Goal: Check status: Check status

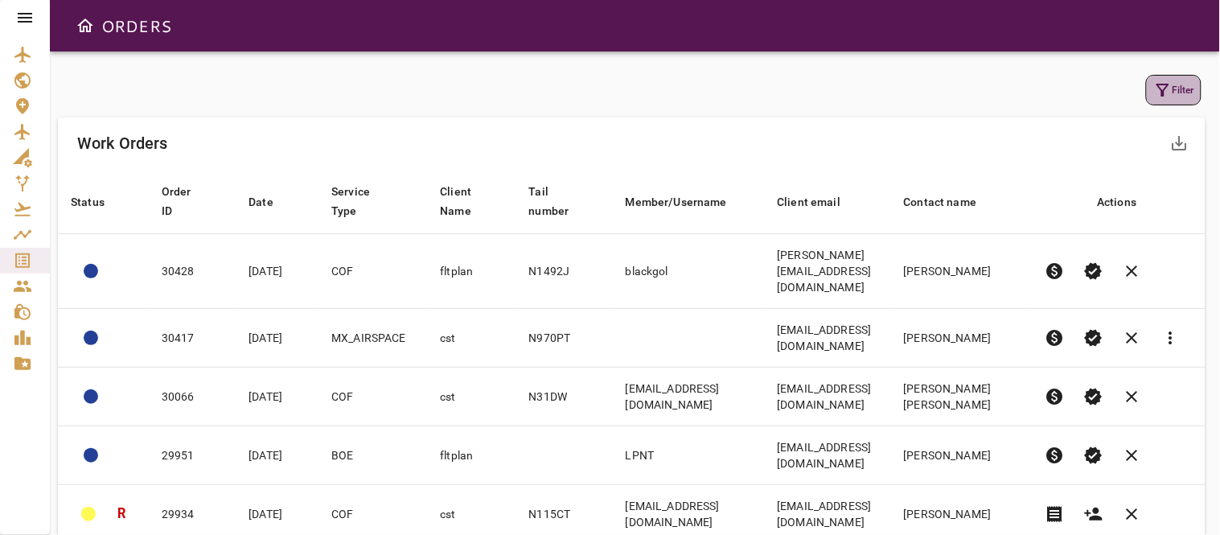
click at [1169, 90] on icon "button" at bounding box center [1162, 89] width 19 height 19
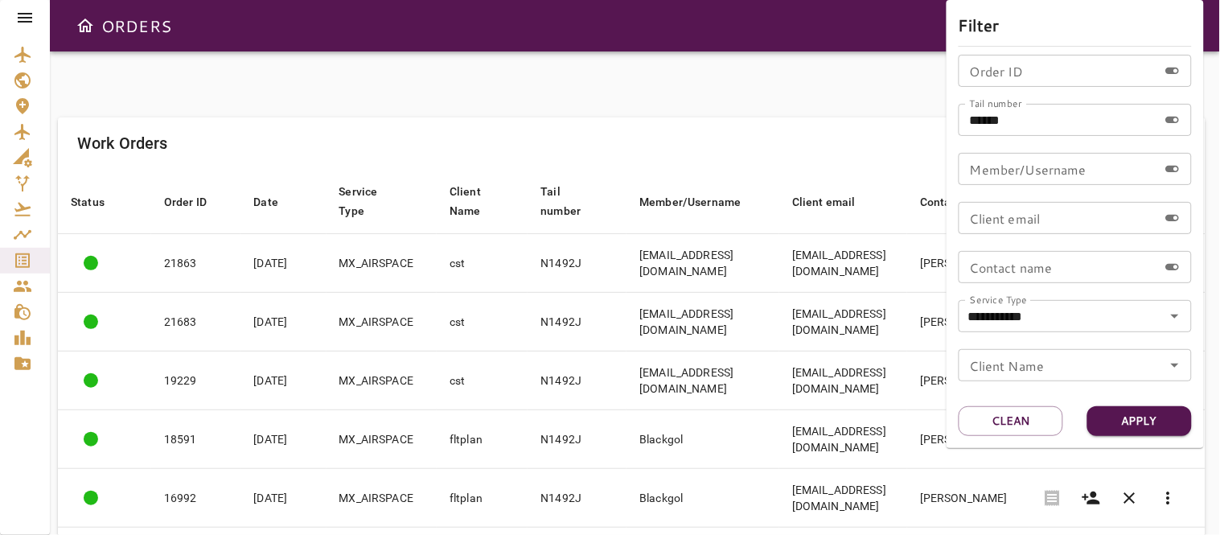
click at [1009, 404] on div "**********" at bounding box center [1075, 224] width 257 height 448
click at [1001, 423] on button "Clean" at bounding box center [1011, 421] width 105 height 30
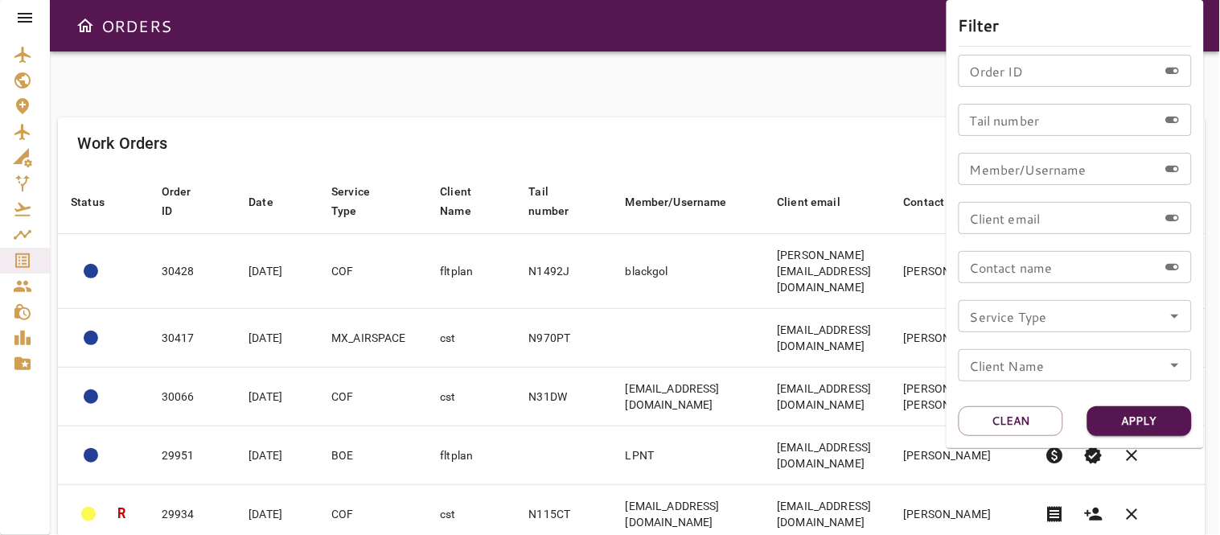
click at [1175, 309] on icon "Open" at bounding box center [1174, 315] width 19 height 19
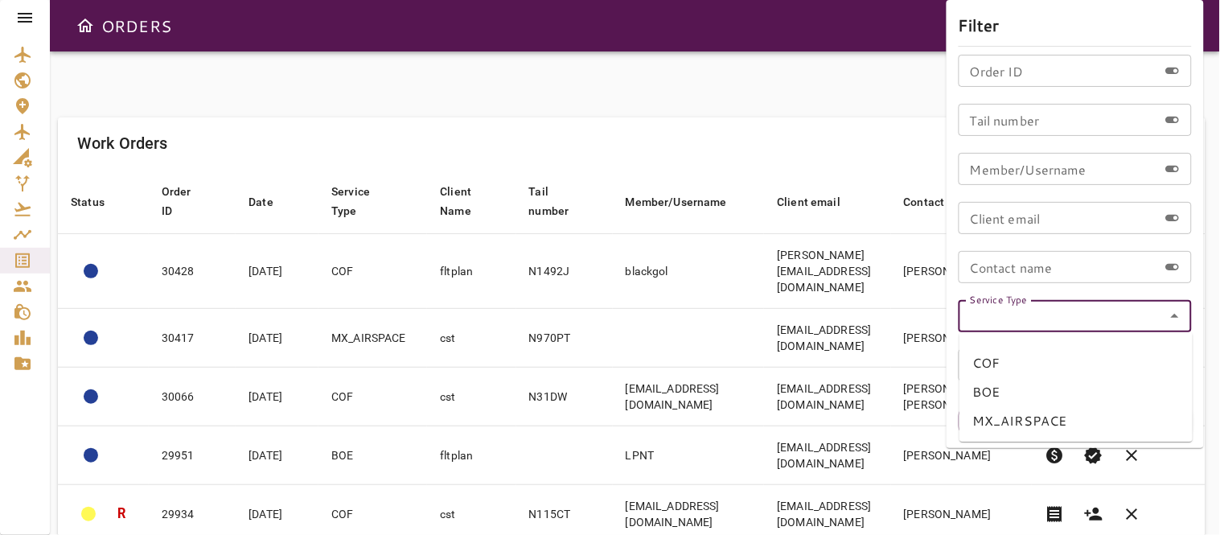
click at [1008, 357] on li "COF" at bounding box center [1076, 362] width 233 height 29
type input "***"
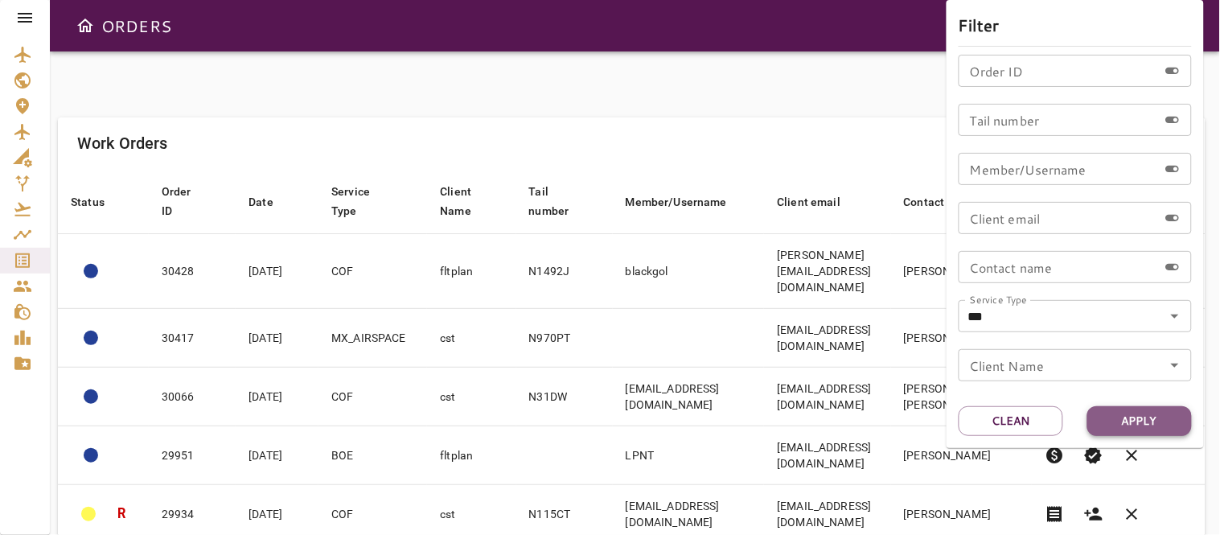
click at [1143, 420] on button "Apply" at bounding box center [1139, 421] width 105 height 30
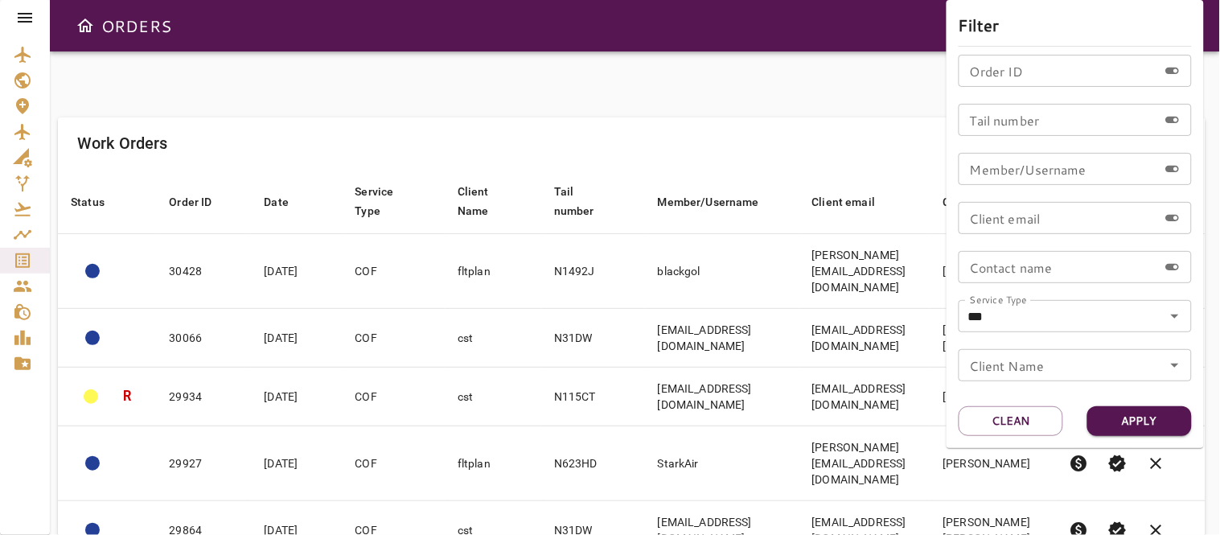
click at [835, 103] on div at bounding box center [610, 267] width 1220 height 535
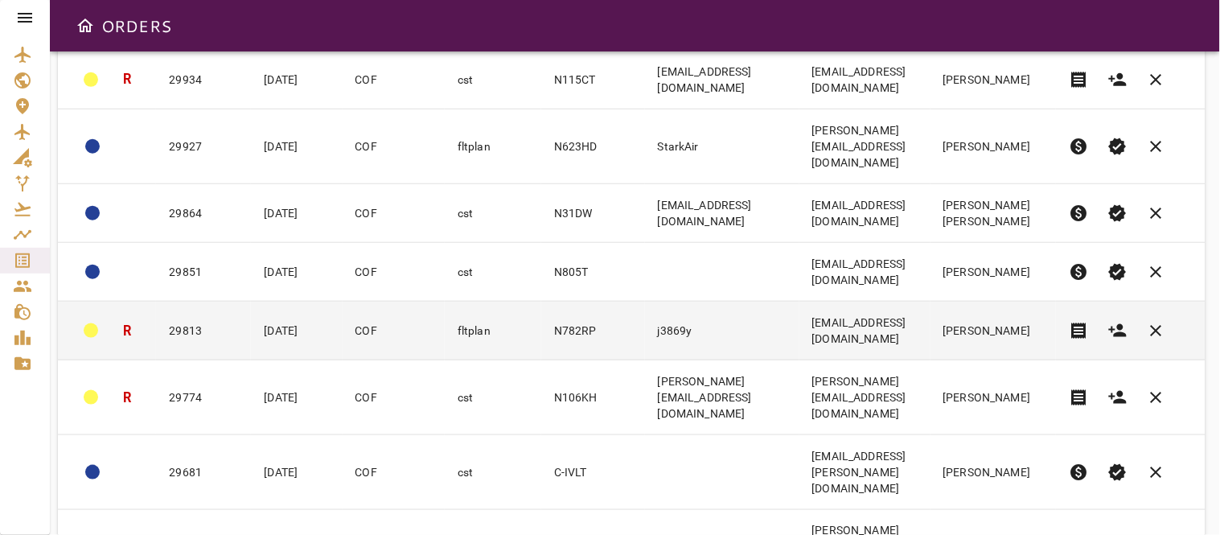
scroll to position [380, 0]
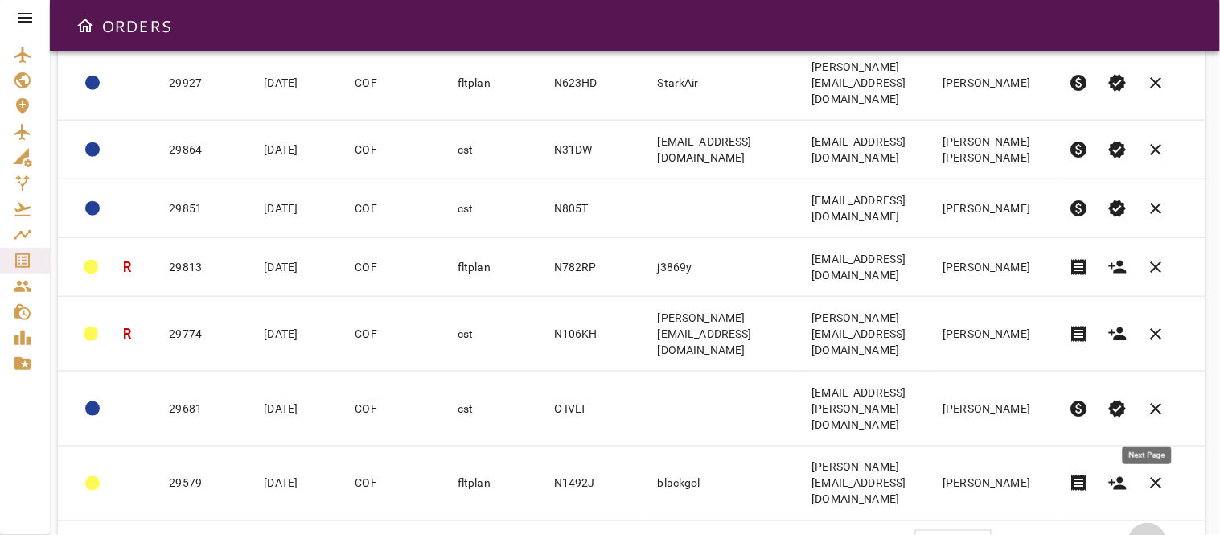
click at [1150, 532] on span "chevron_right" at bounding box center [1147, 541] width 19 height 19
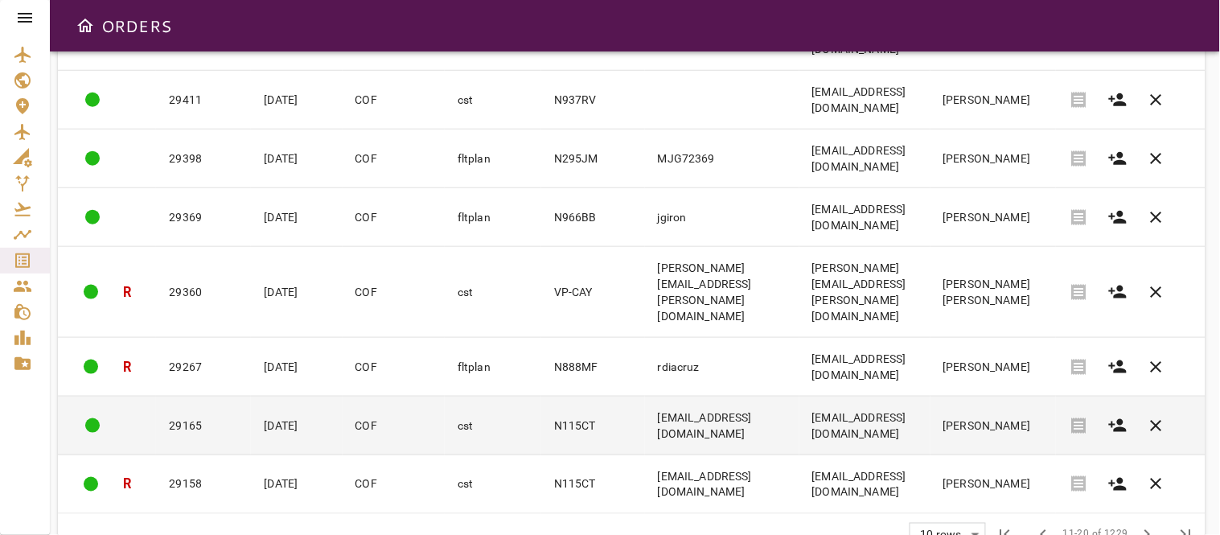
scroll to position [0, 0]
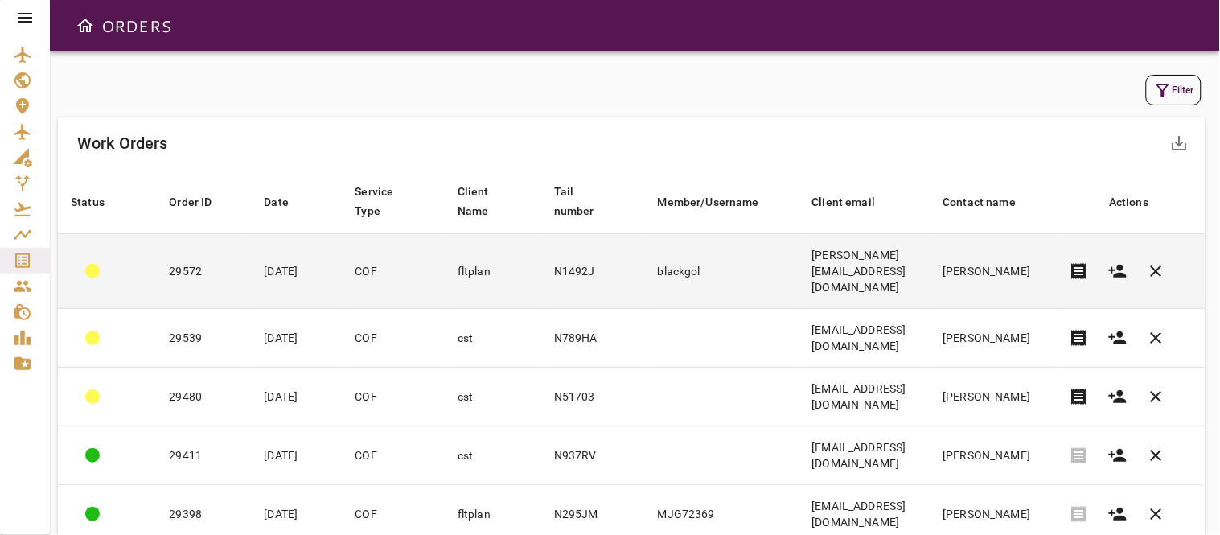
click at [645, 263] on td "blackgol" at bounding box center [722, 271] width 154 height 75
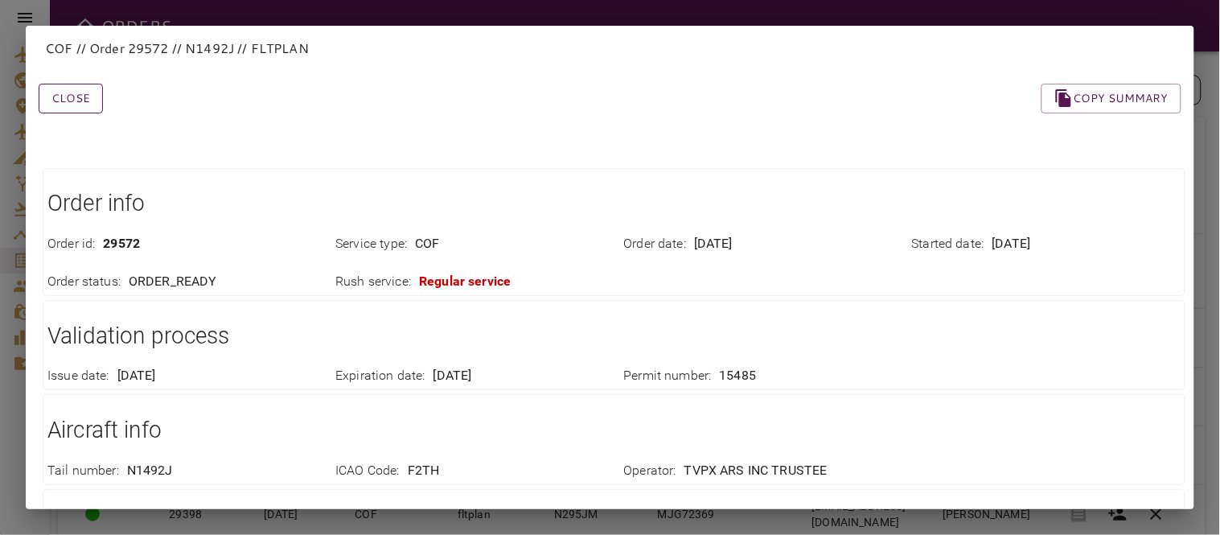
click at [57, 105] on button "Close" at bounding box center [71, 99] width 64 height 30
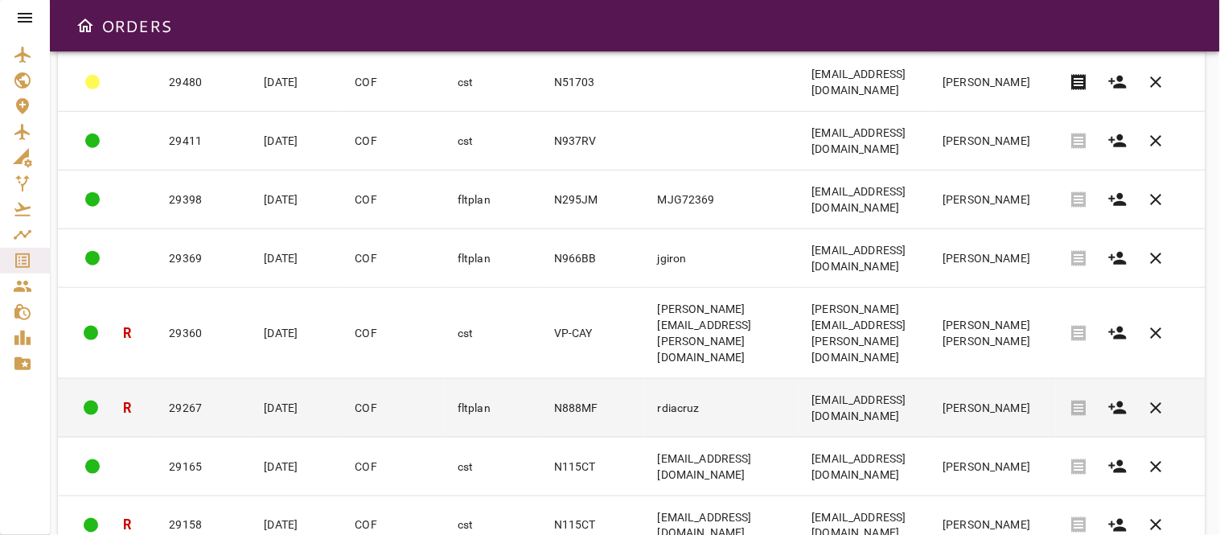
scroll to position [355, 0]
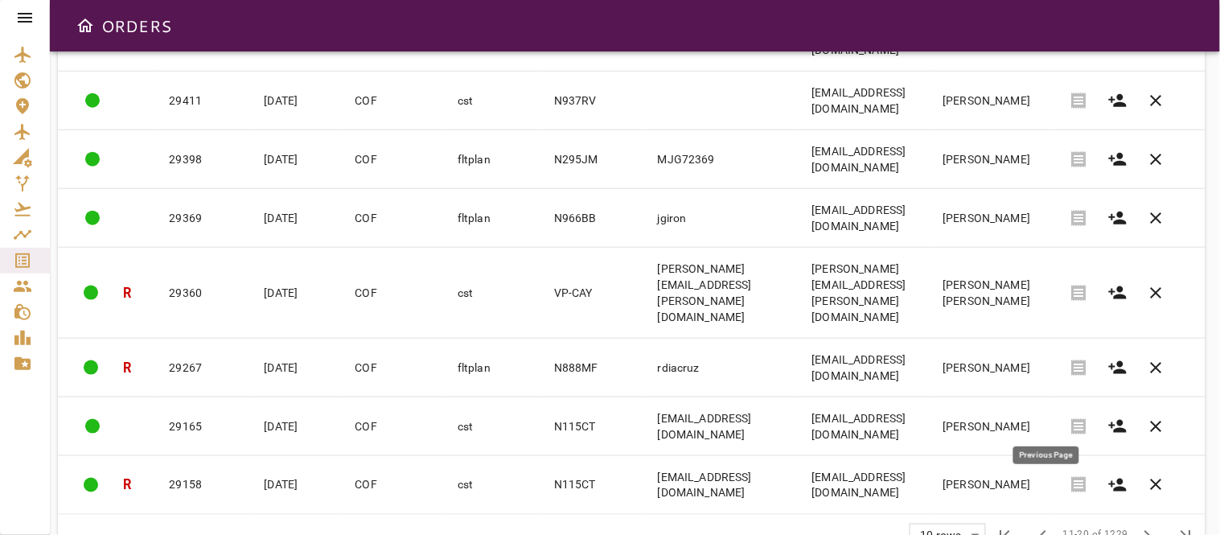
click at [1054, 526] on span "chevron_left" at bounding box center [1043, 535] width 19 height 19
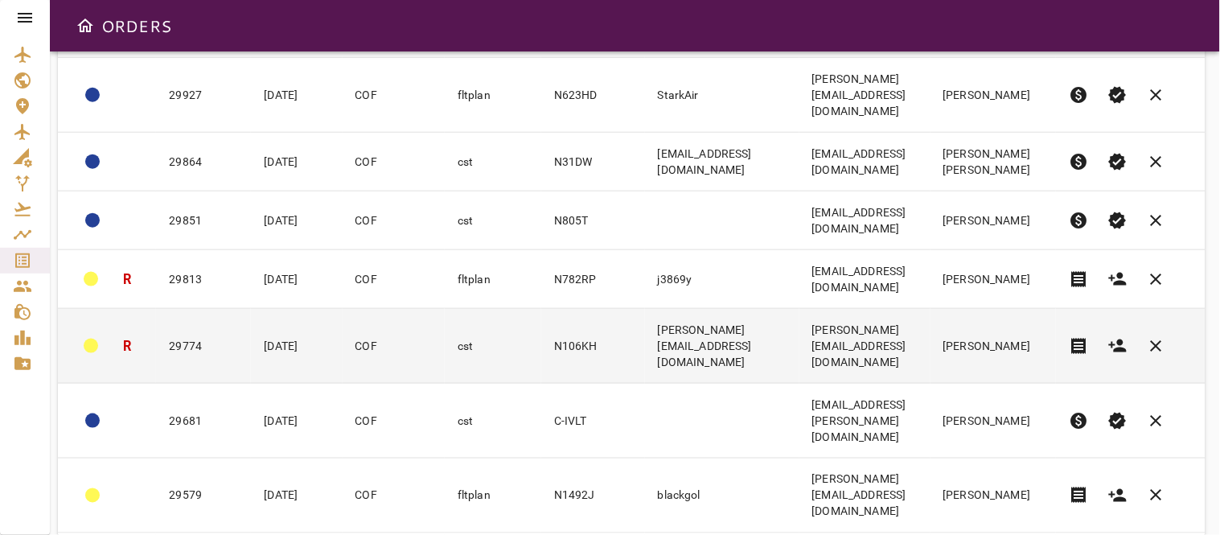
scroll to position [380, 0]
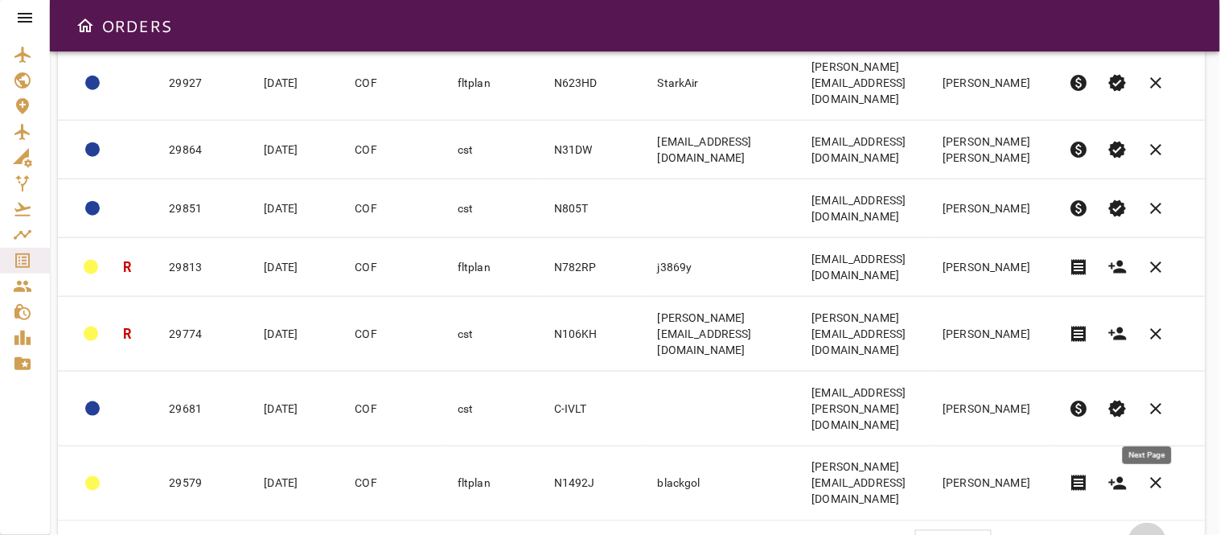
click at [1147, 532] on span "chevron_right" at bounding box center [1147, 541] width 19 height 19
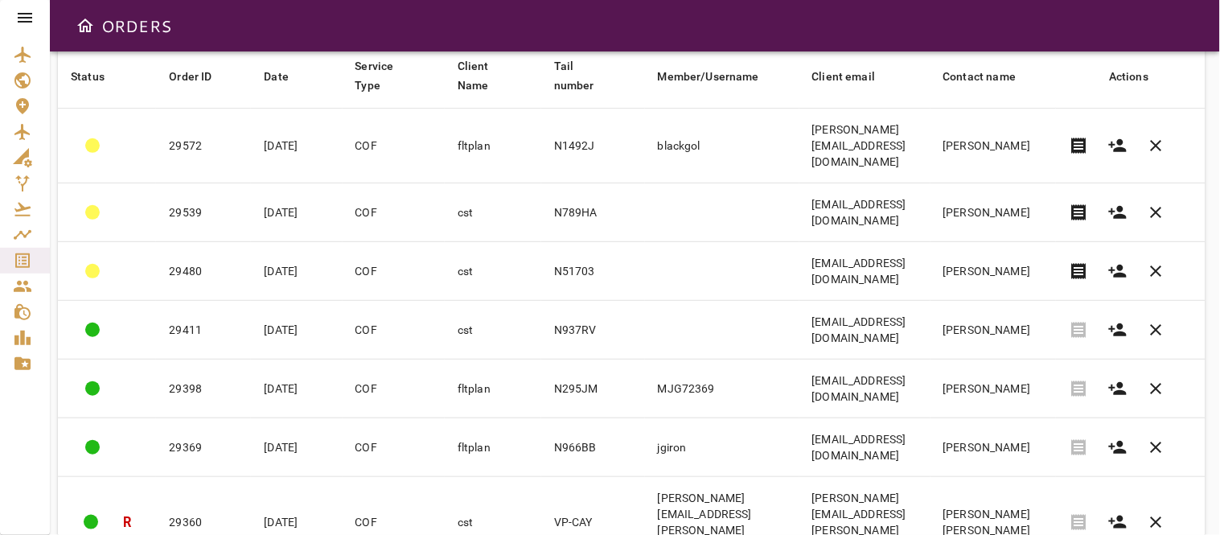
scroll to position [0, 0]
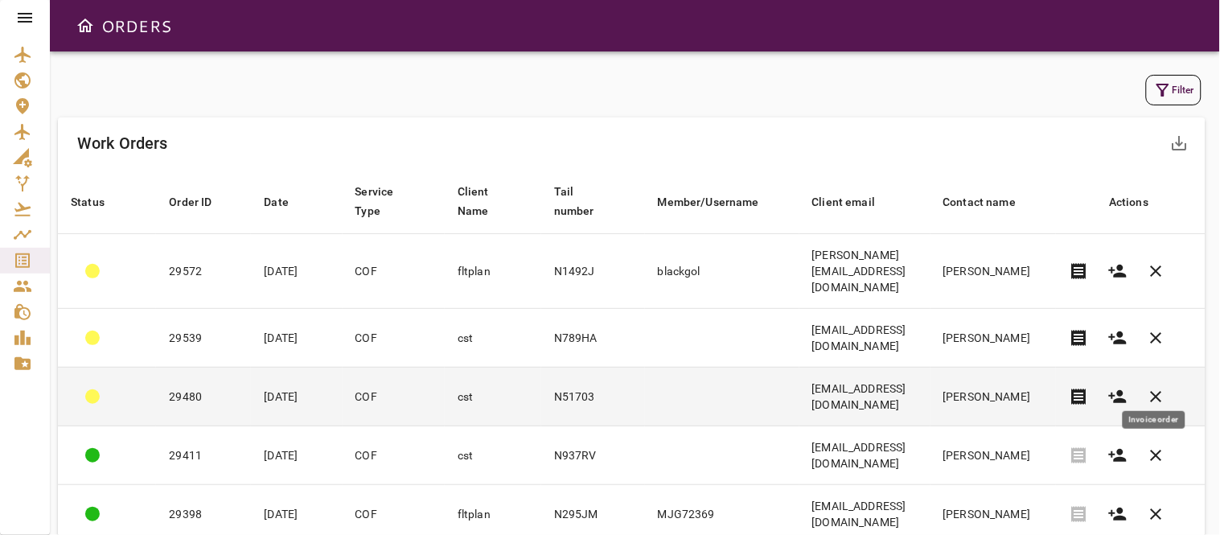
click at [1089, 387] on span "receipt" at bounding box center [1079, 396] width 19 height 19
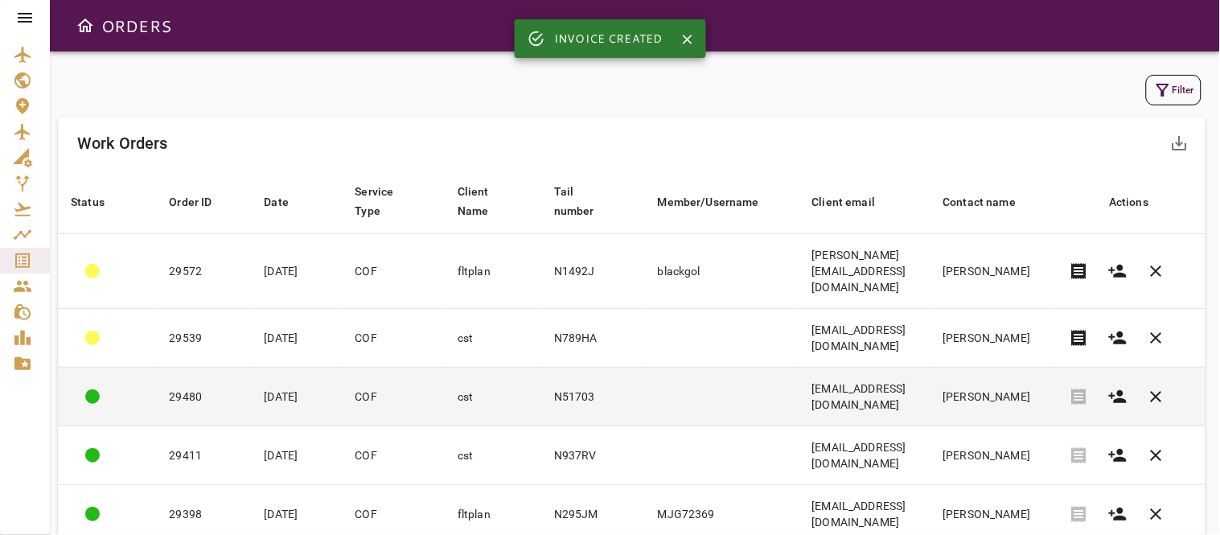
click at [742, 368] on td at bounding box center [722, 397] width 154 height 59
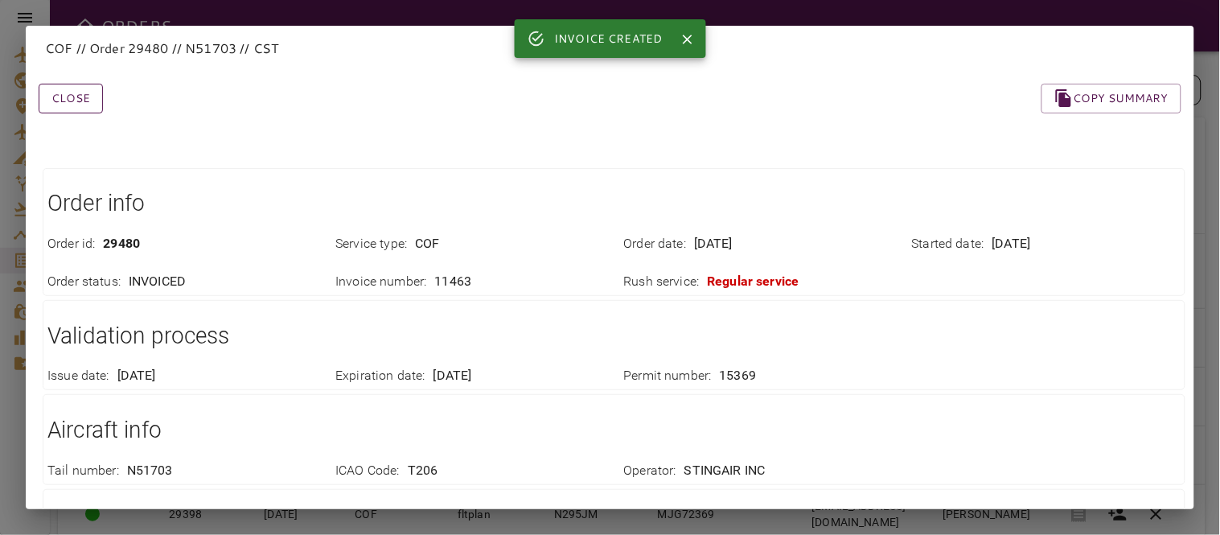
drag, startPoint x: 75, startPoint y: 97, endPoint x: 78, endPoint y: 105, distance: 9.4
click at [75, 97] on button "Close" at bounding box center [71, 99] width 64 height 30
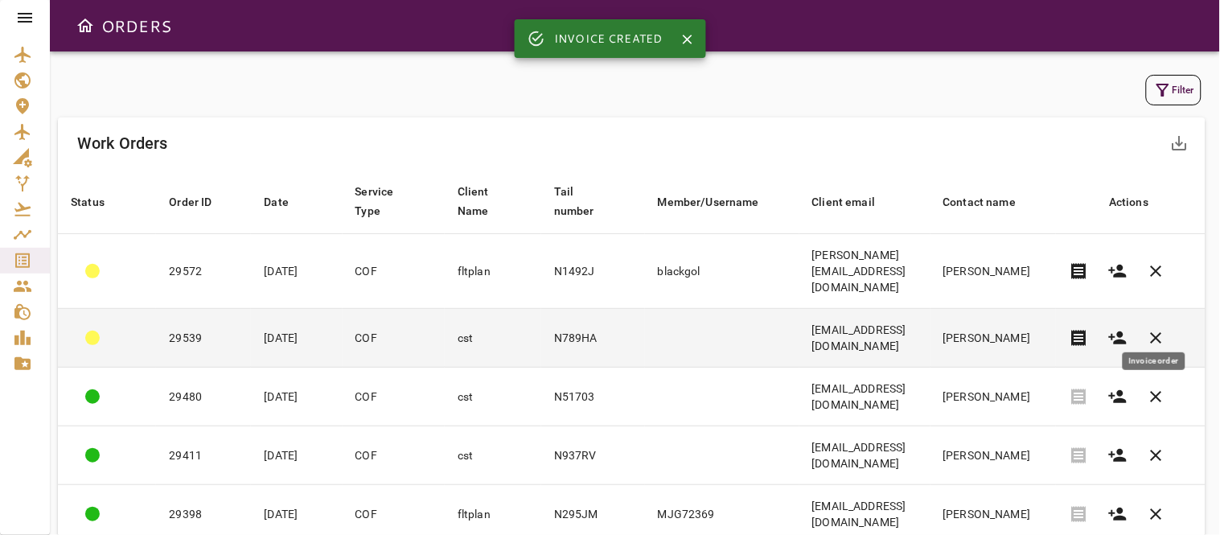
click at [1099, 320] on button "receipt" at bounding box center [1079, 338] width 39 height 39
click at [648, 325] on td at bounding box center [722, 338] width 154 height 59
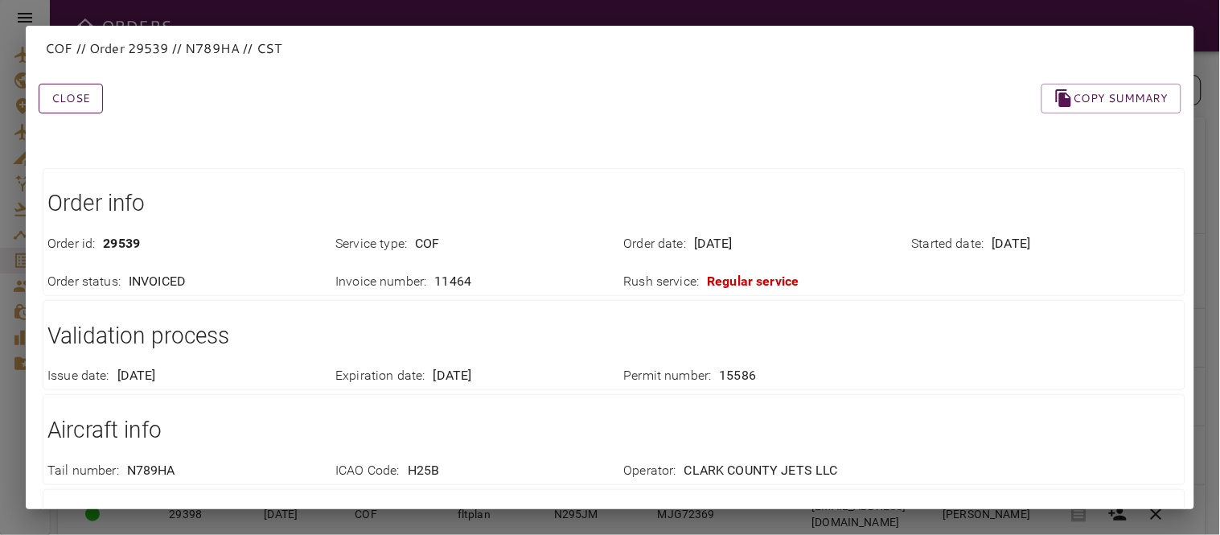
click at [93, 101] on button "Close" at bounding box center [71, 99] width 64 height 30
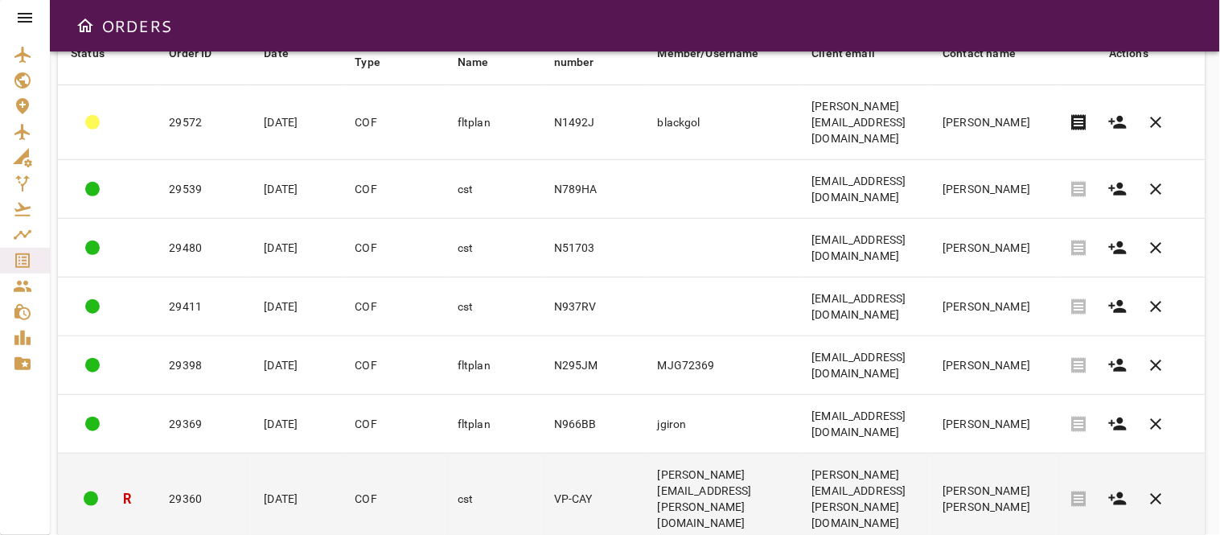
scroll to position [355, 0]
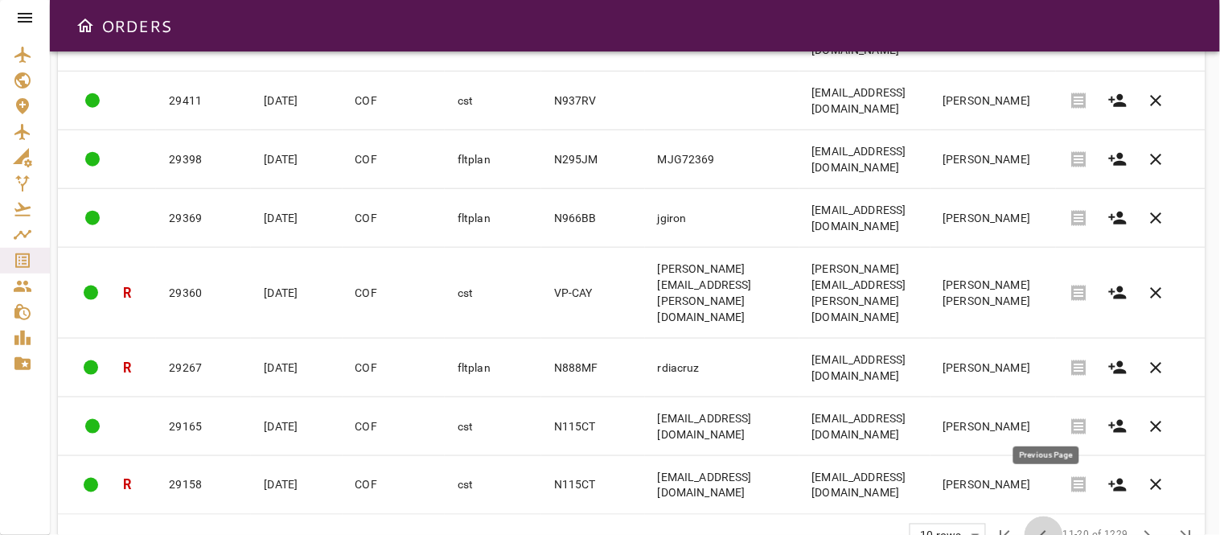
click at [1049, 526] on span "chevron_left" at bounding box center [1043, 535] width 19 height 19
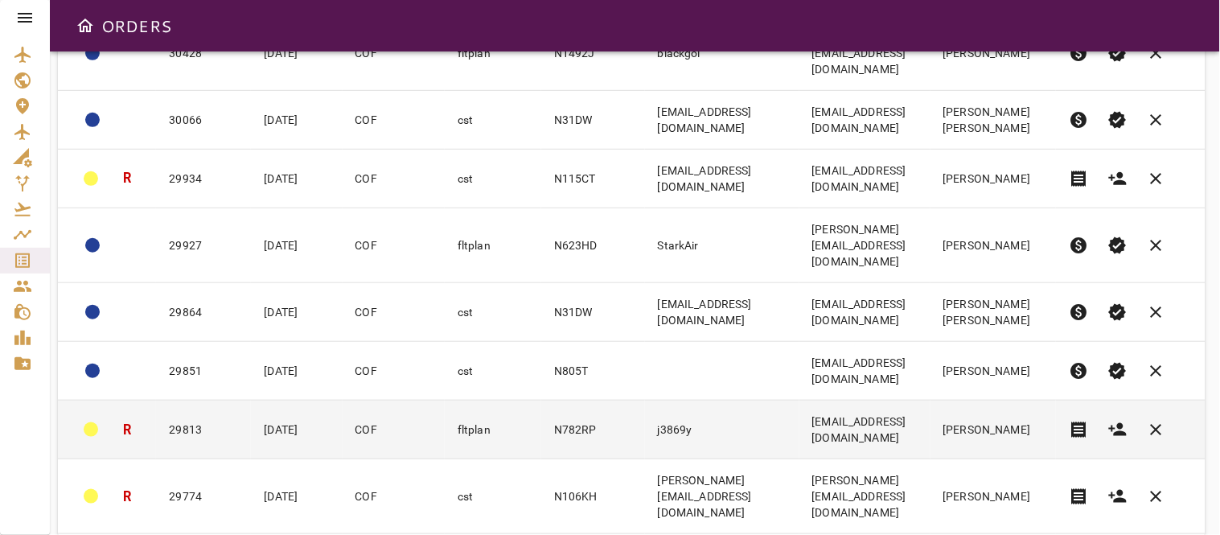
scroll to position [380, 0]
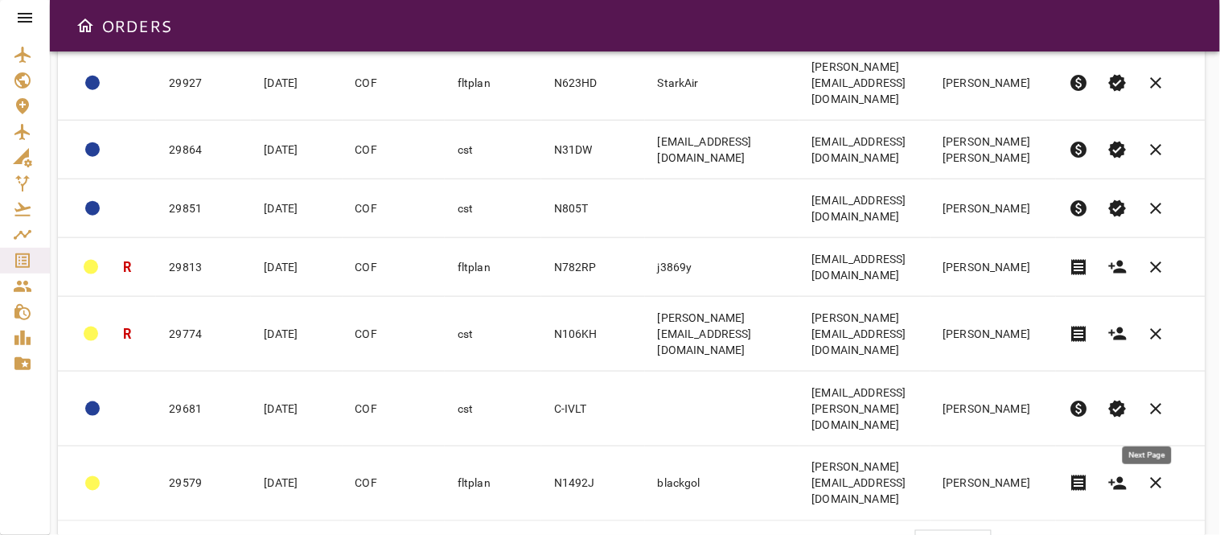
click at [1145, 532] on span "chevron_right" at bounding box center [1147, 541] width 19 height 19
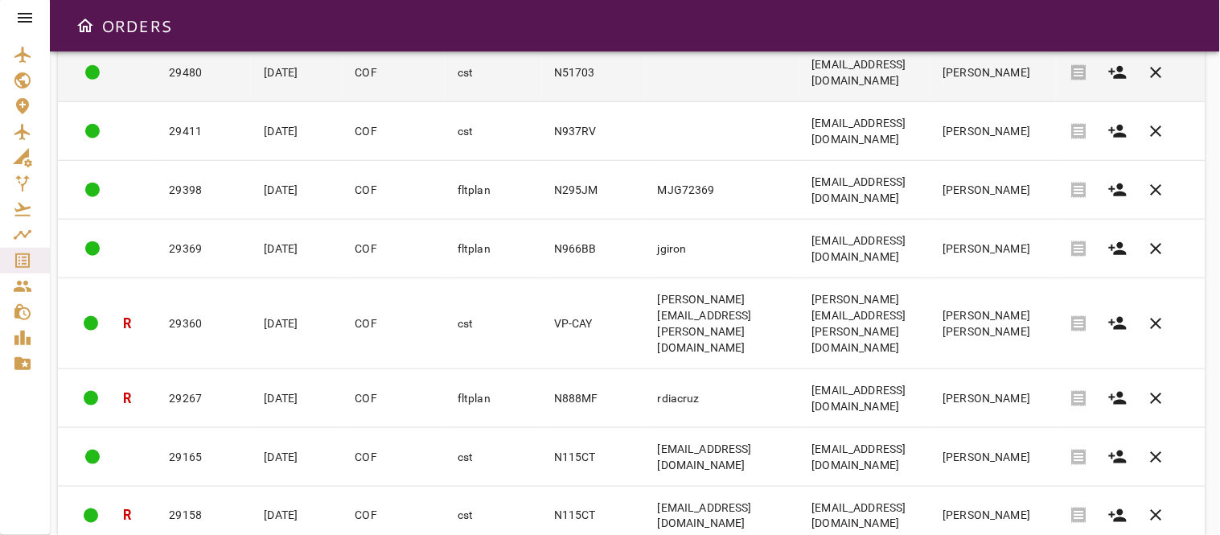
scroll to position [355, 0]
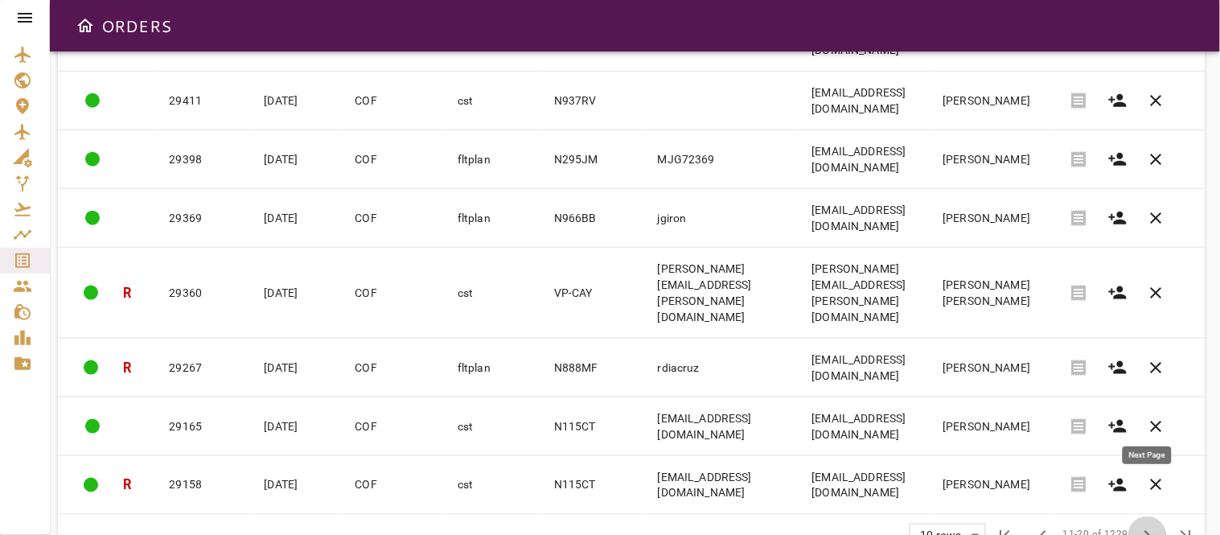
click at [1151, 526] on span "chevron_right" at bounding box center [1147, 535] width 19 height 19
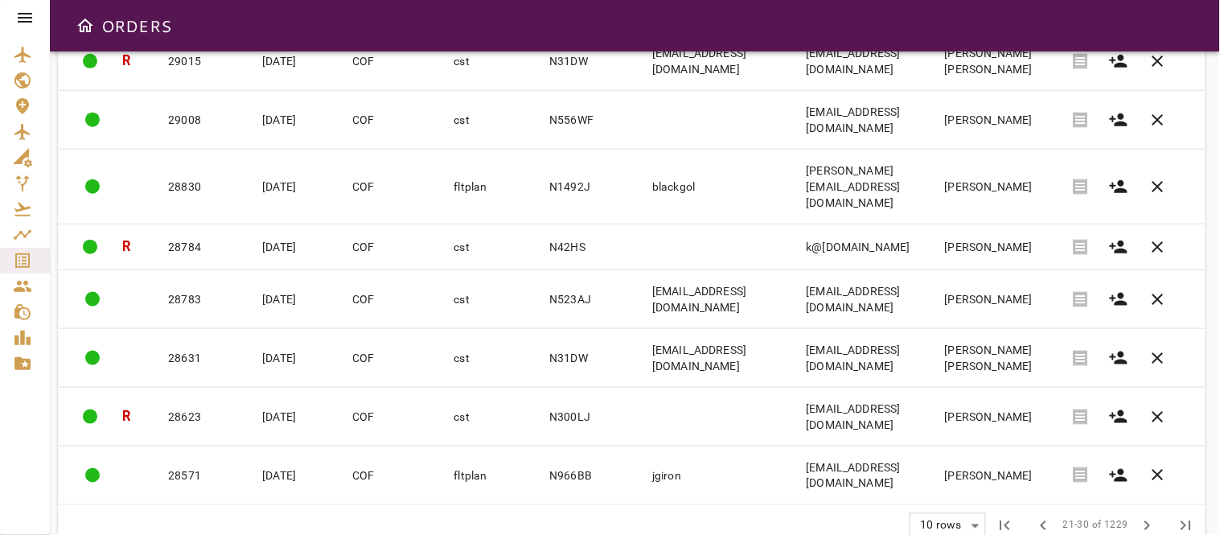
scroll to position [380, 0]
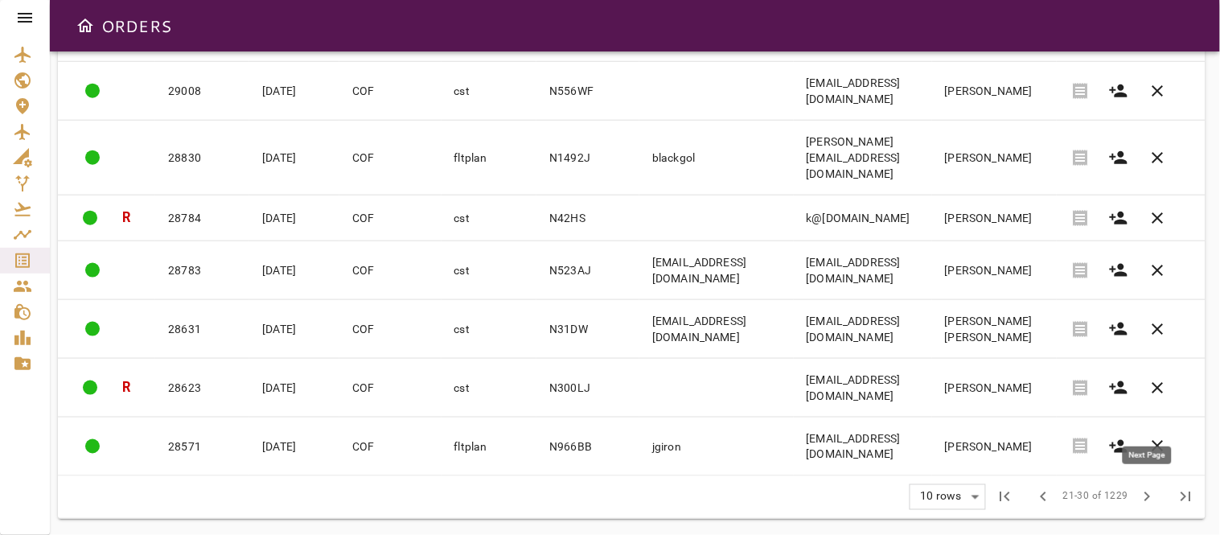
click at [1150, 488] on span "chevron_right" at bounding box center [1147, 496] width 19 height 19
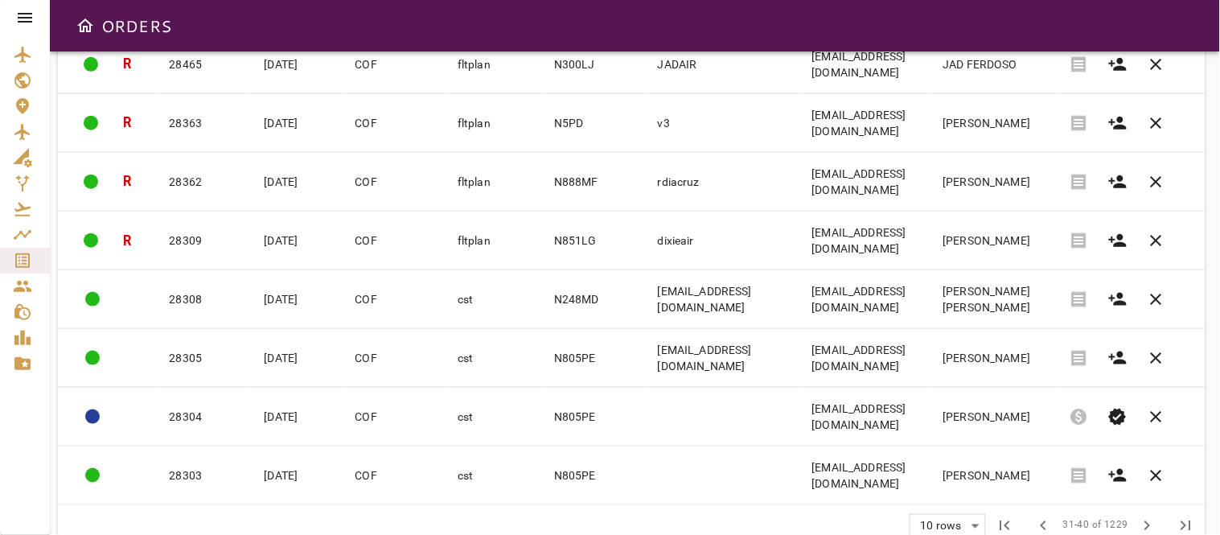
scroll to position [0, 0]
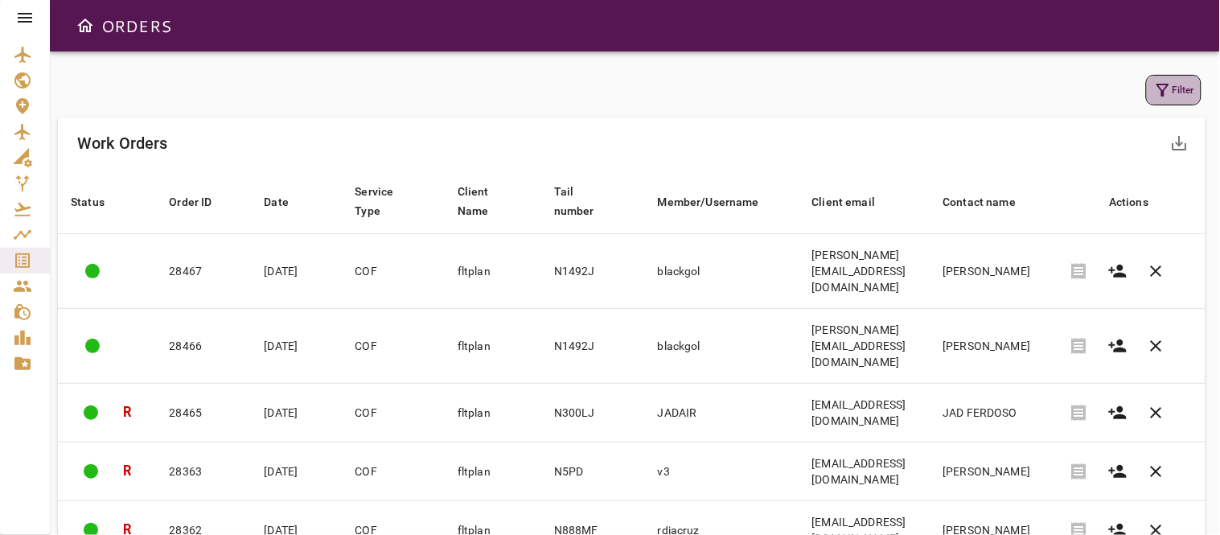
click at [1175, 92] on button "Filter" at bounding box center [1173, 90] width 55 height 31
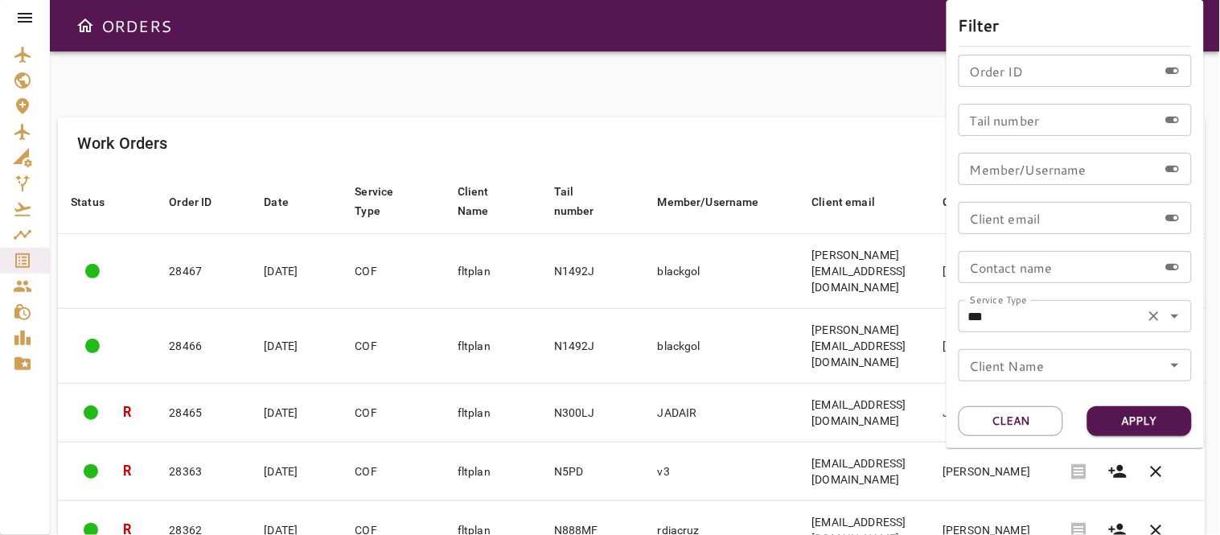
click at [1173, 316] on icon "Open" at bounding box center [1174, 315] width 19 height 19
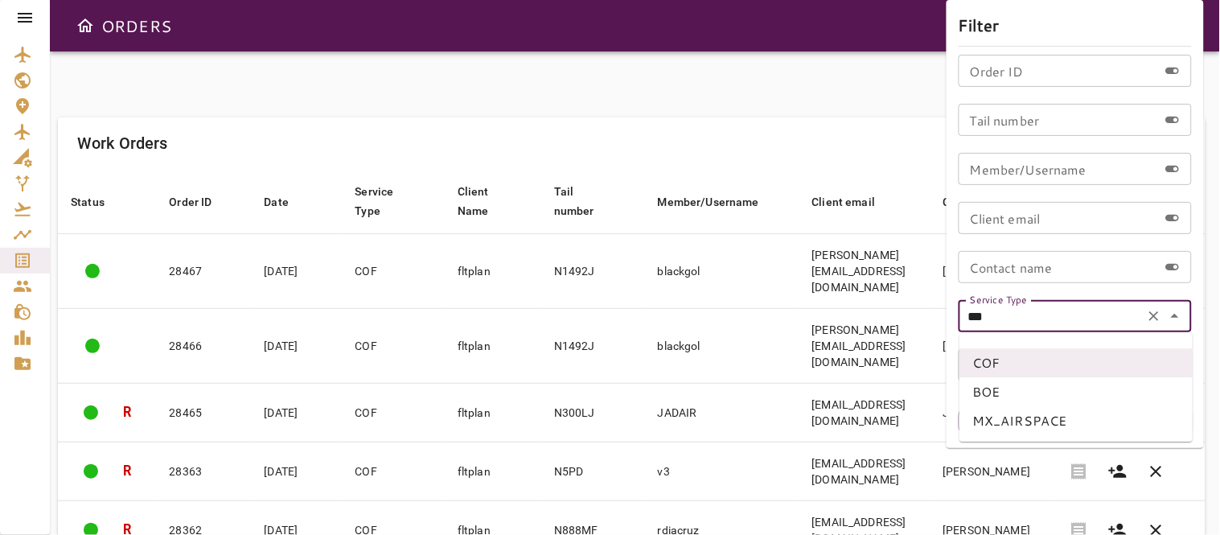
click at [1003, 390] on li "BOE" at bounding box center [1076, 391] width 233 height 29
type input "***"
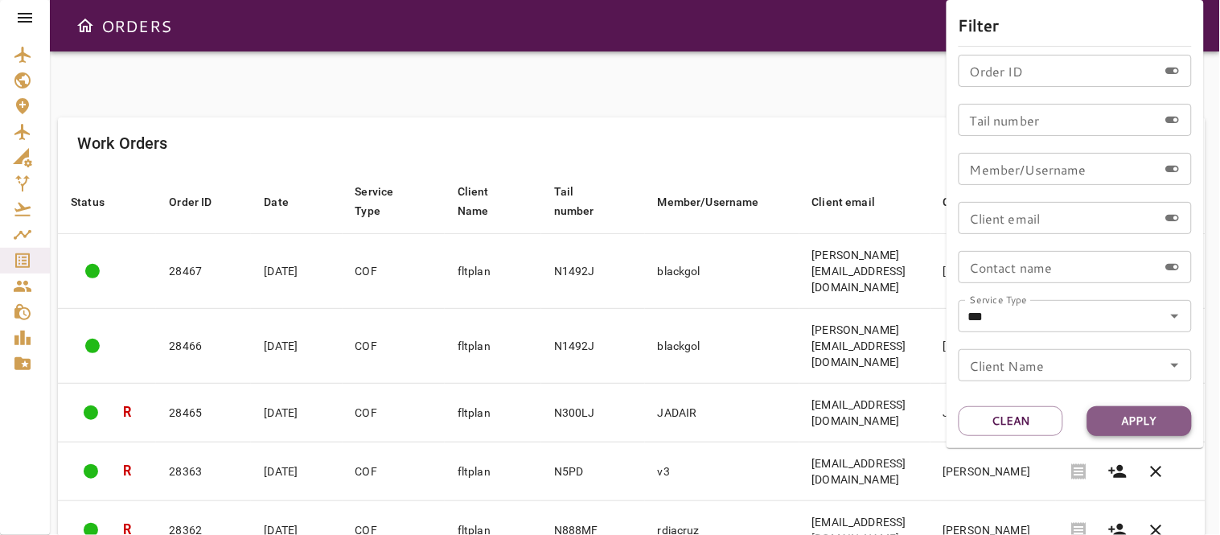
click at [1127, 426] on button "Apply" at bounding box center [1139, 421] width 105 height 30
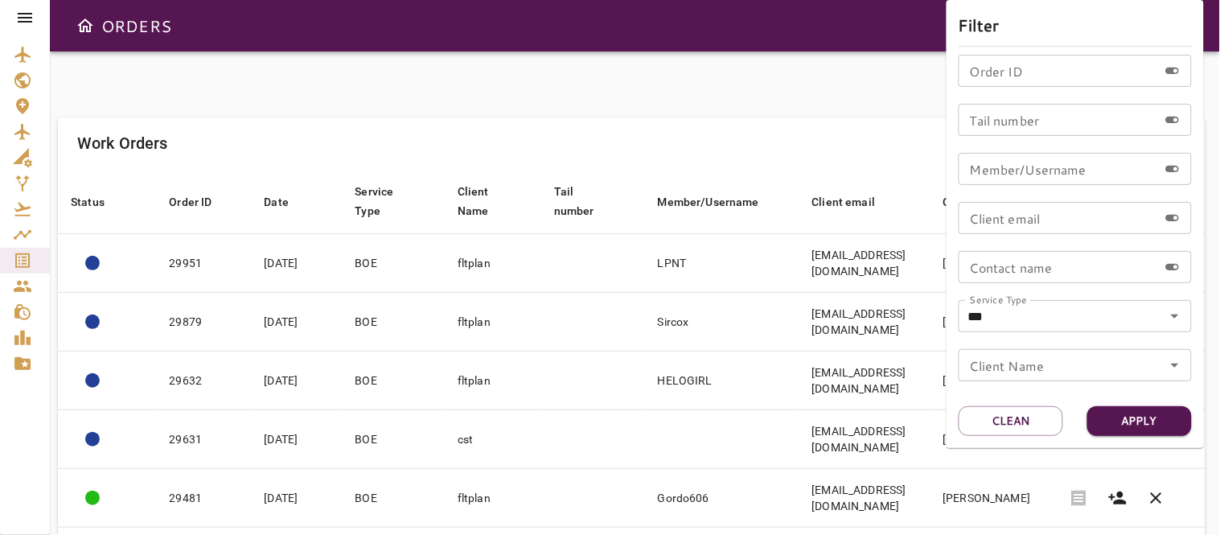
click at [513, 99] on div at bounding box center [610, 267] width 1220 height 535
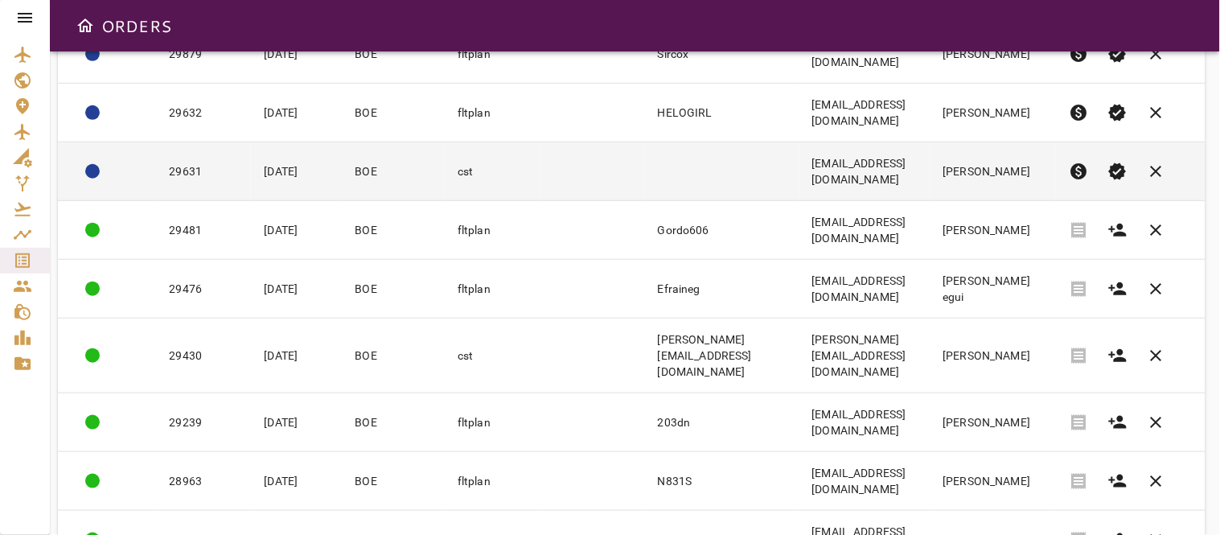
scroll to position [348, 0]
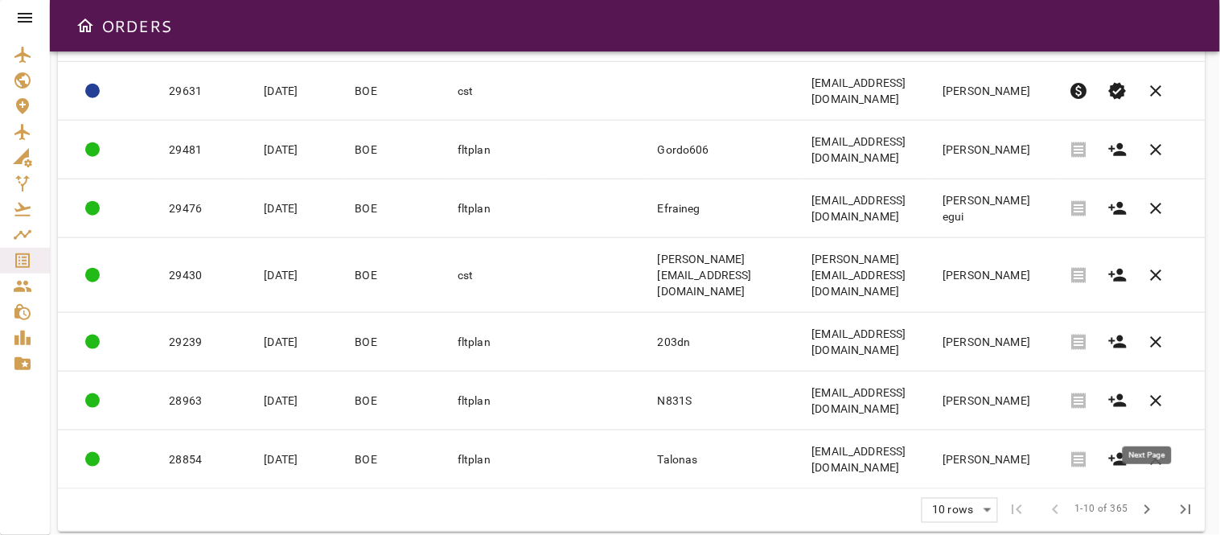
click at [1153, 500] on span "chevron_right" at bounding box center [1147, 509] width 19 height 19
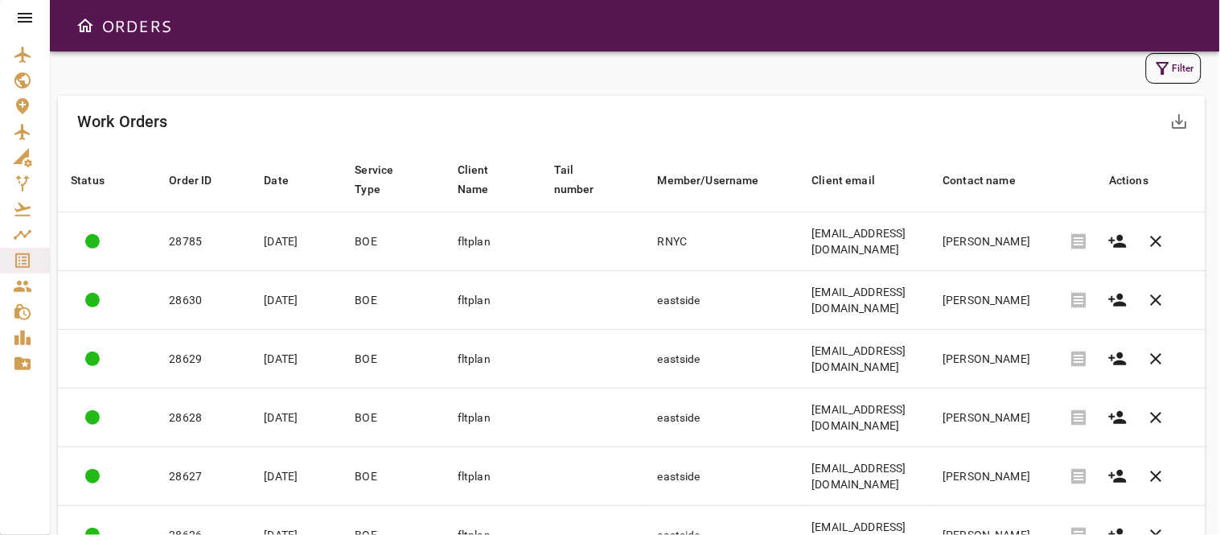
scroll to position [0, 0]
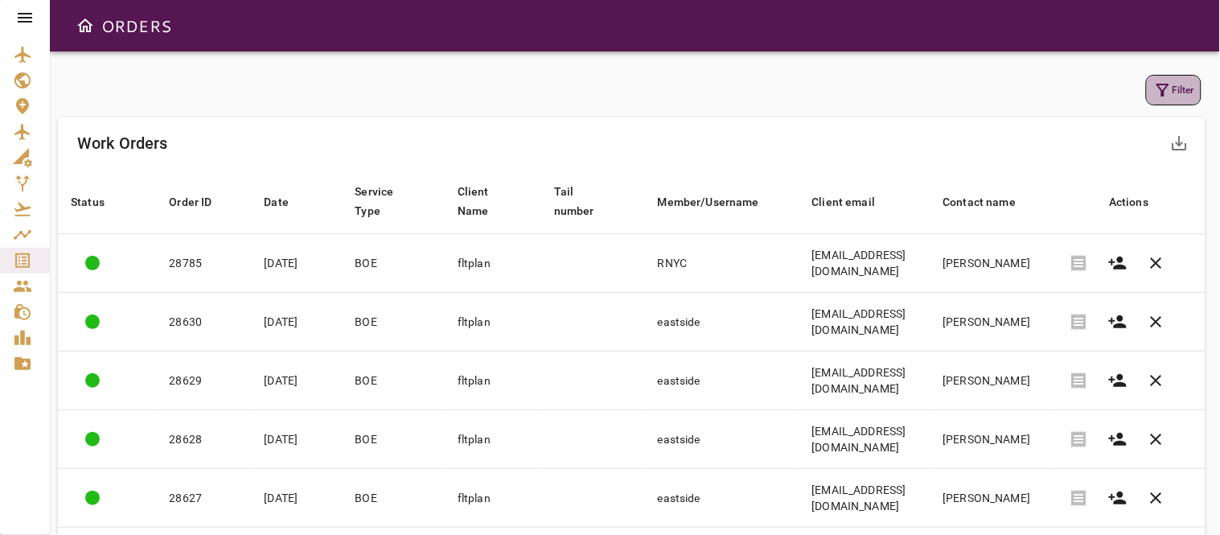
click at [1161, 94] on icon "button" at bounding box center [1163, 90] width 13 height 13
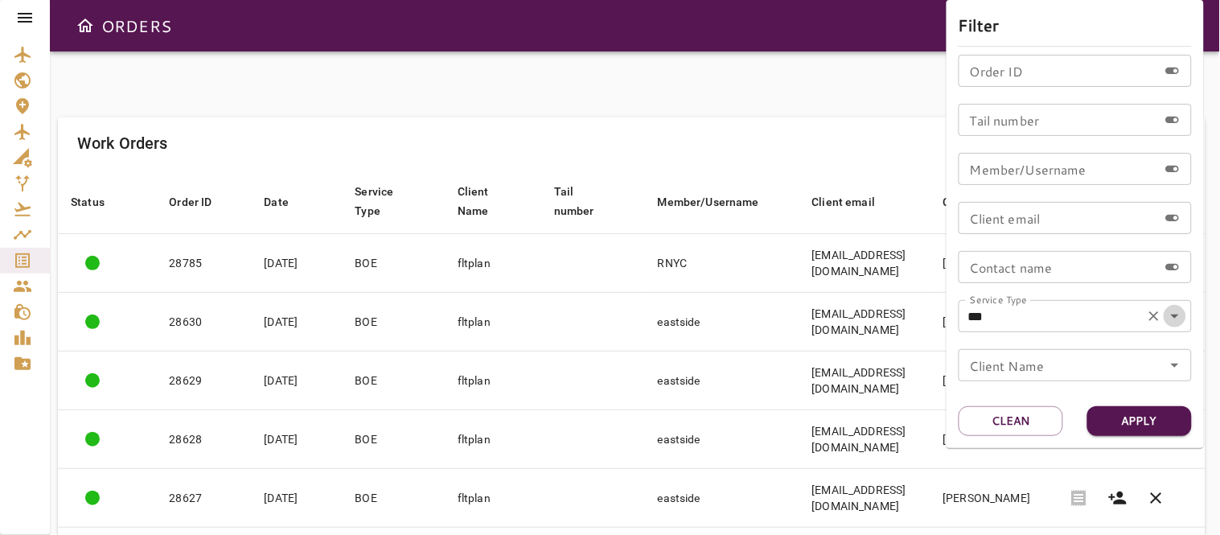
click at [1183, 314] on icon "Open" at bounding box center [1174, 315] width 19 height 19
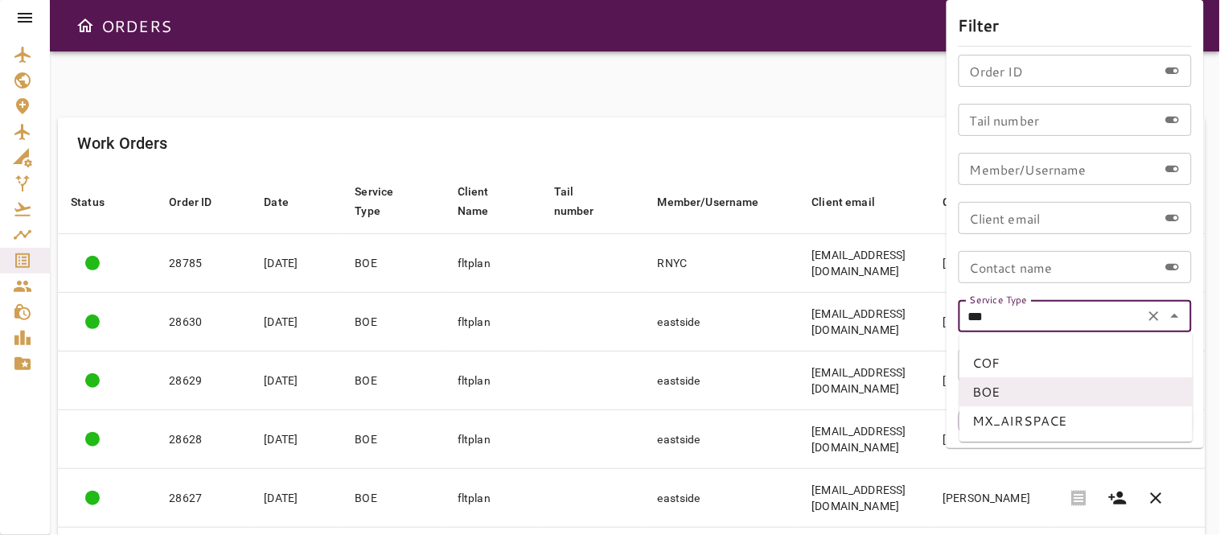
click at [1004, 421] on li "MX_AIRSPACE" at bounding box center [1076, 420] width 233 height 29
type input "**********"
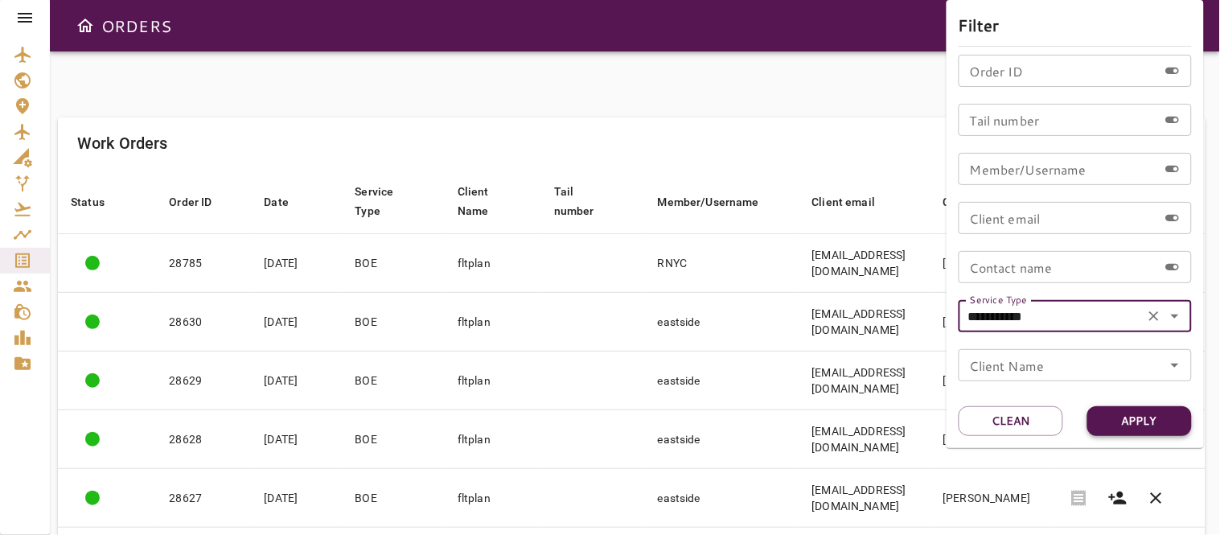
click at [1149, 418] on button "Apply" at bounding box center [1139, 421] width 105 height 30
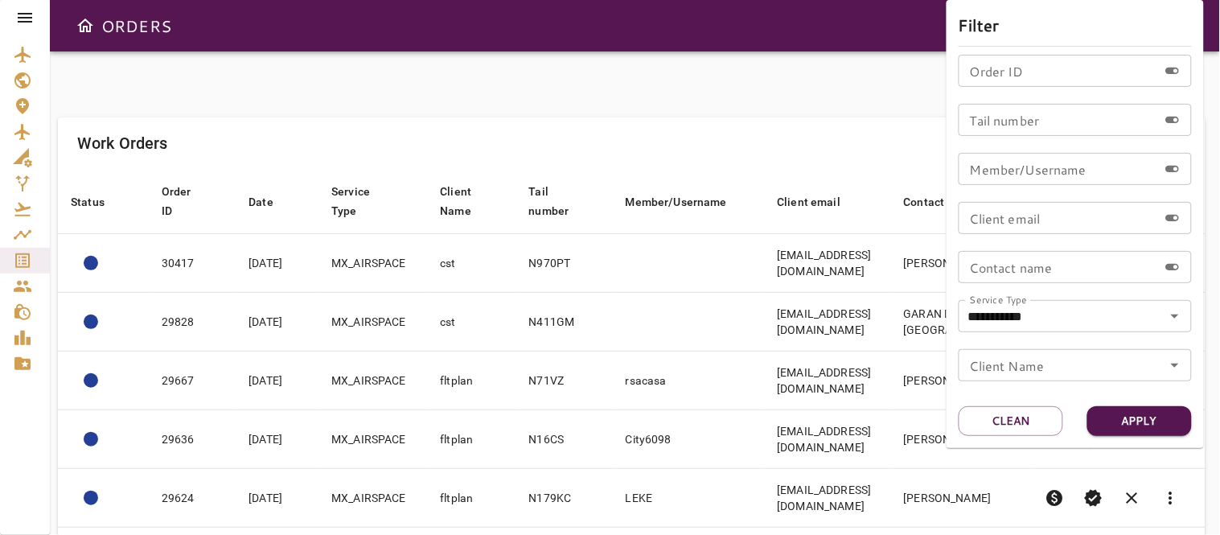
click at [641, 91] on div at bounding box center [610, 267] width 1220 height 535
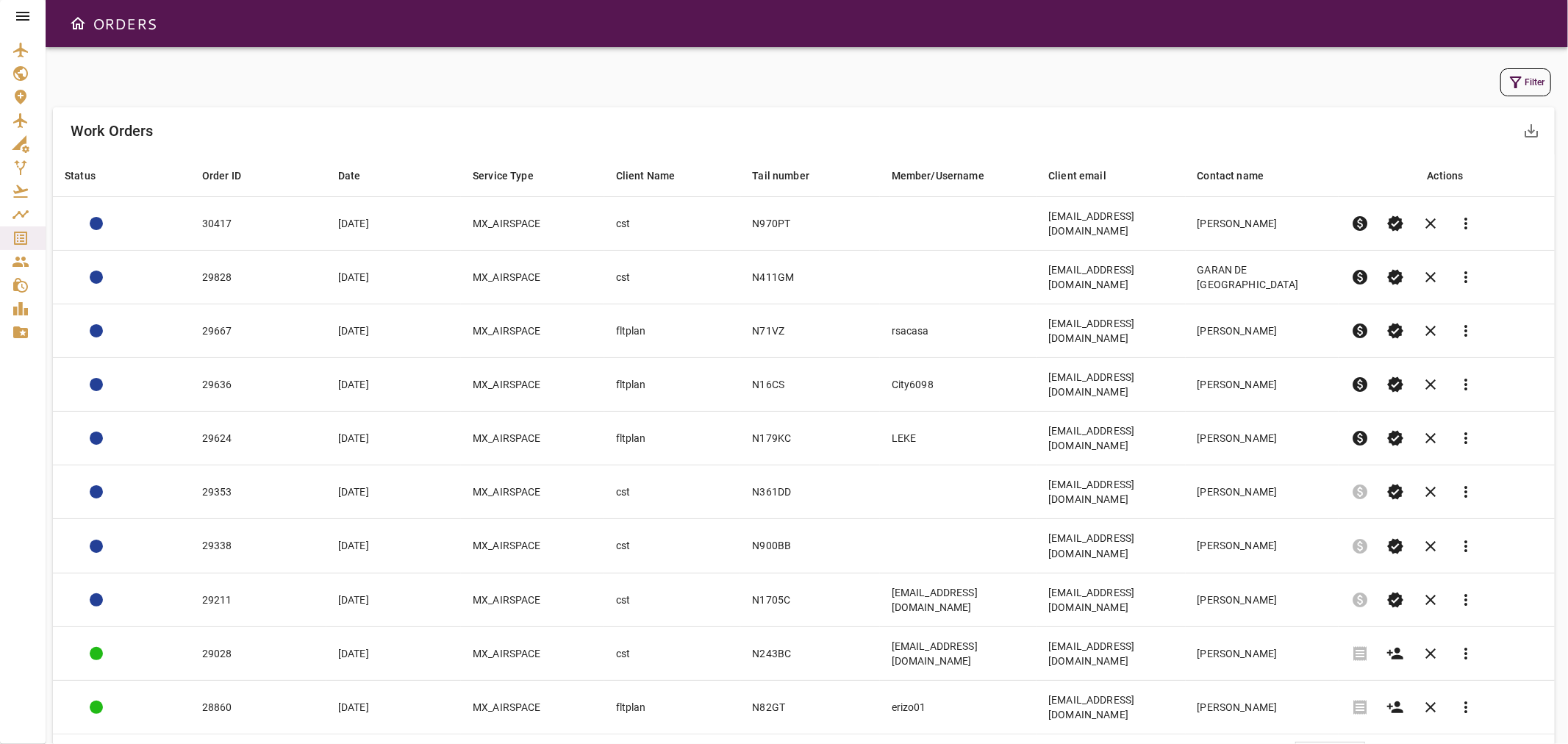
click at [1319, 620] on body "ORDERS Filter Work Orders save_alt Status arrow_downward Order ID arrow_downwar…" at bounding box center [784, 372] width 1568 height 744
click at [1317, 709] on li "40" at bounding box center [1331, 700] width 68 height 27
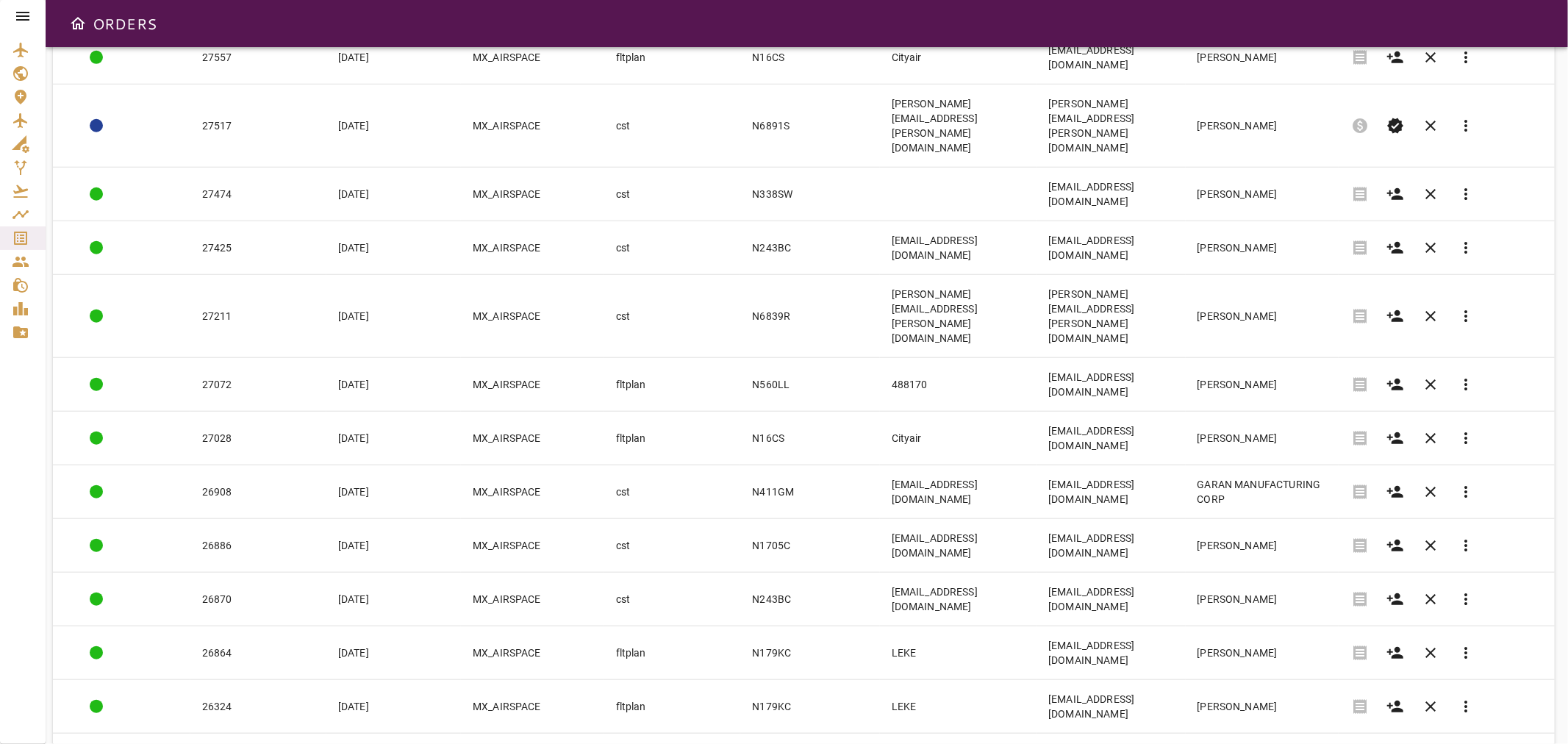
scroll to position [1085, 0]
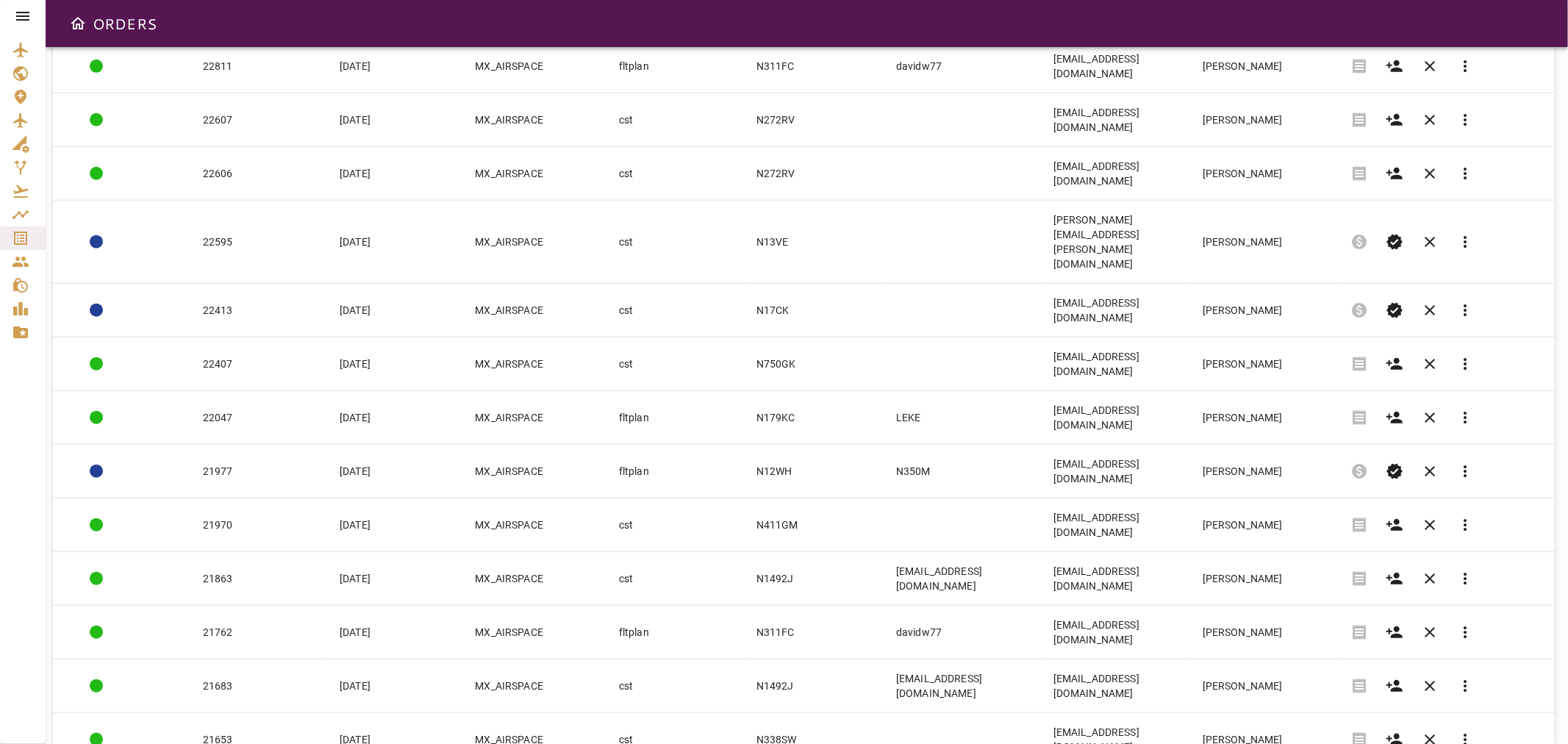
scroll to position [1070, 0]
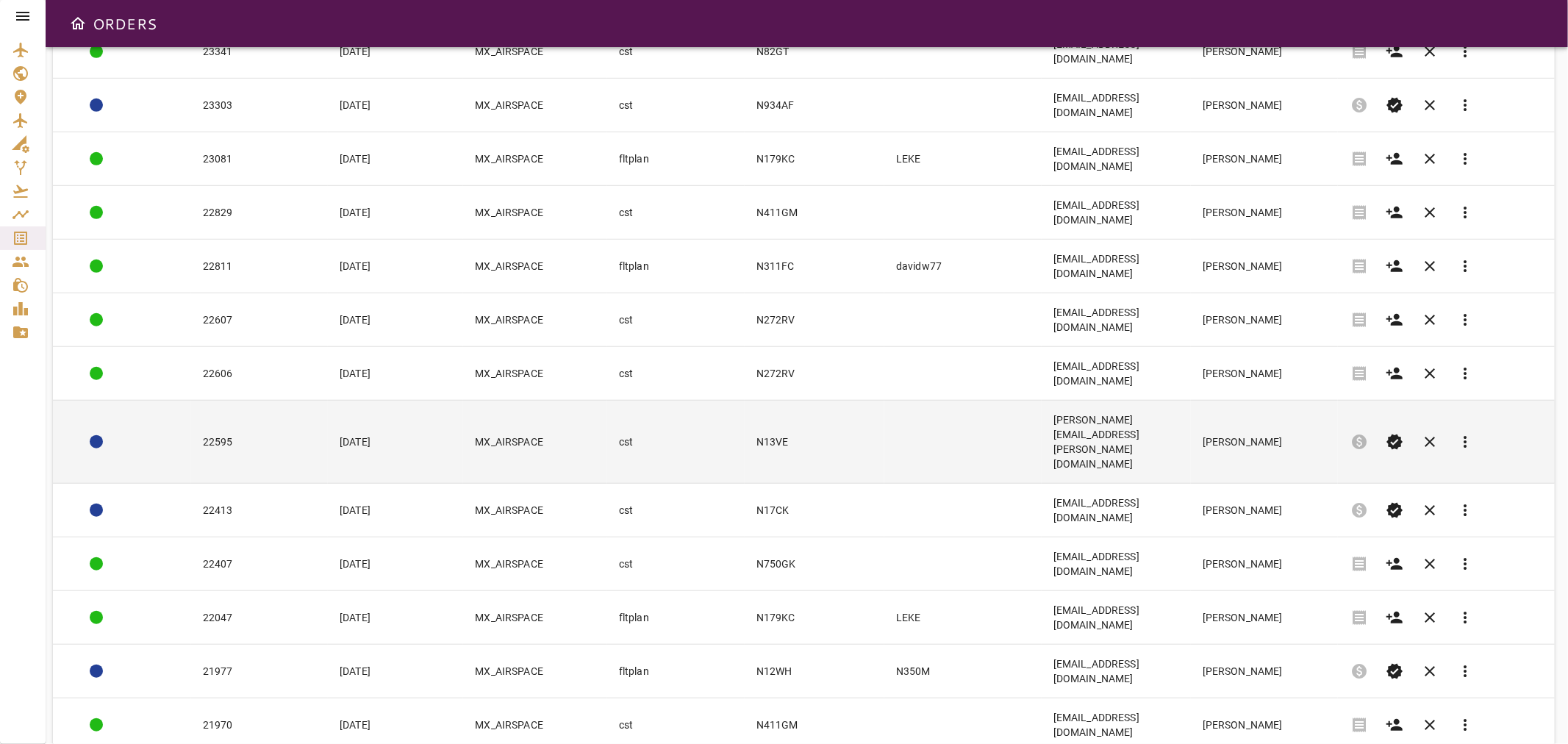
scroll to position [825, 0]
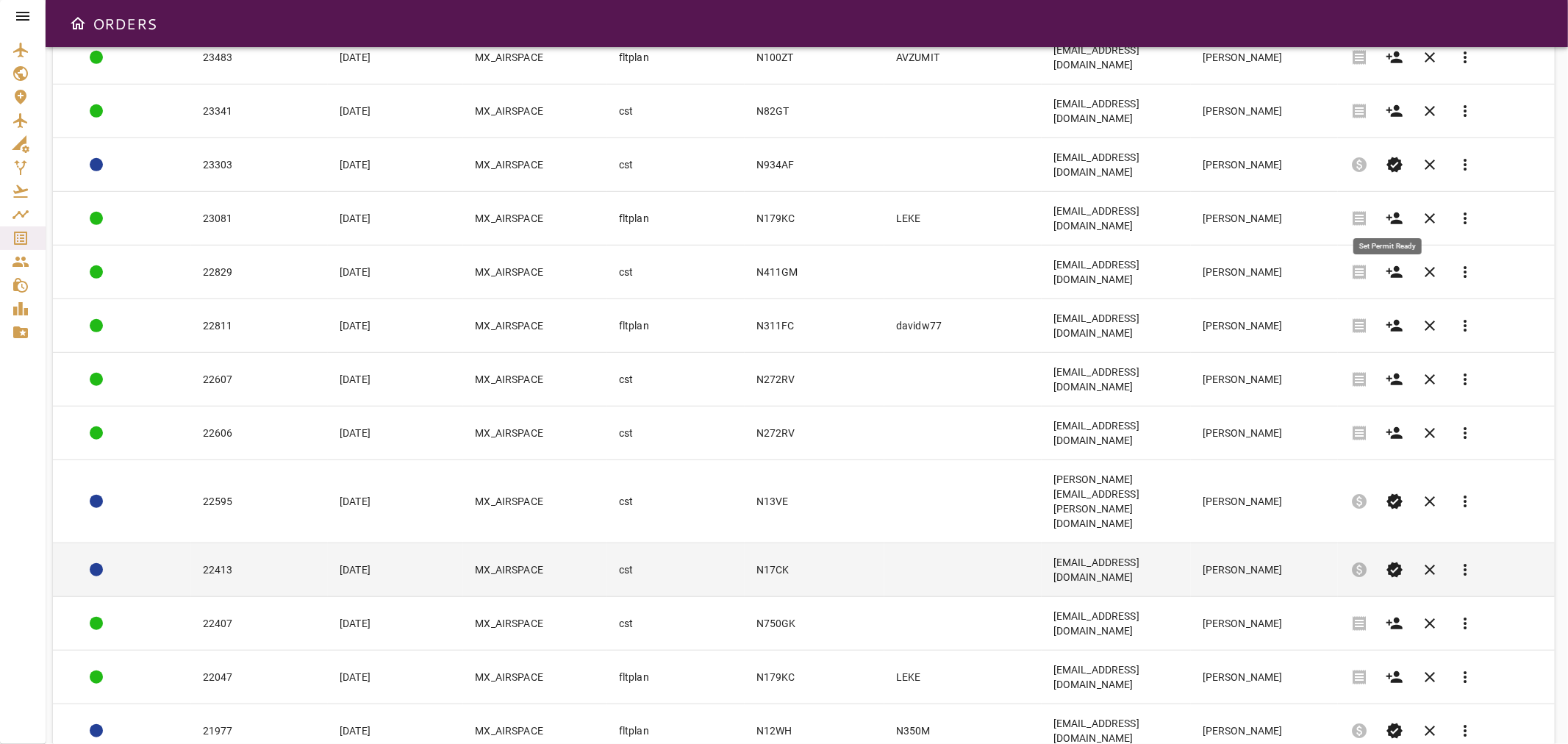
click at [1403, 561] on span "verified" at bounding box center [1393, 569] width 17 height 17
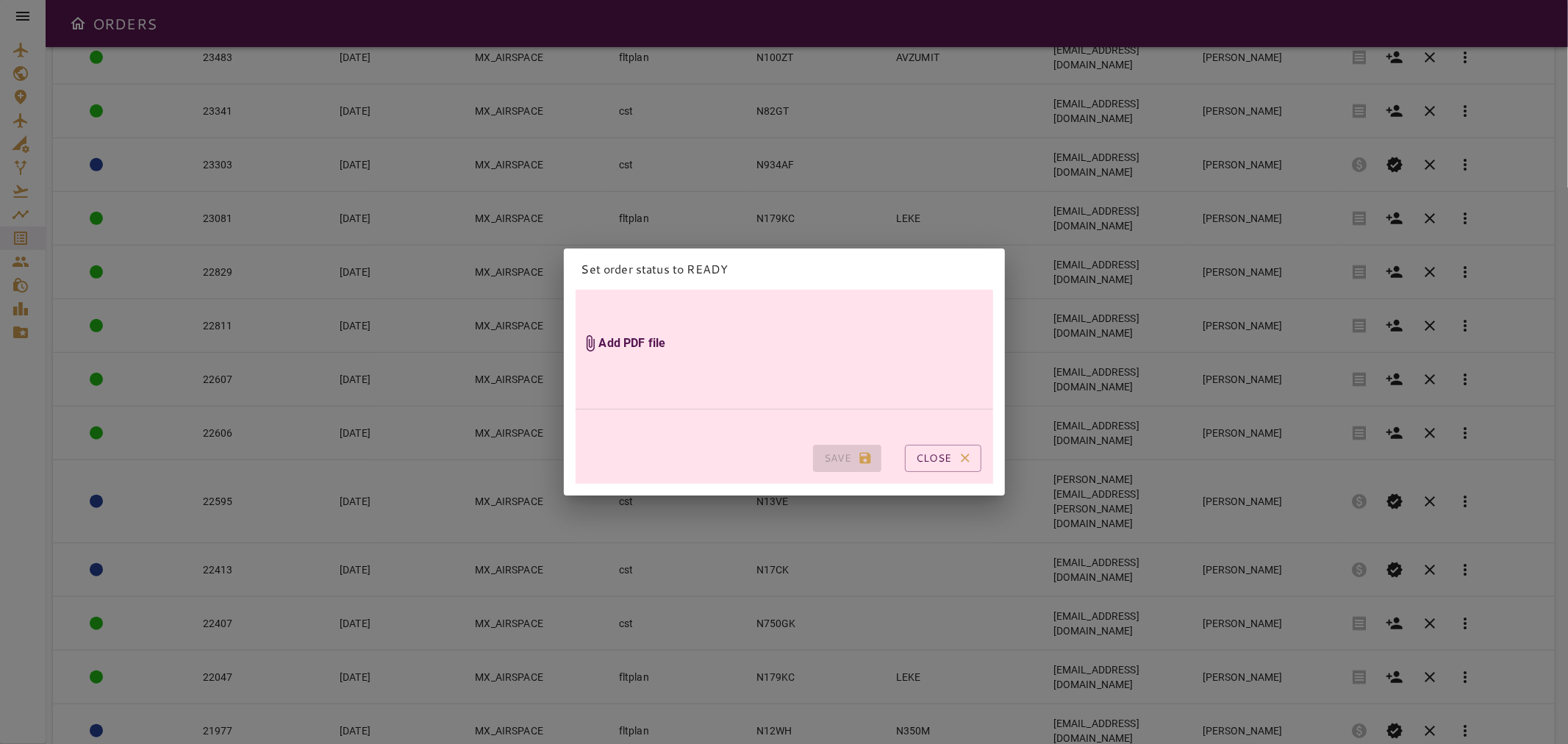
click at [635, 341] on h6 "Add PDF file" at bounding box center [632, 344] width 67 height 16
click at [0, 0] on input "Add PDF file" at bounding box center [0, 0] width 0 height 0
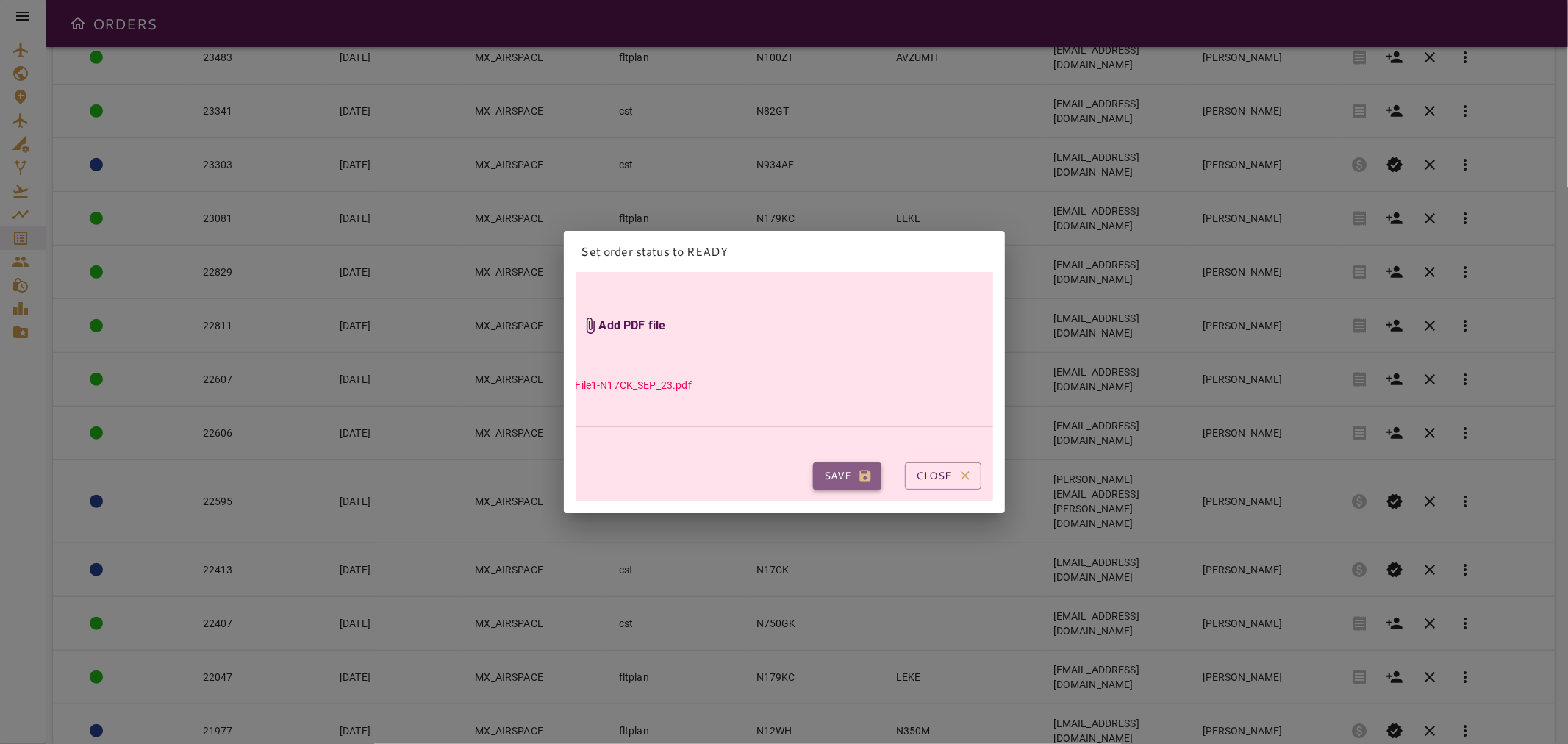
click at [828, 464] on button "Save" at bounding box center [847, 476] width 69 height 27
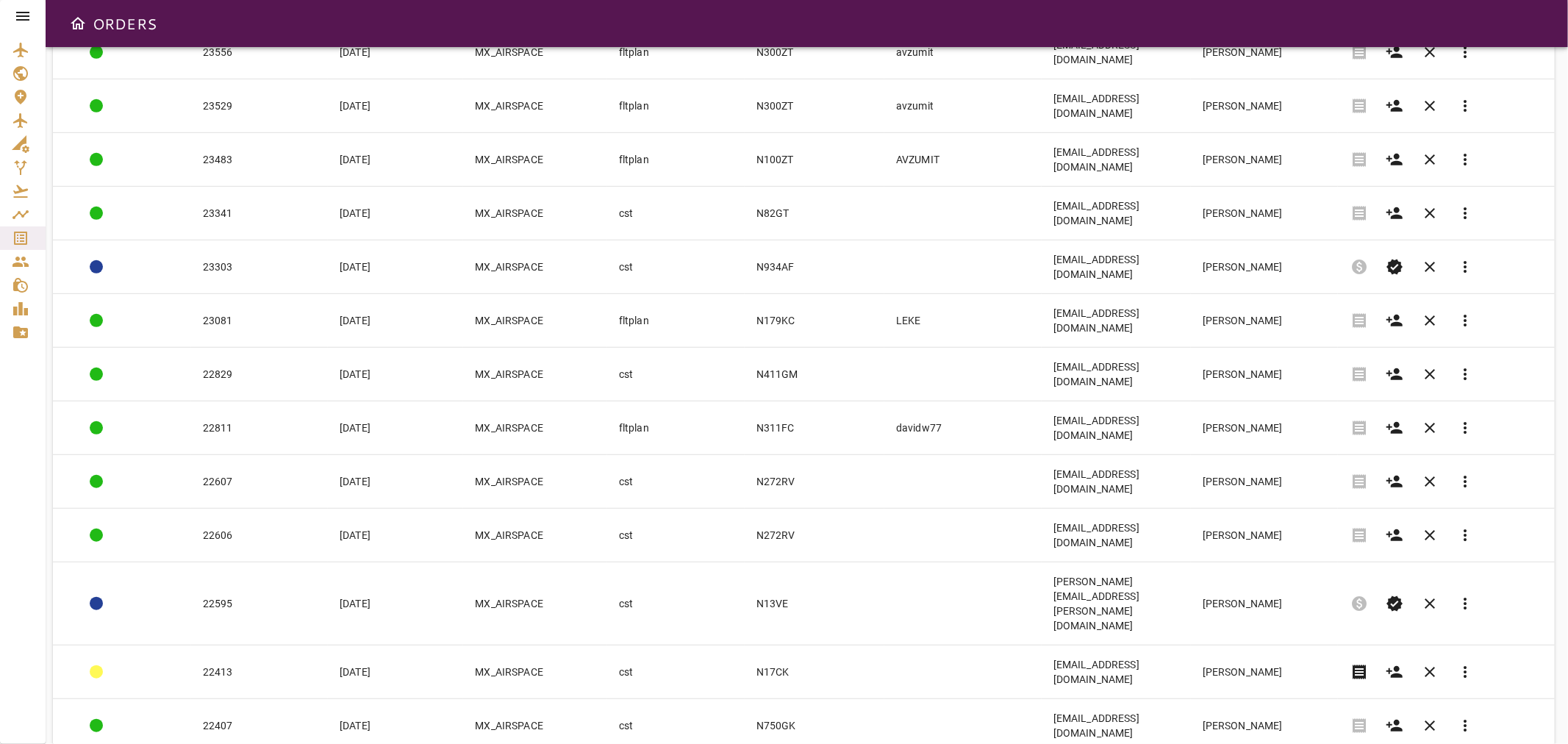
scroll to position [735, 0]
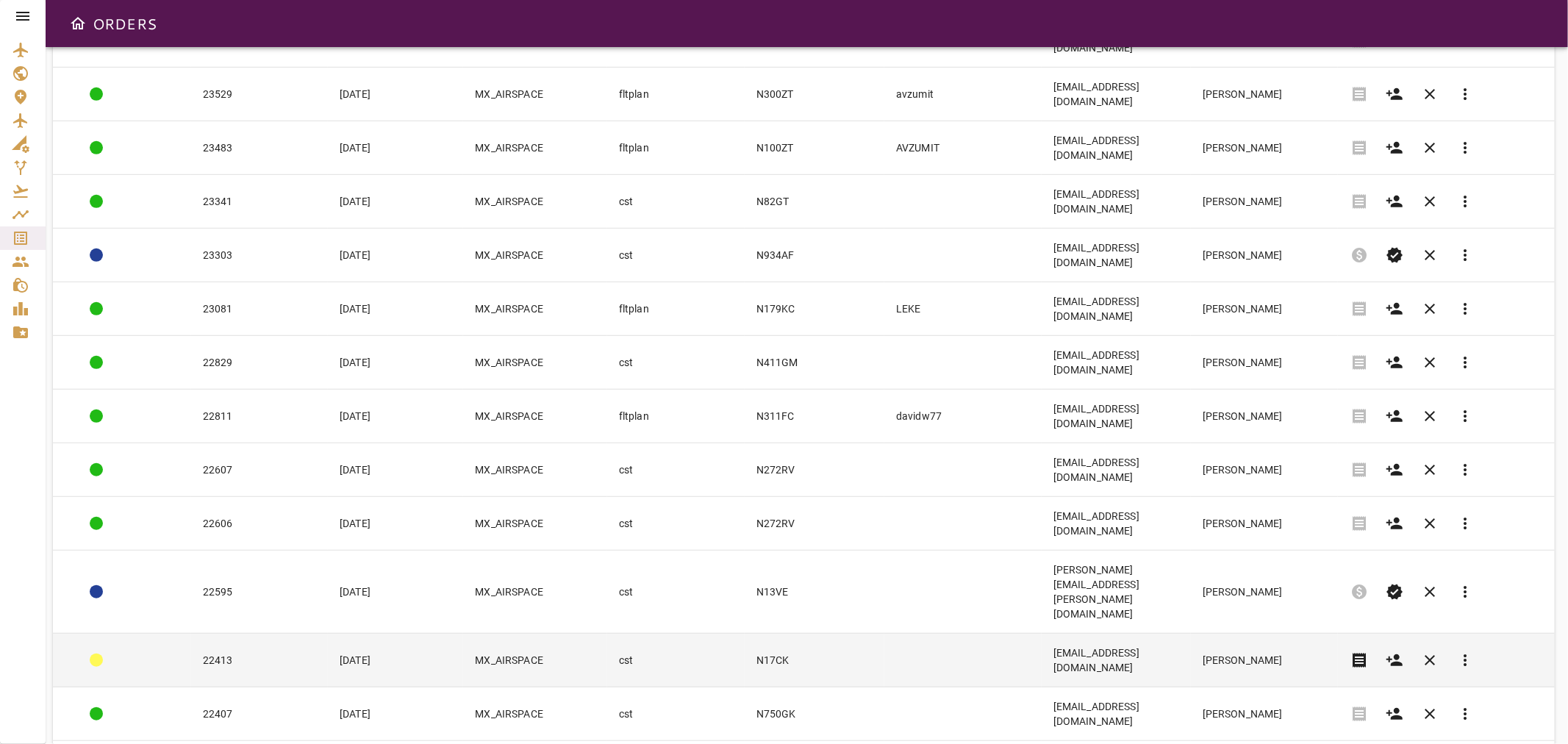
click at [422, 633] on td "[DATE]" at bounding box center [396, 660] width 135 height 54
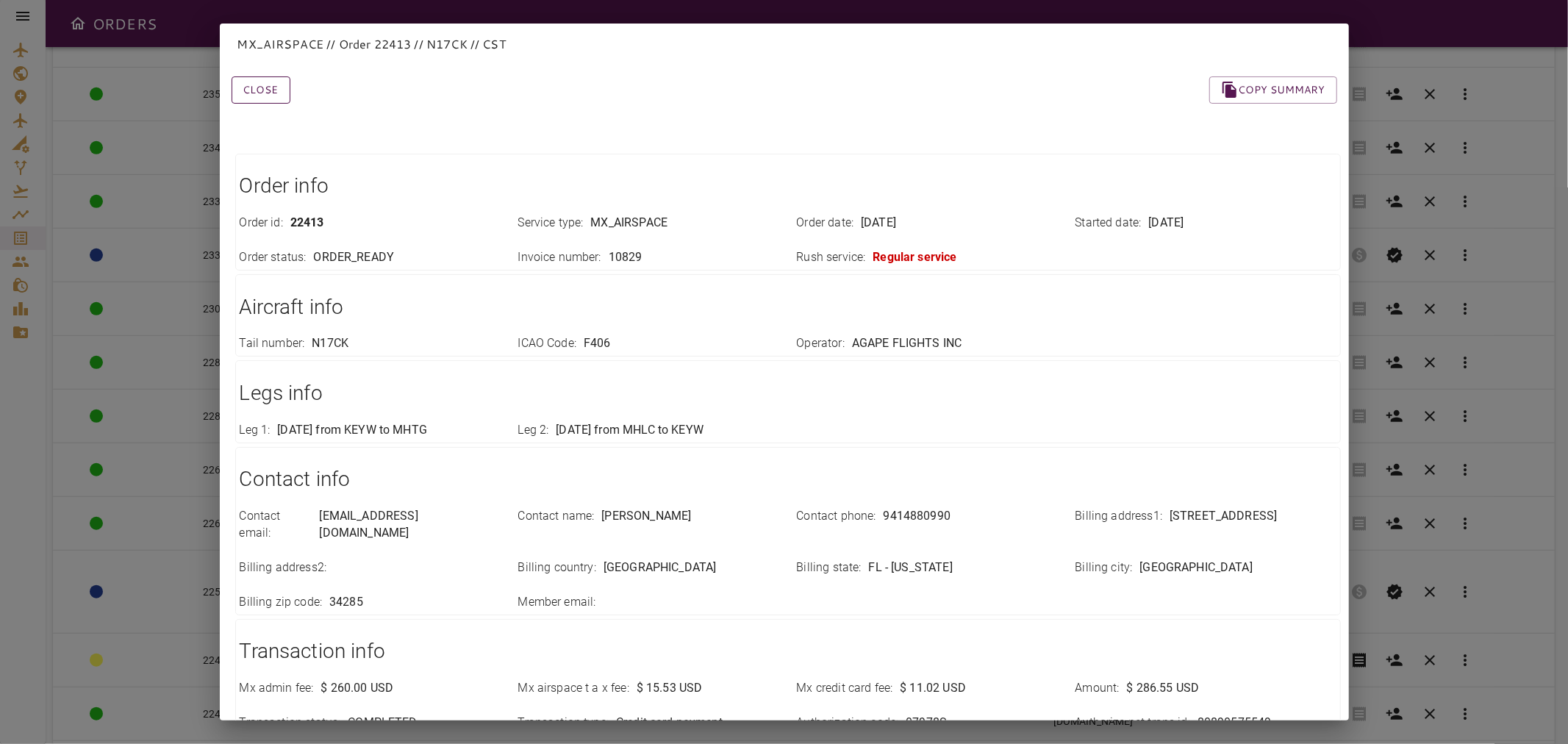
click at [280, 92] on button "Close" at bounding box center [260, 90] width 58 height 27
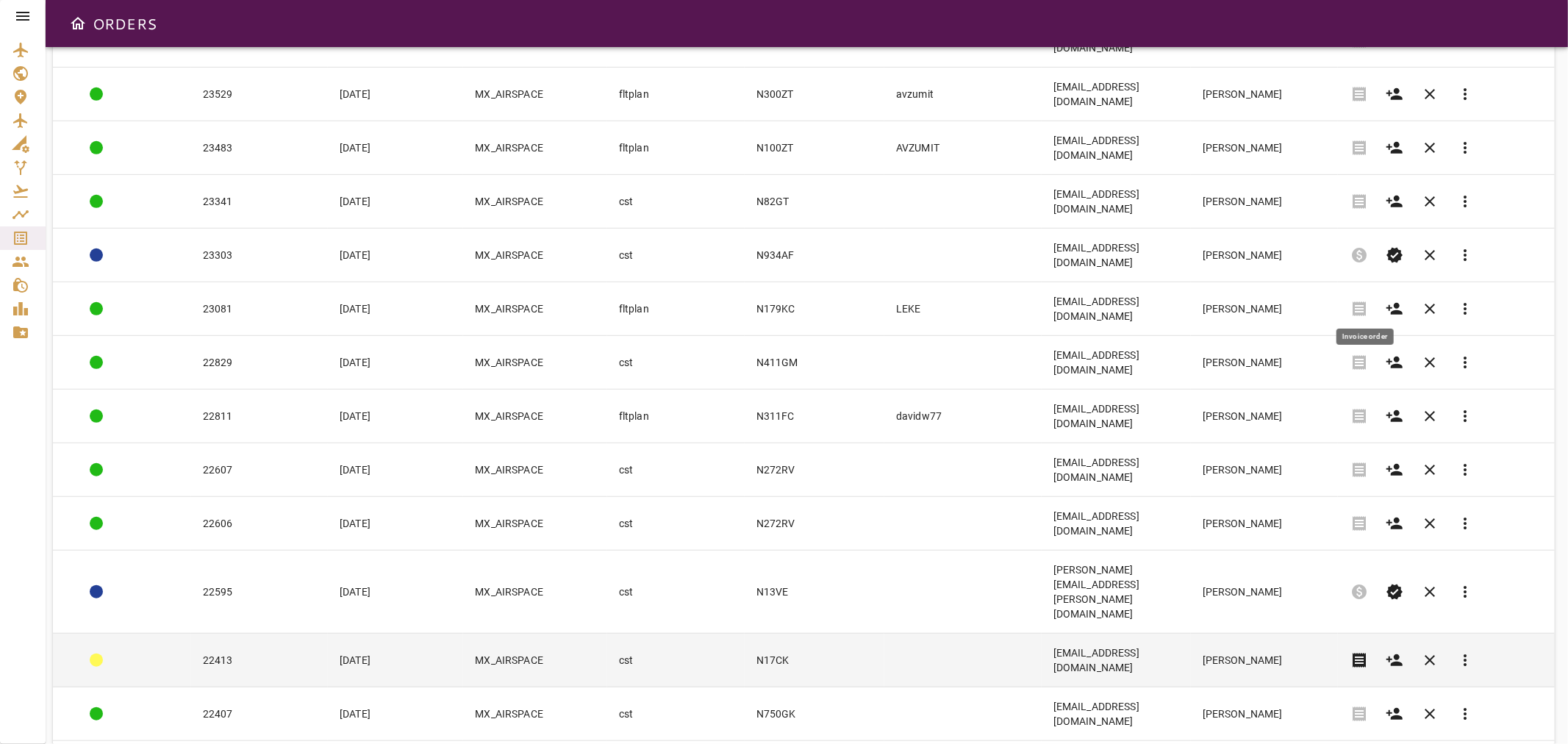
click at [1368, 652] on span "receipt" at bounding box center [1359, 660] width 17 height 17
click at [567, 633] on td "MX_AIRSPACE" at bounding box center [535, 660] width 143 height 54
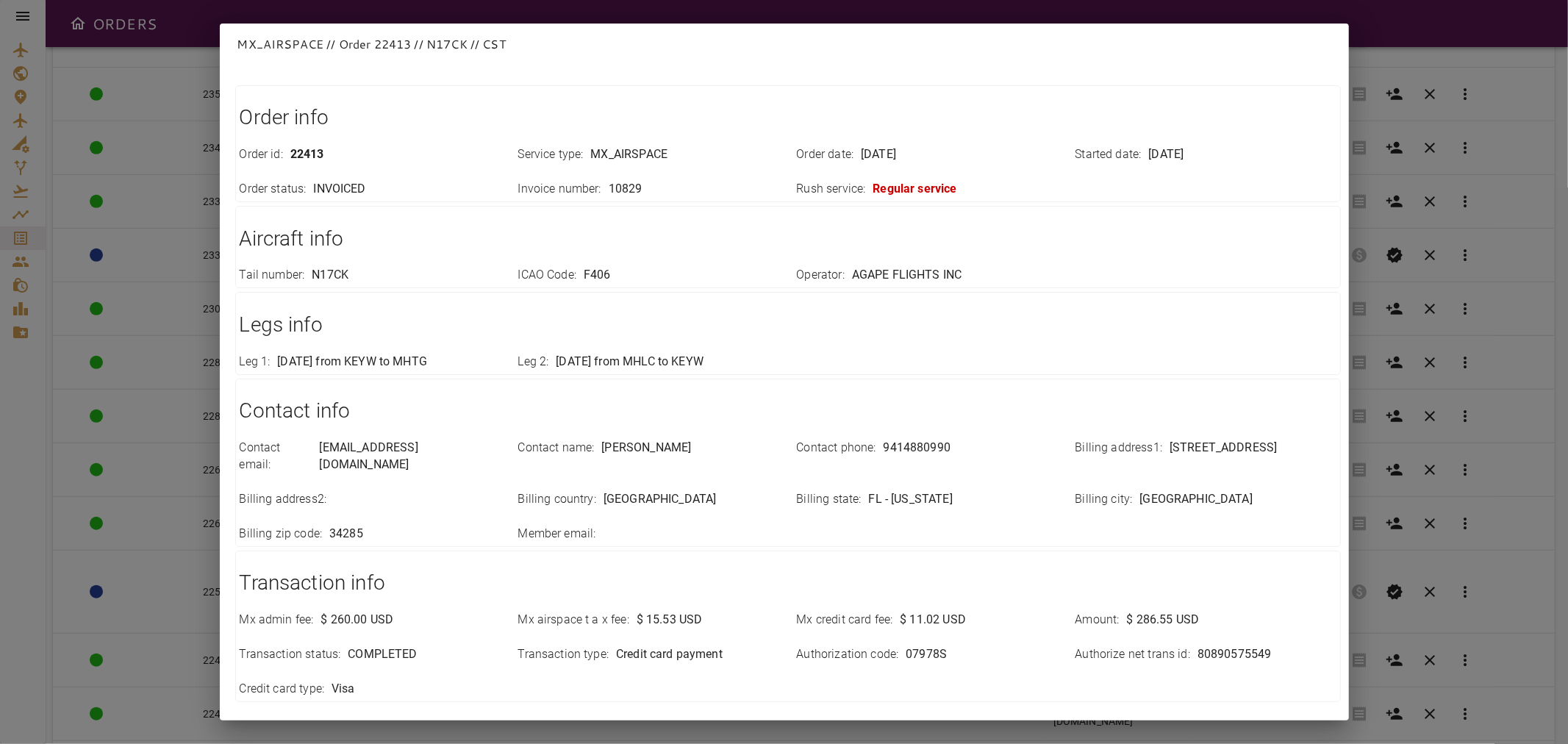
scroll to position [0, 0]
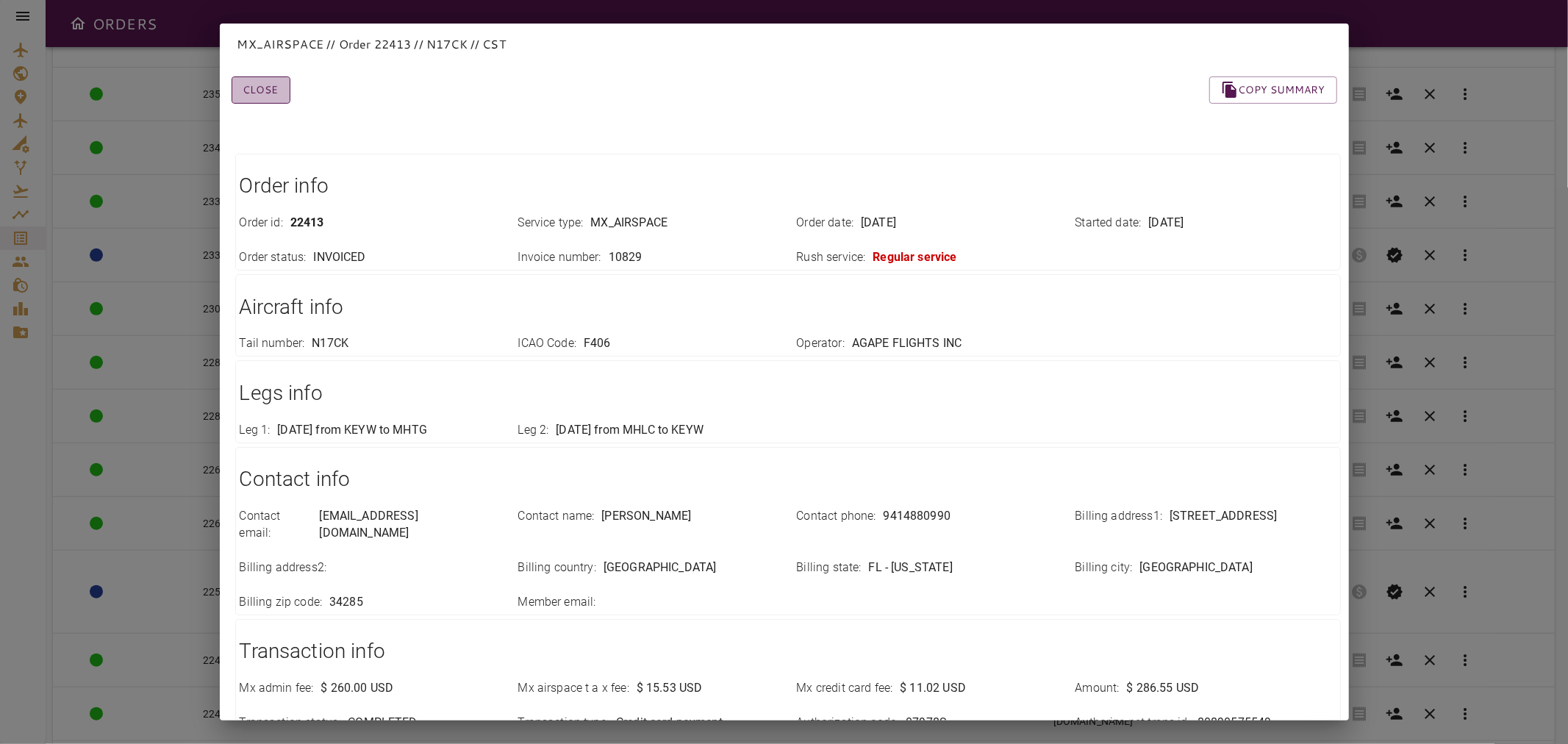
click at [258, 92] on button "Close" at bounding box center [260, 90] width 58 height 27
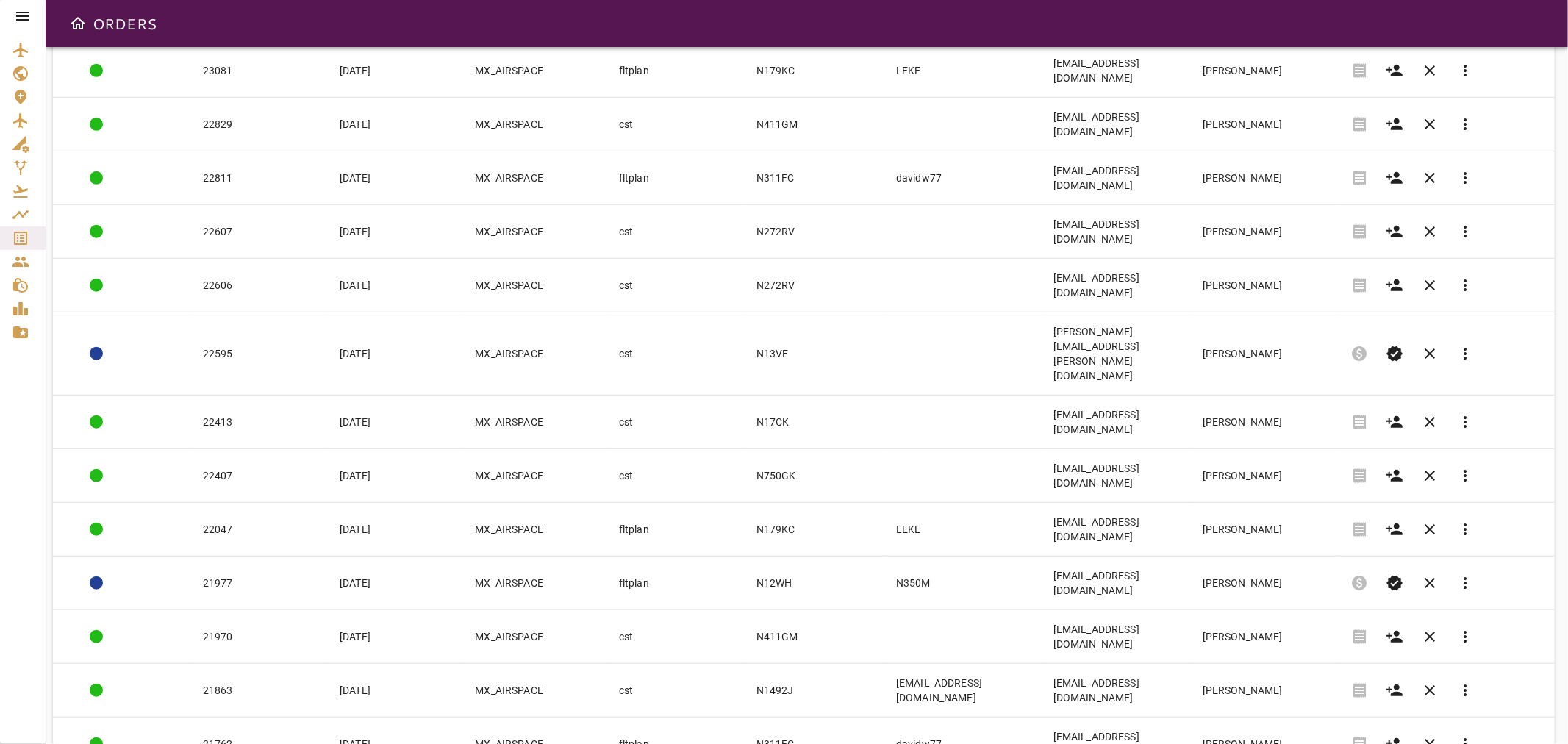
scroll to position [1070, 0]
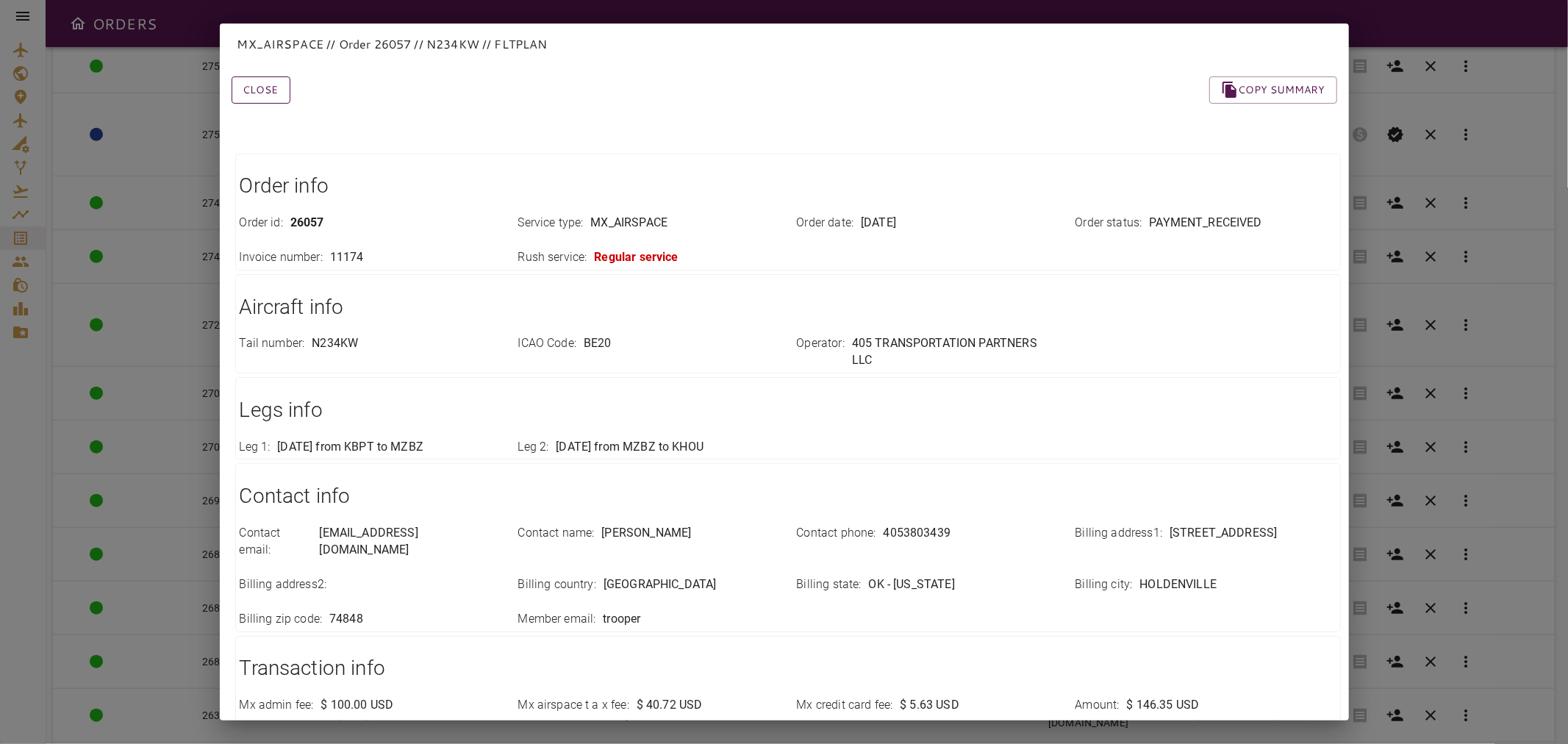
click at [267, 86] on button "Close" at bounding box center [260, 90] width 58 height 27
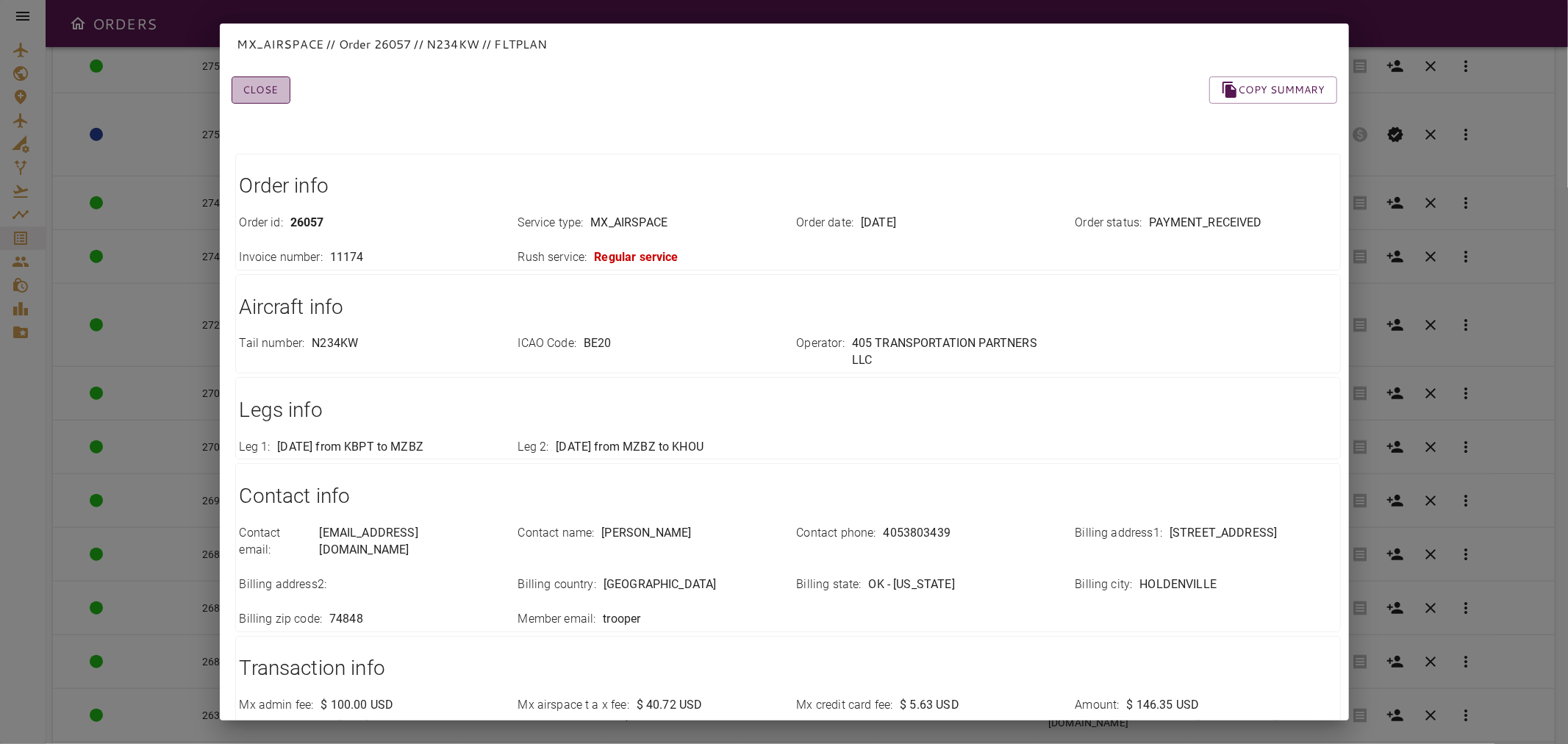
drag, startPoint x: 263, startPoint y: 93, endPoint x: 272, endPoint y: 92, distance: 9.1
click at [265, 93] on button "Close" at bounding box center [260, 90] width 58 height 27
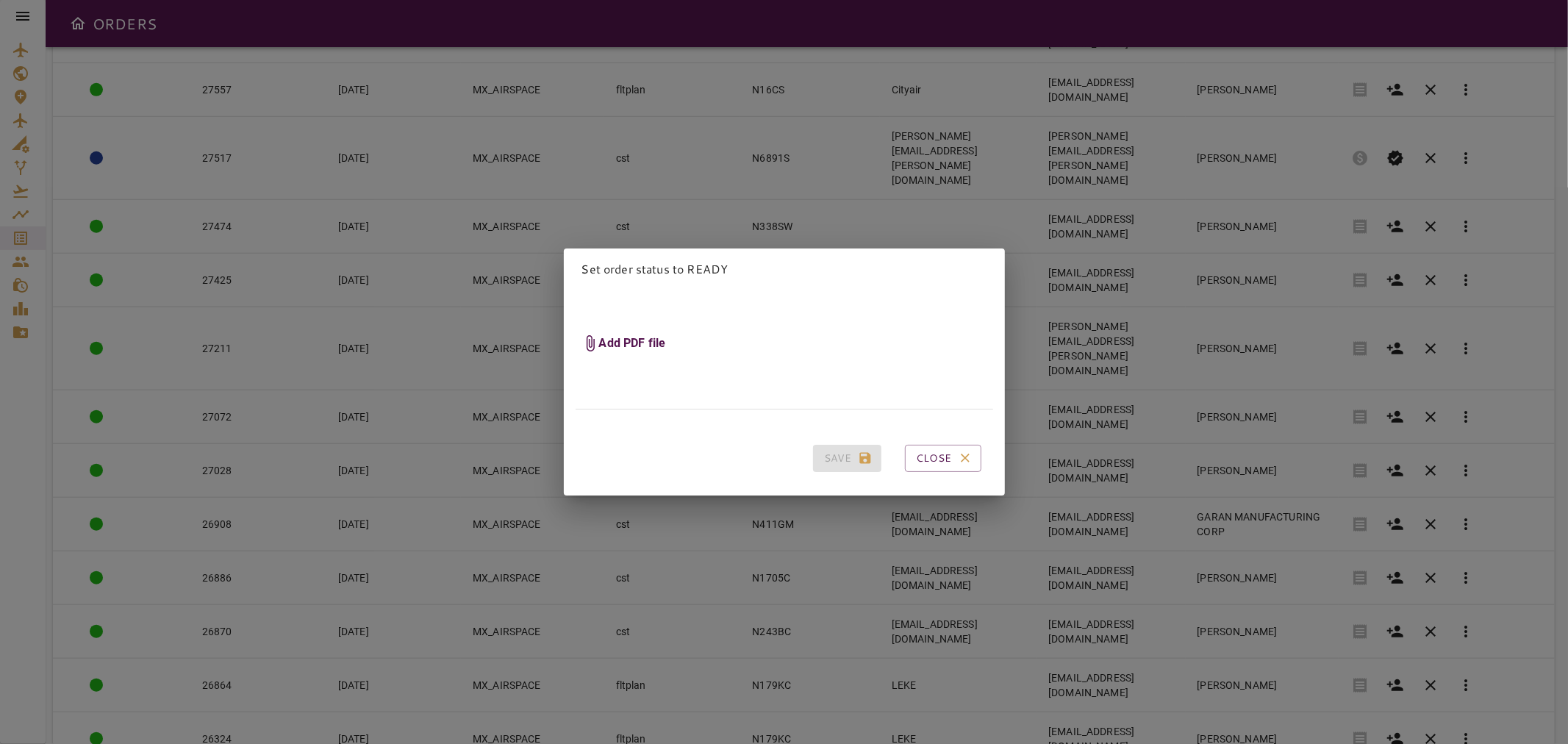
scroll to position [1094, 0]
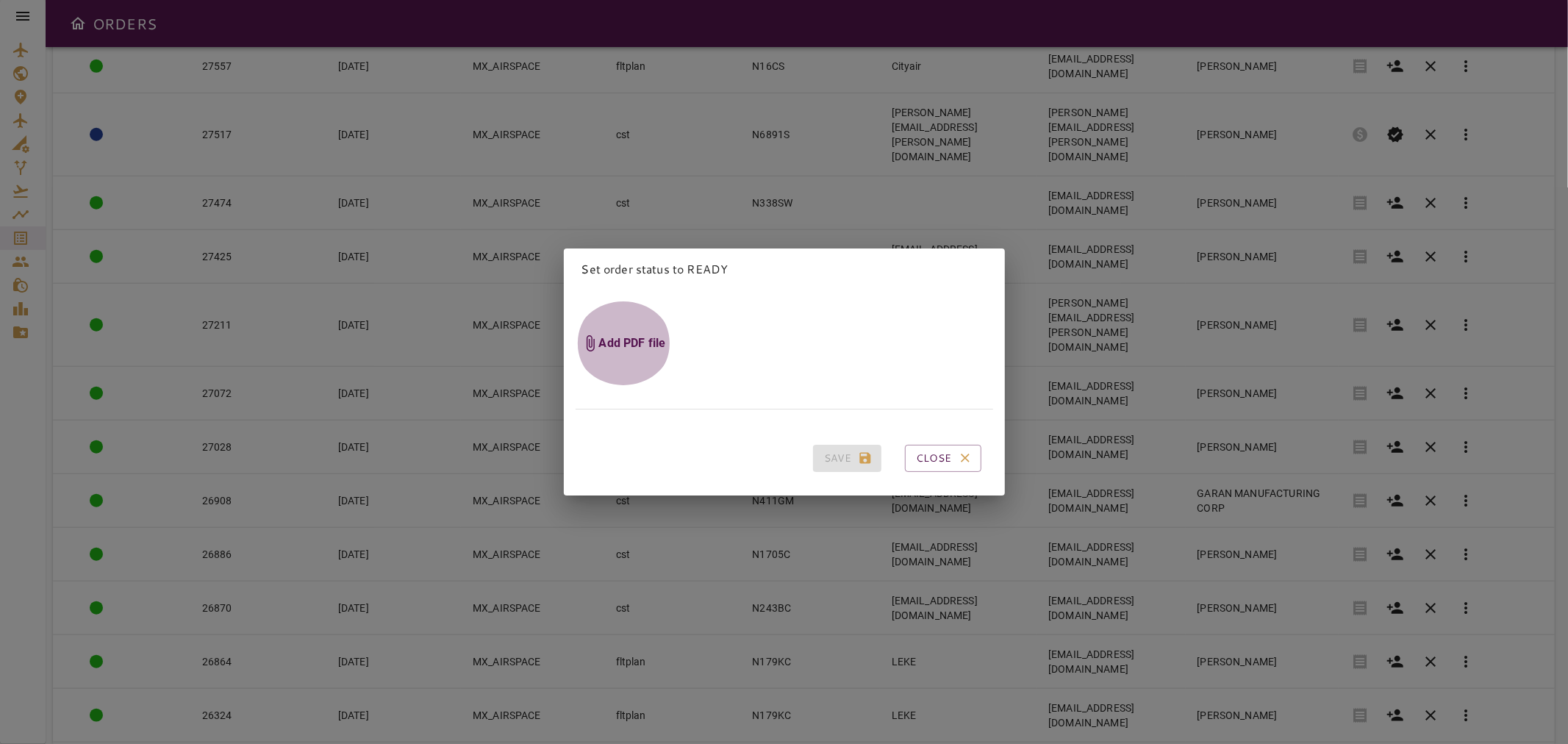
click at [628, 335] on h6 "Add PDF file" at bounding box center [632, 344] width 67 height 16
click at [0, 0] on input "Add PDF file" at bounding box center [0, 0] width 0 height 0
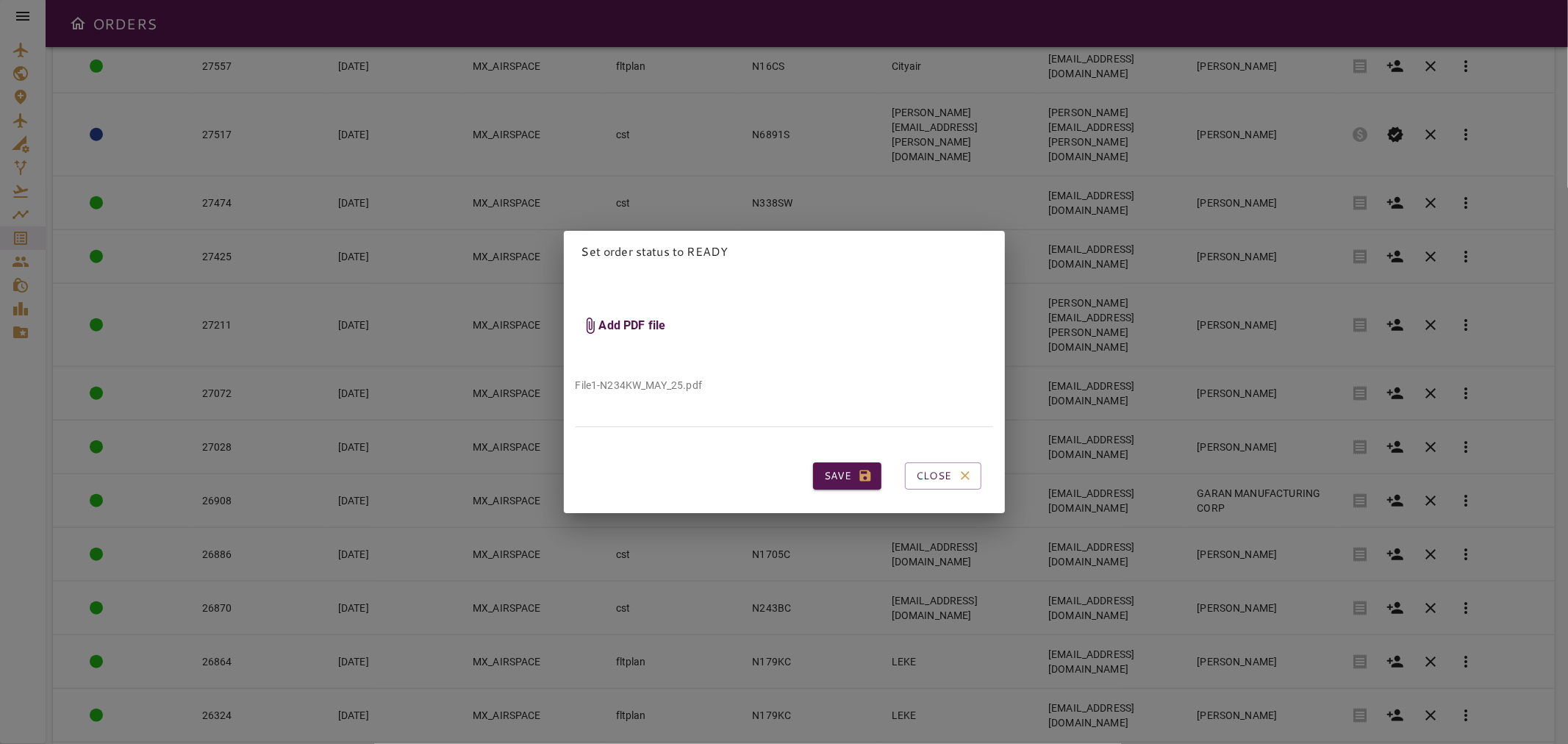
click at [625, 317] on h6 "Add PDF file" at bounding box center [632, 325] width 67 height 16
click at [0, 0] on input "Add PDF file" at bounding box center [0, 0] width 0 height 0
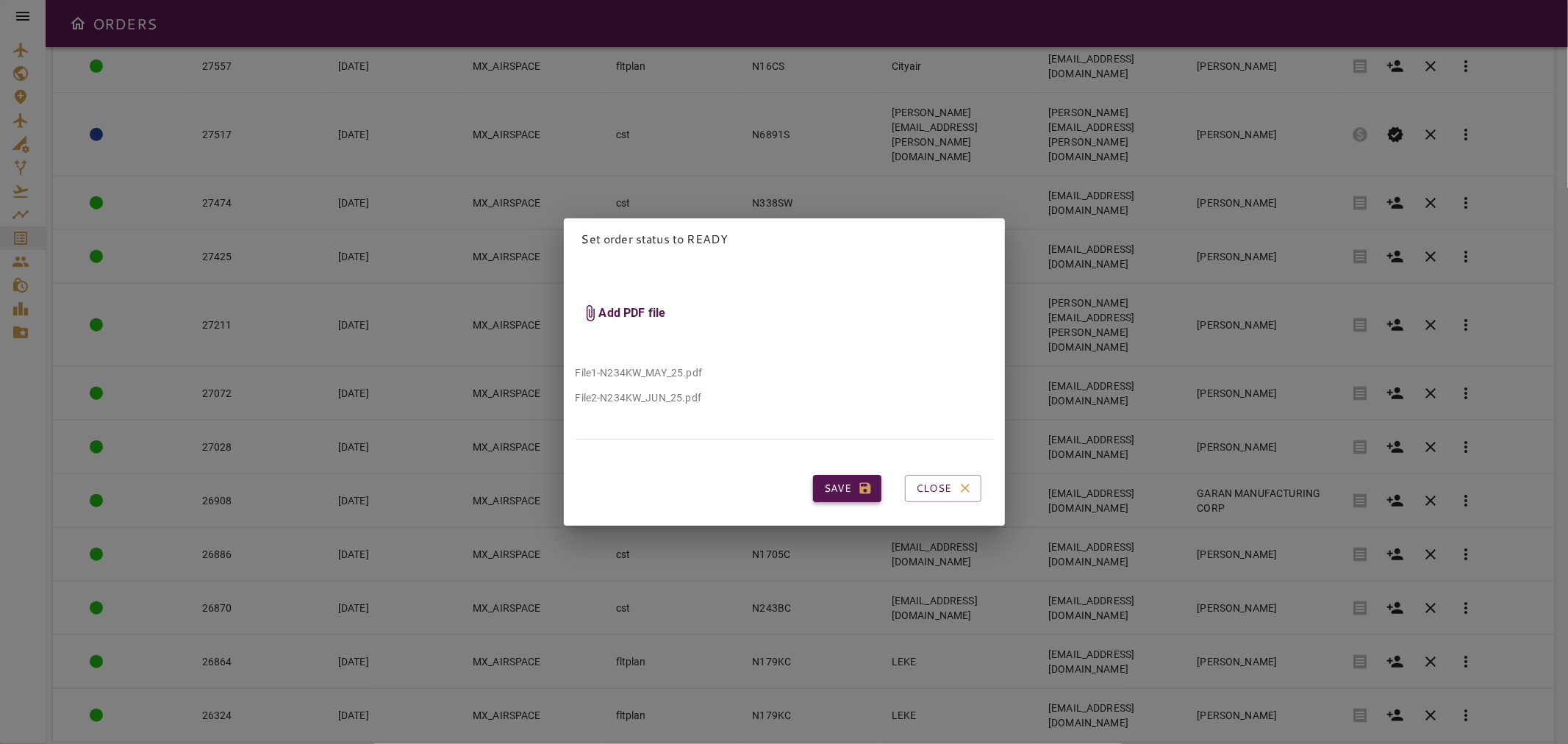
click at [825, 475] on button "Save" at bounding box center [847, 489] width 69 height 27
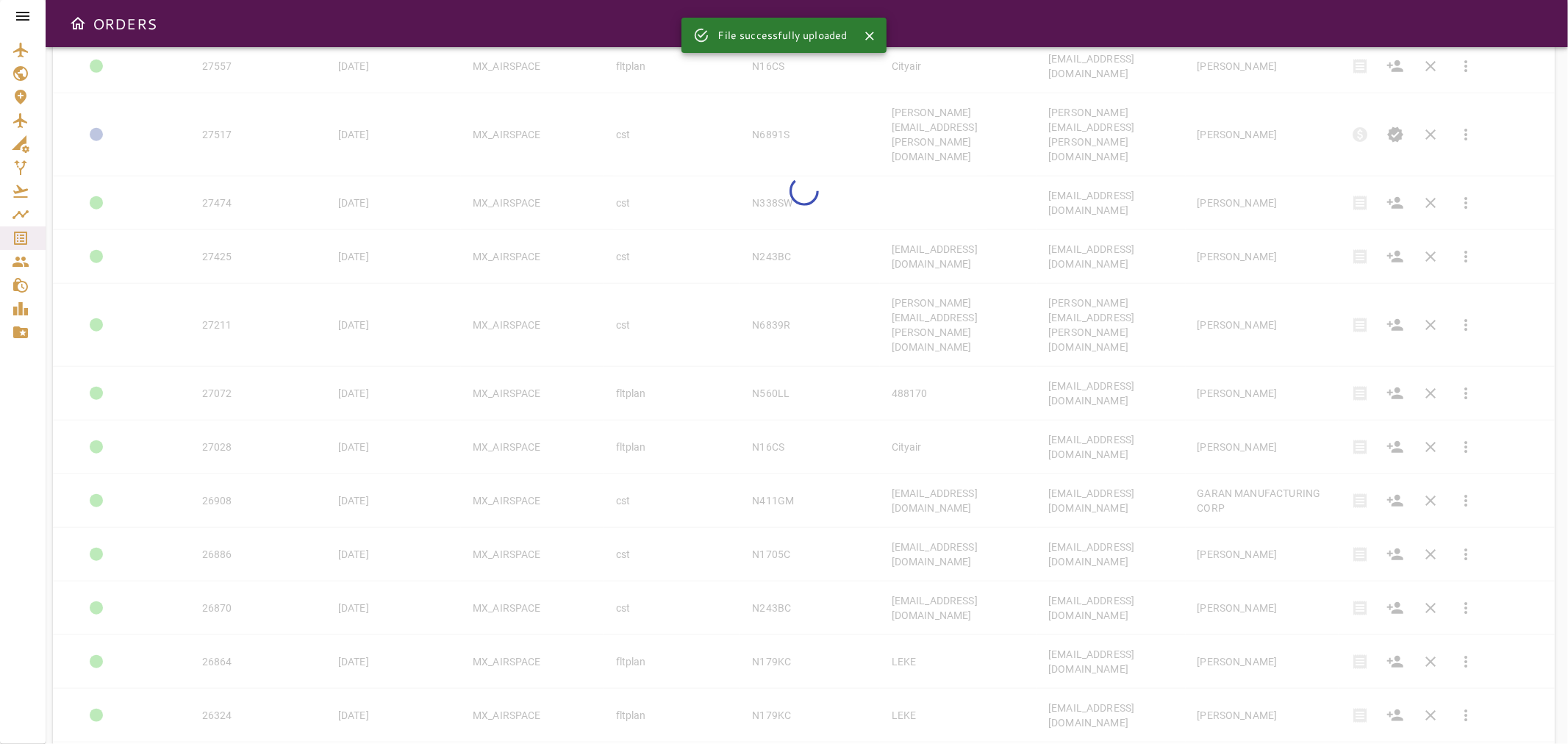
scroll to position [1070, 0]
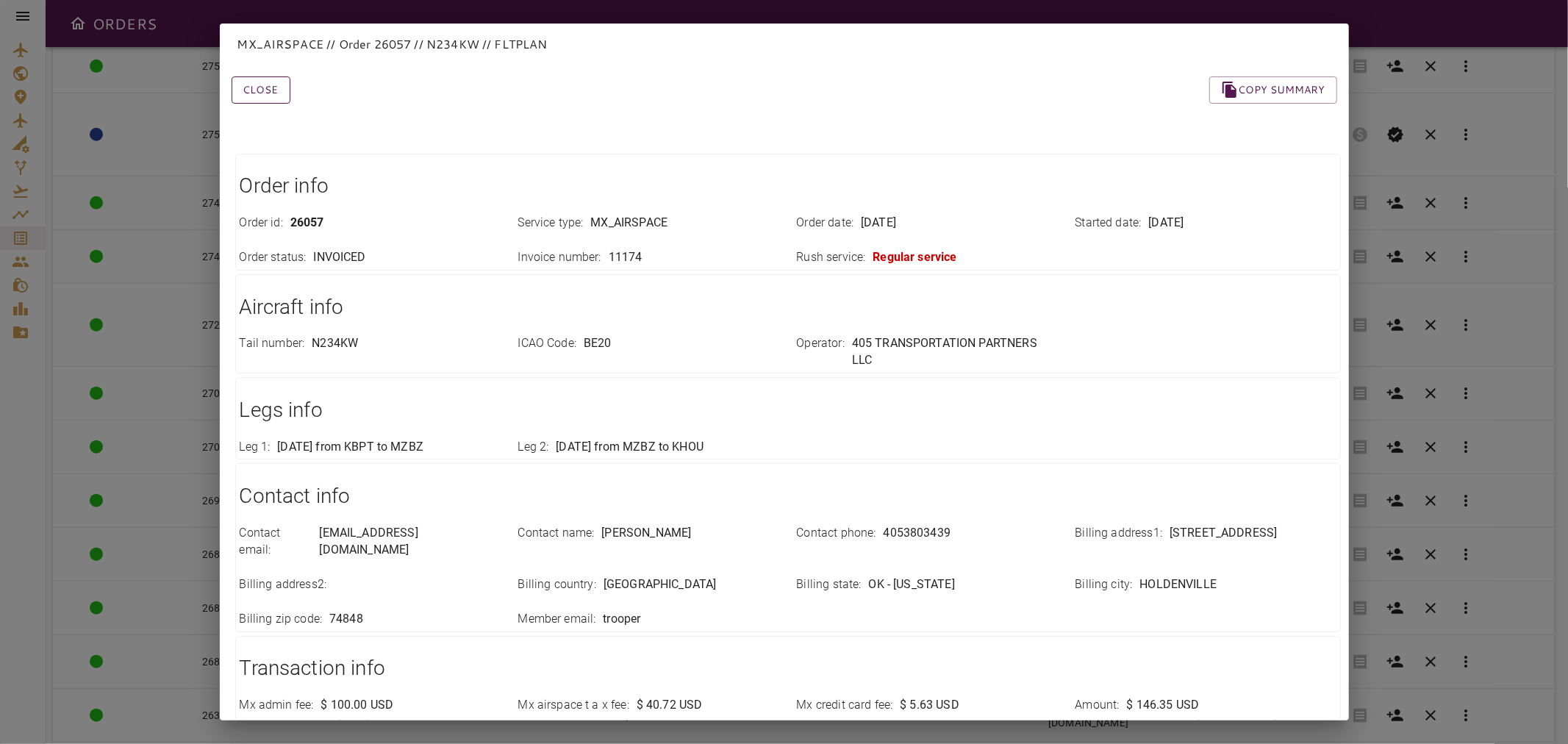
click at [261, 89] on button "Close" at bounding box center [260, 90] width 58 height 27
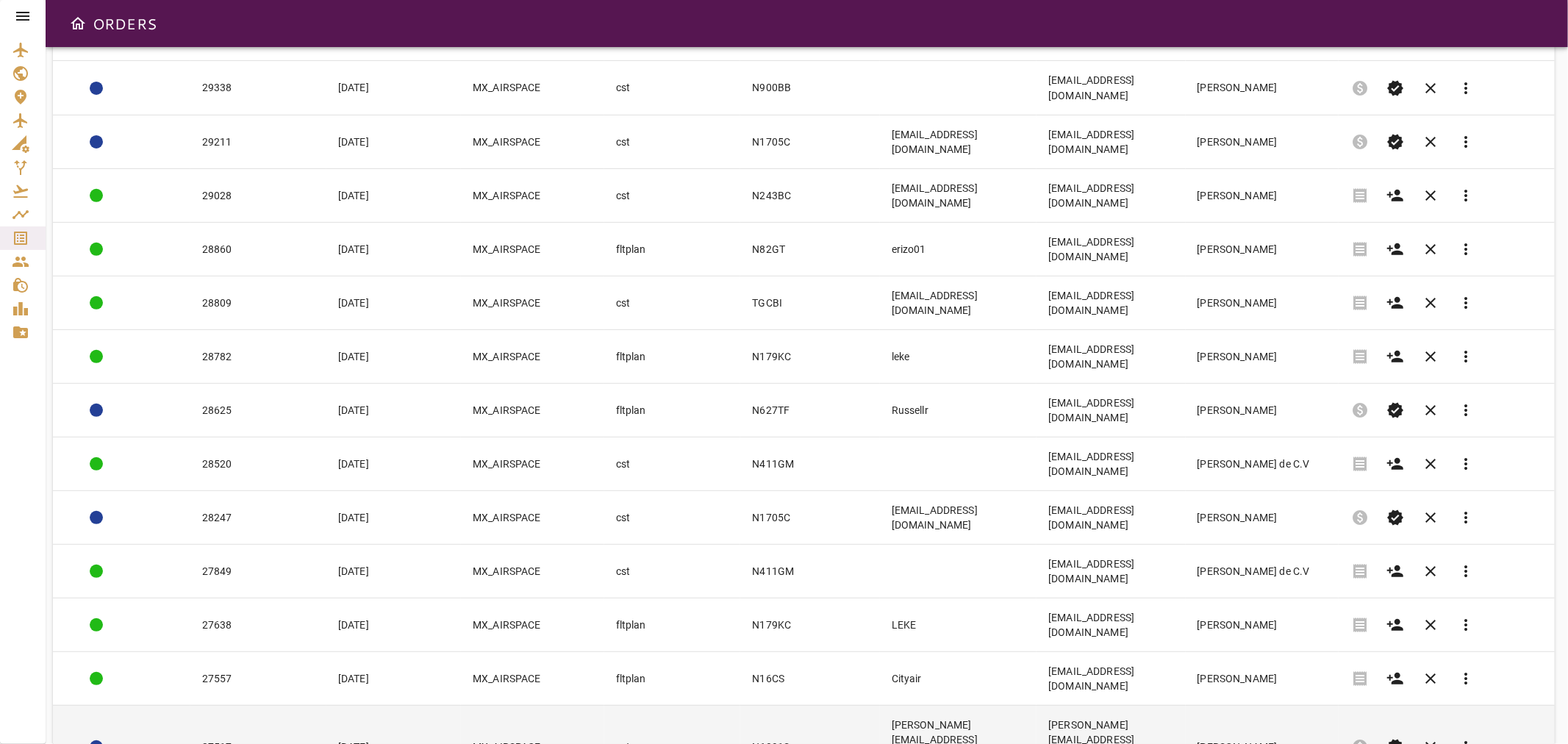
scroll to position [431, 0]
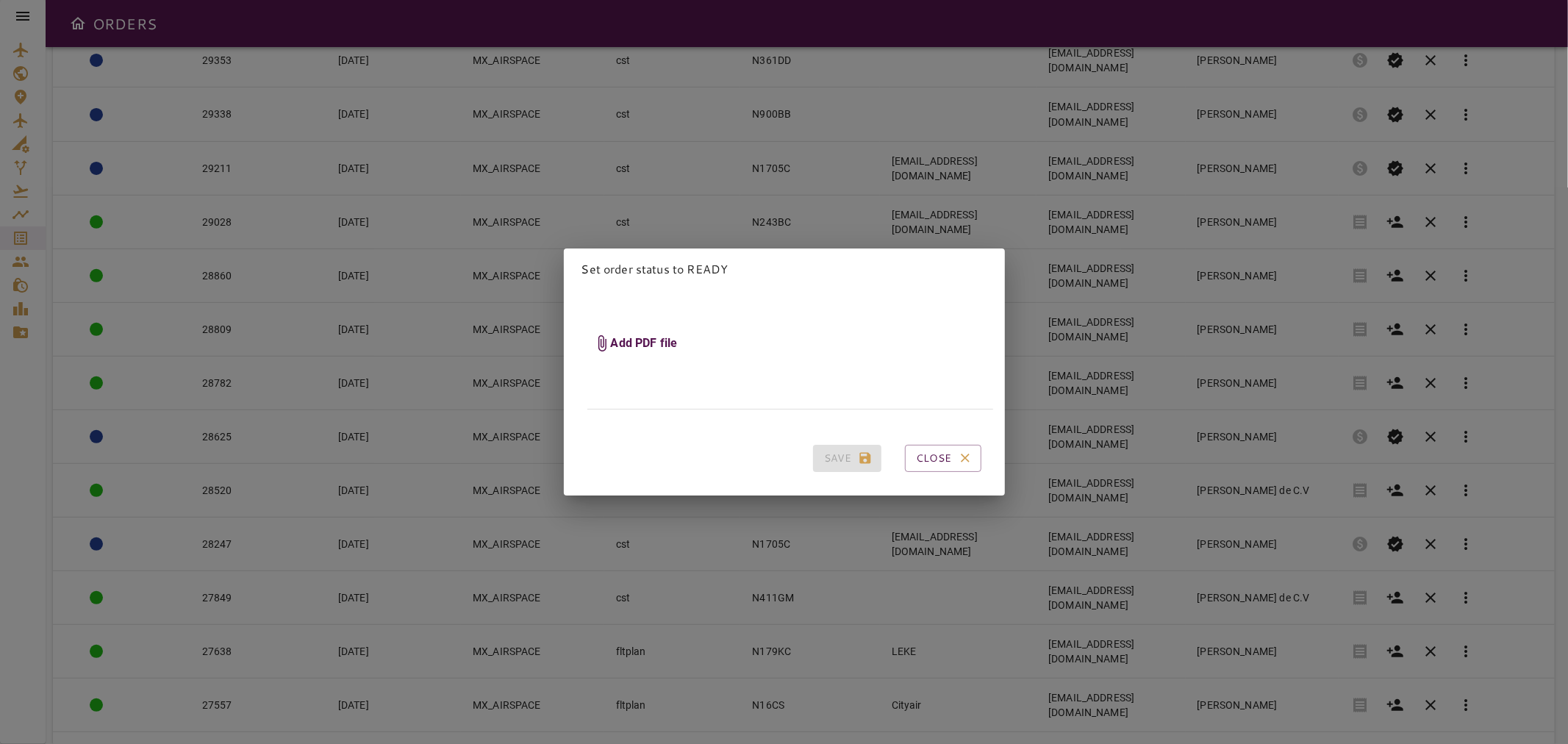
click at [613, 335] on h6 "Add PDF file" at bounding box center [643, 344] width 67 height 16
click at [0, 0] on input "Add PDF file" at bounding box center [0, 0] width 0 height 0
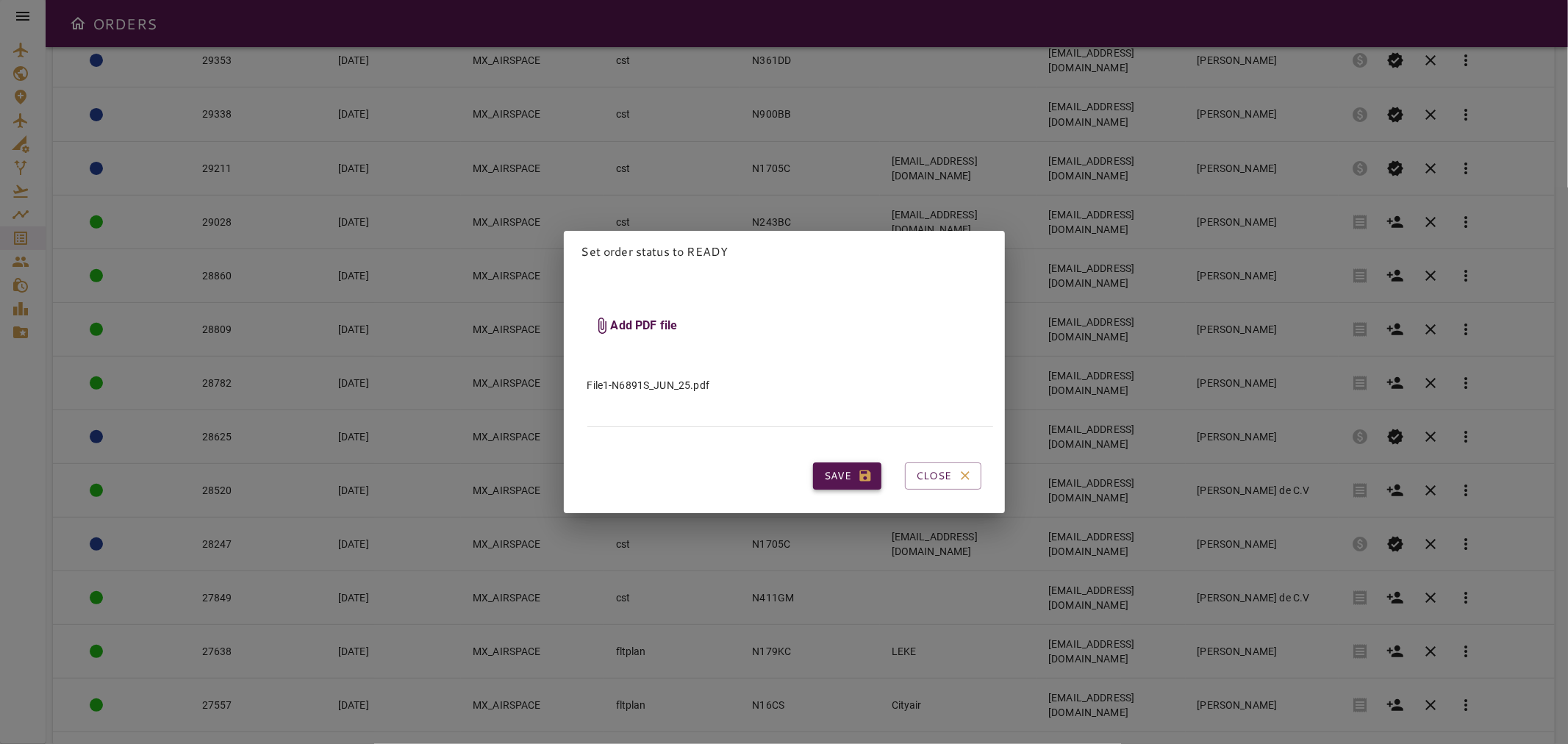
click at [834, 474] on button "Save" at bounding box center [847, 476] width 69 height 27
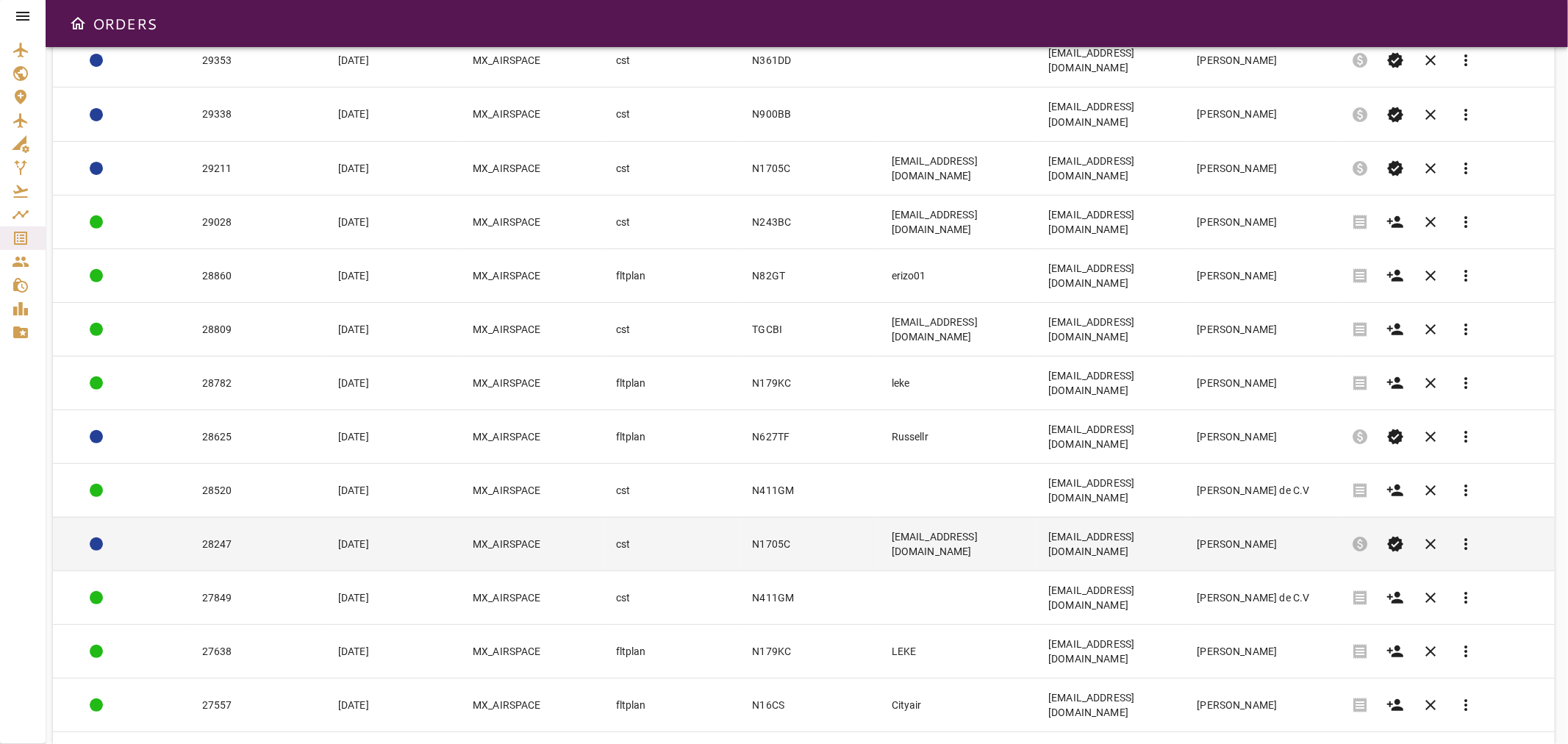
click at [662, 516] on td "cst" at bounding box center [673, 543] width 137 height 54
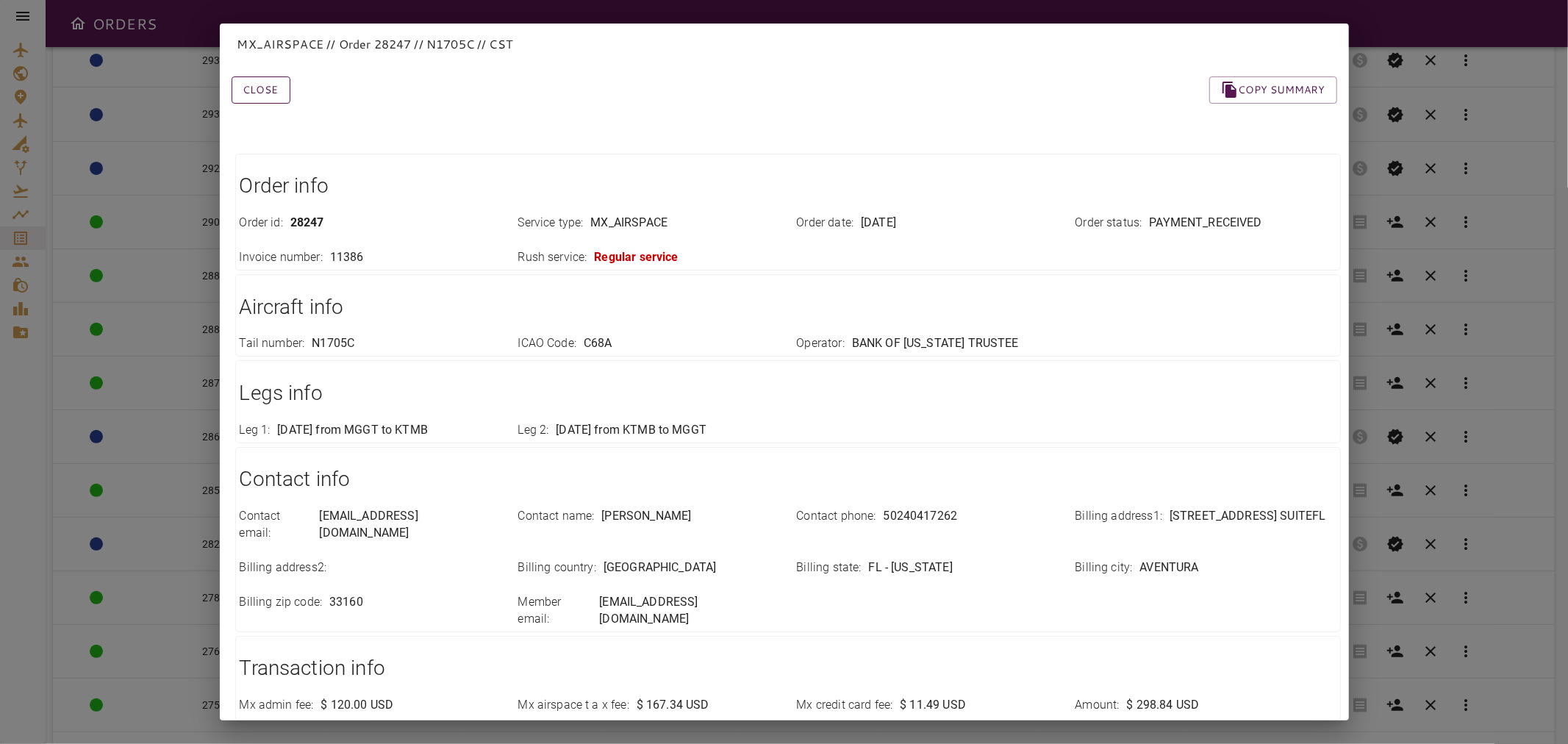
click at [260, 90] on button "Close" at bounding box center [260, 90] width 58 height 27
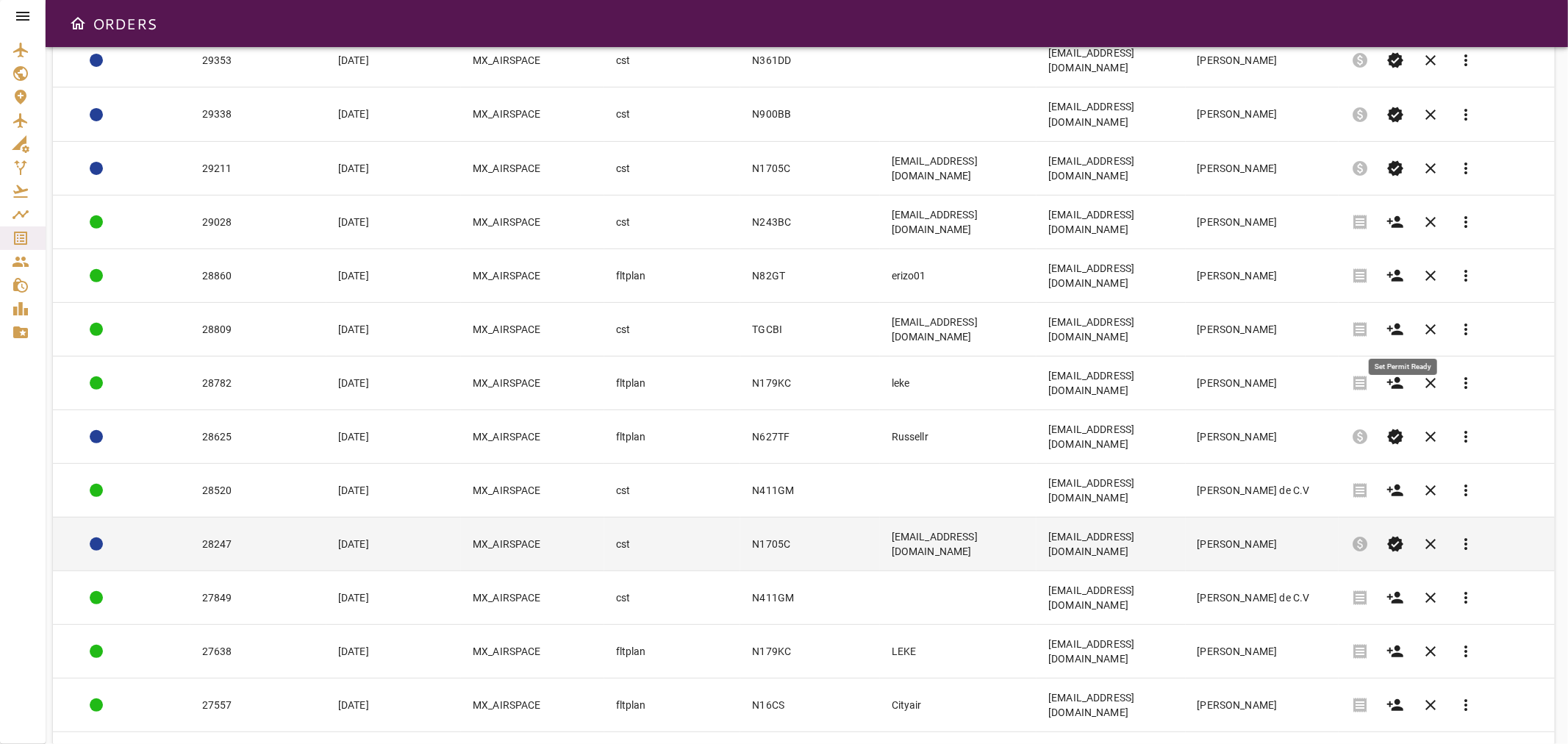
click at [1404, 536] on span "verified" at bounding box center [1394, 544] width 17 height 17
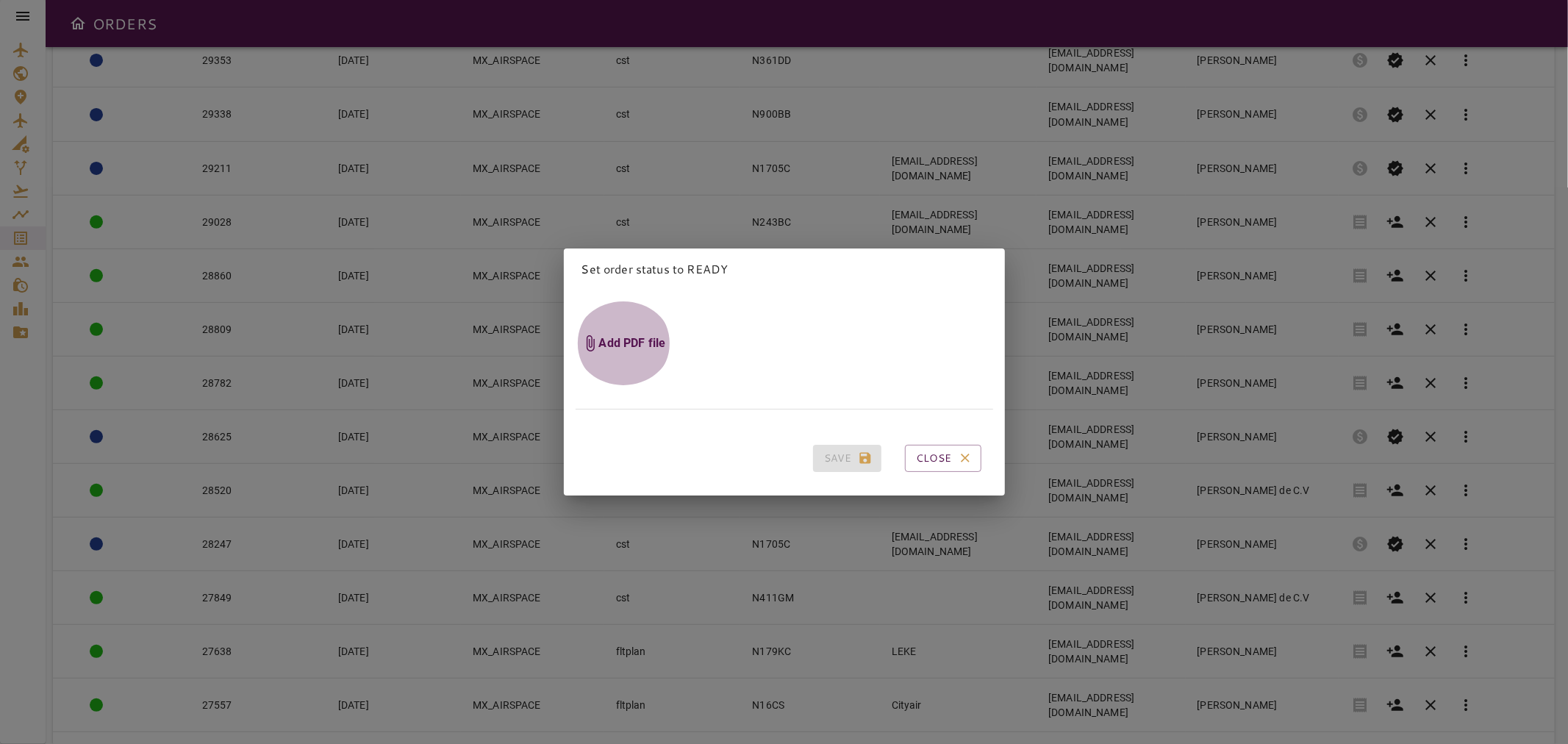
click at [633, 335] on h6 "Add PDF file" at bounding box center [632, 344] width 67 height 16
click at [0, 0] on input "Add PDF file" at bounding box center [0, 0] width 0 height 0
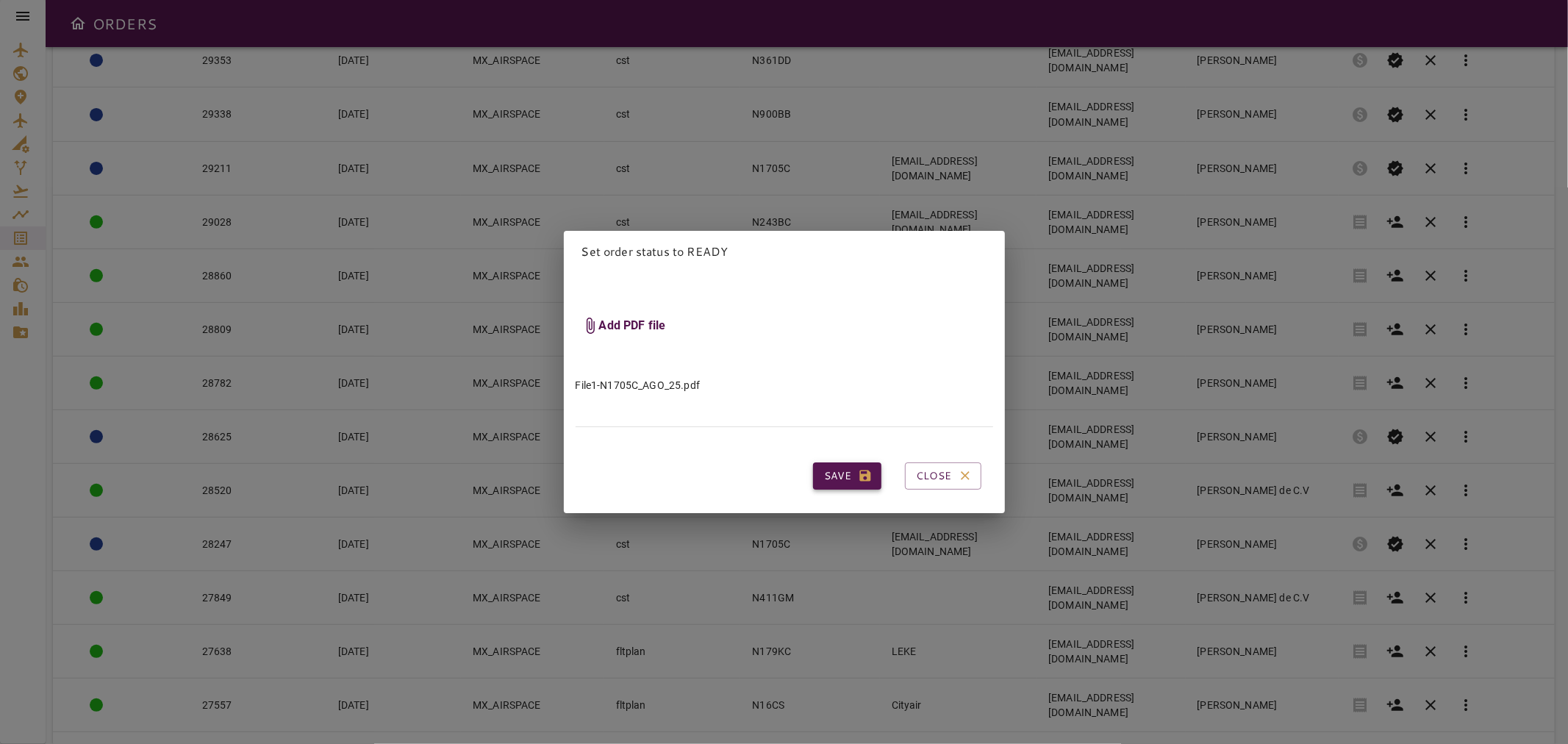
click at [858, 473] on icon "button" at bounding box center [865, 475] width 15 height 15
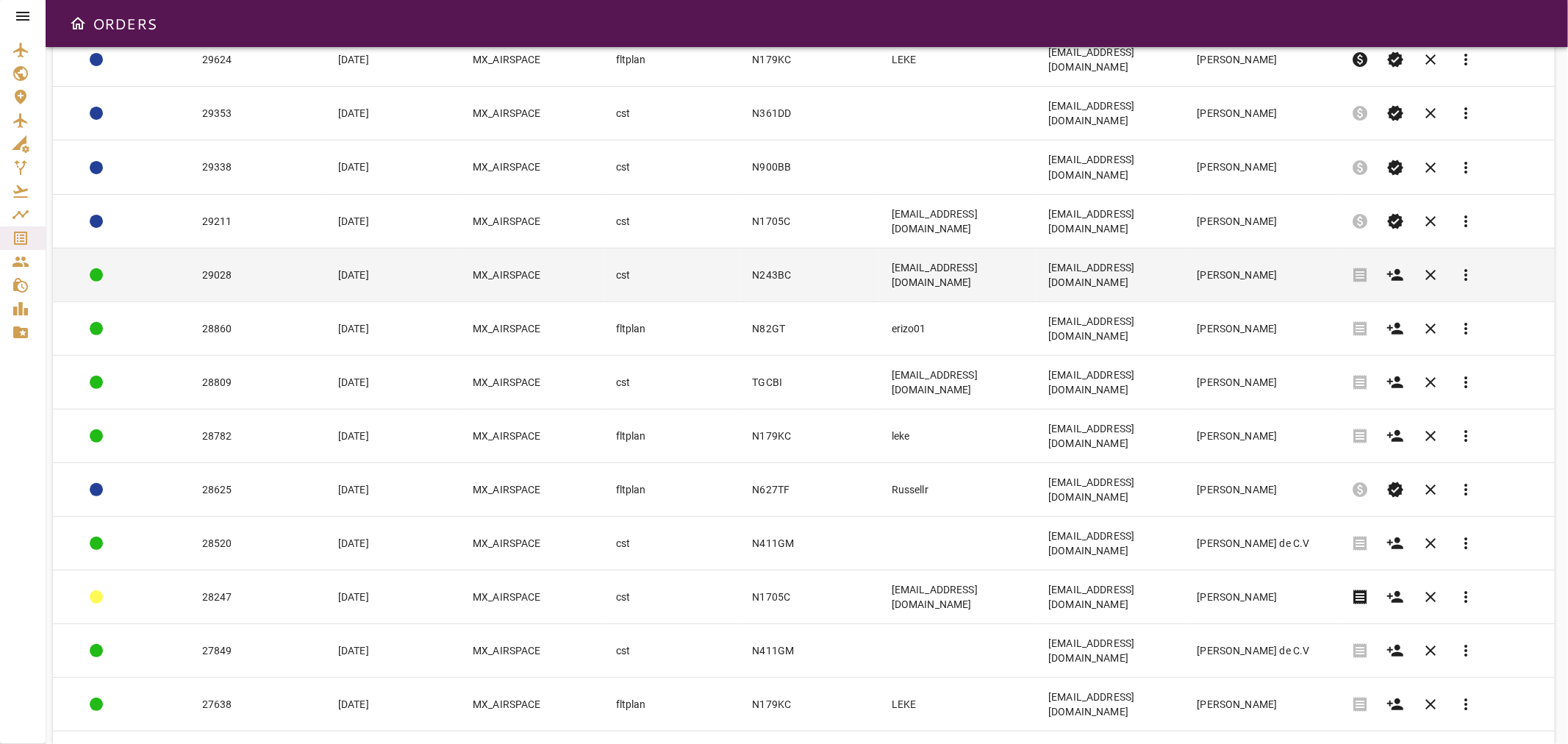
scroll to position [350, 0]
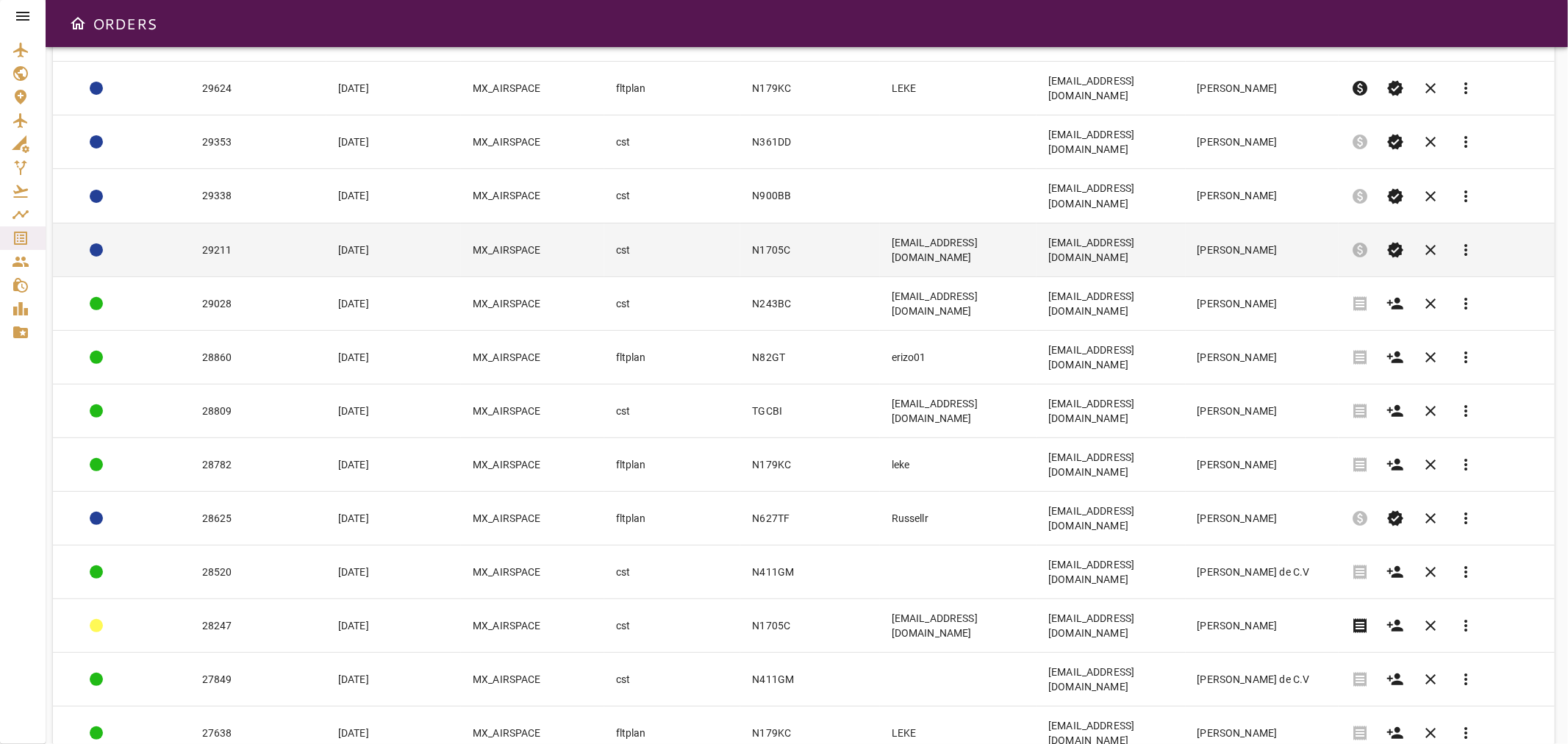
click at [1036, 223] on td "[EMAIL_ADDRESS][DOMAIN_NAME]" at bounding box center [1110, 250] width 148 height 54
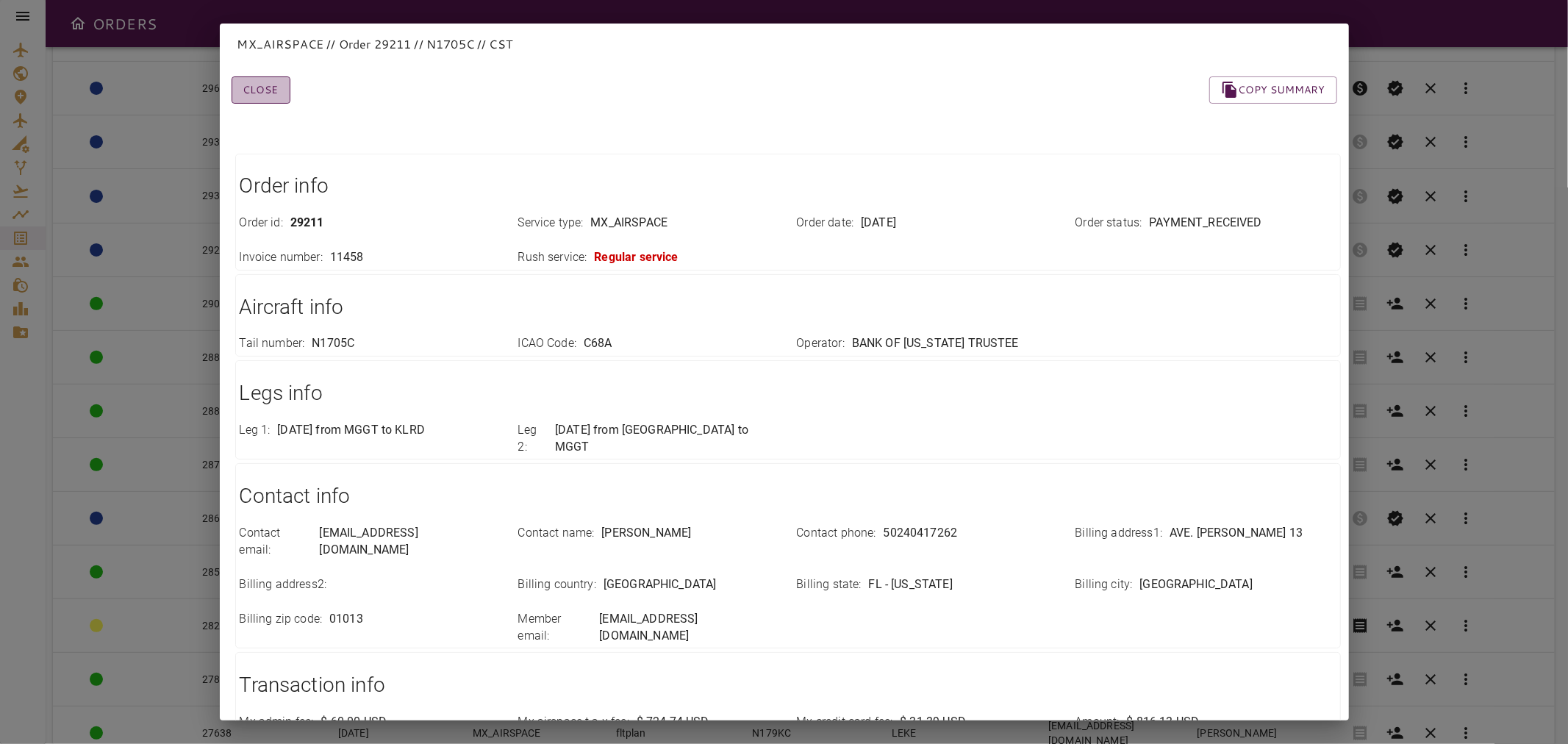
click at [255, 96] on button "Close" at bounding box center [260, 90] width 58 height 27
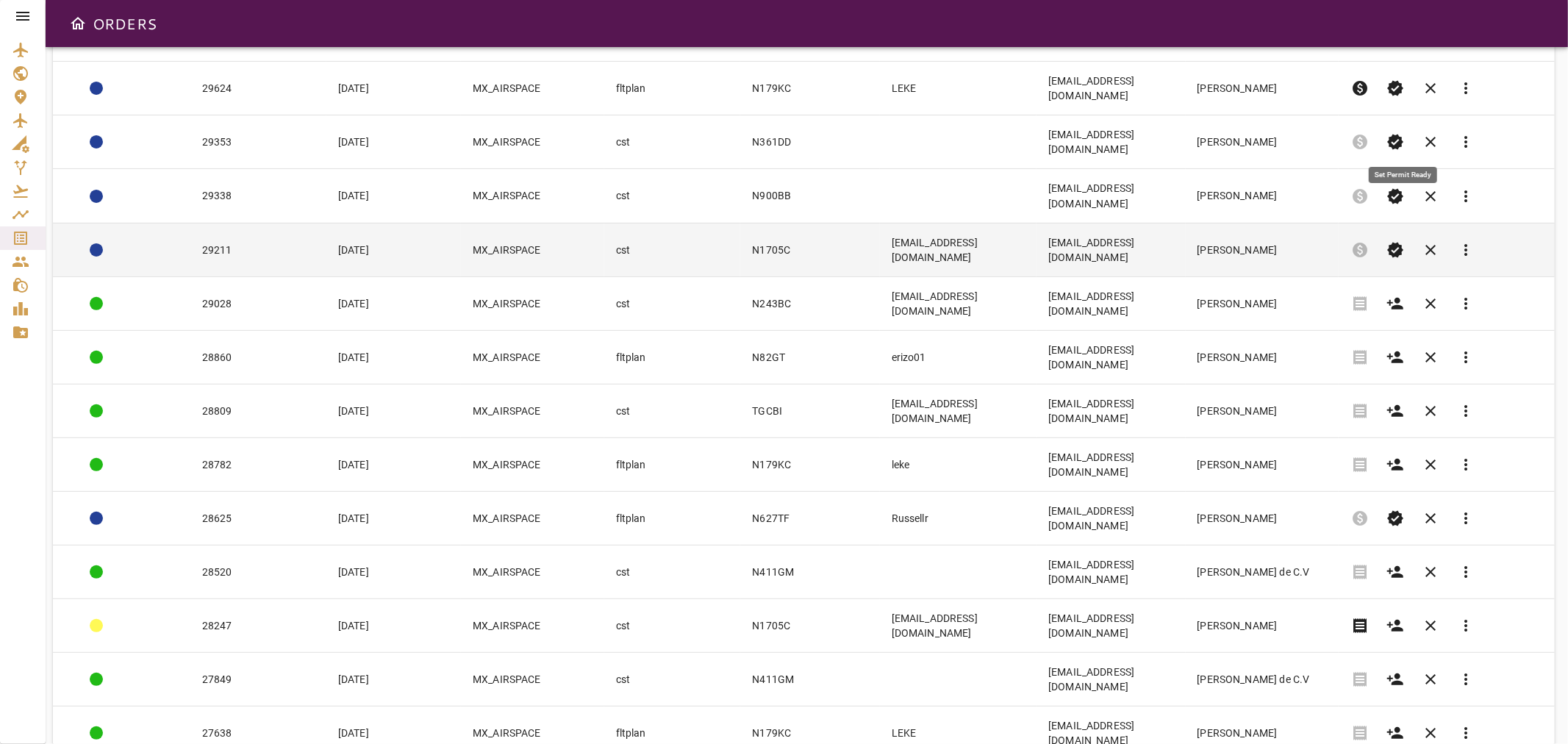
click at [1399, 241] on span "verified" at bounding box center [1394, 250] width 17 height 17
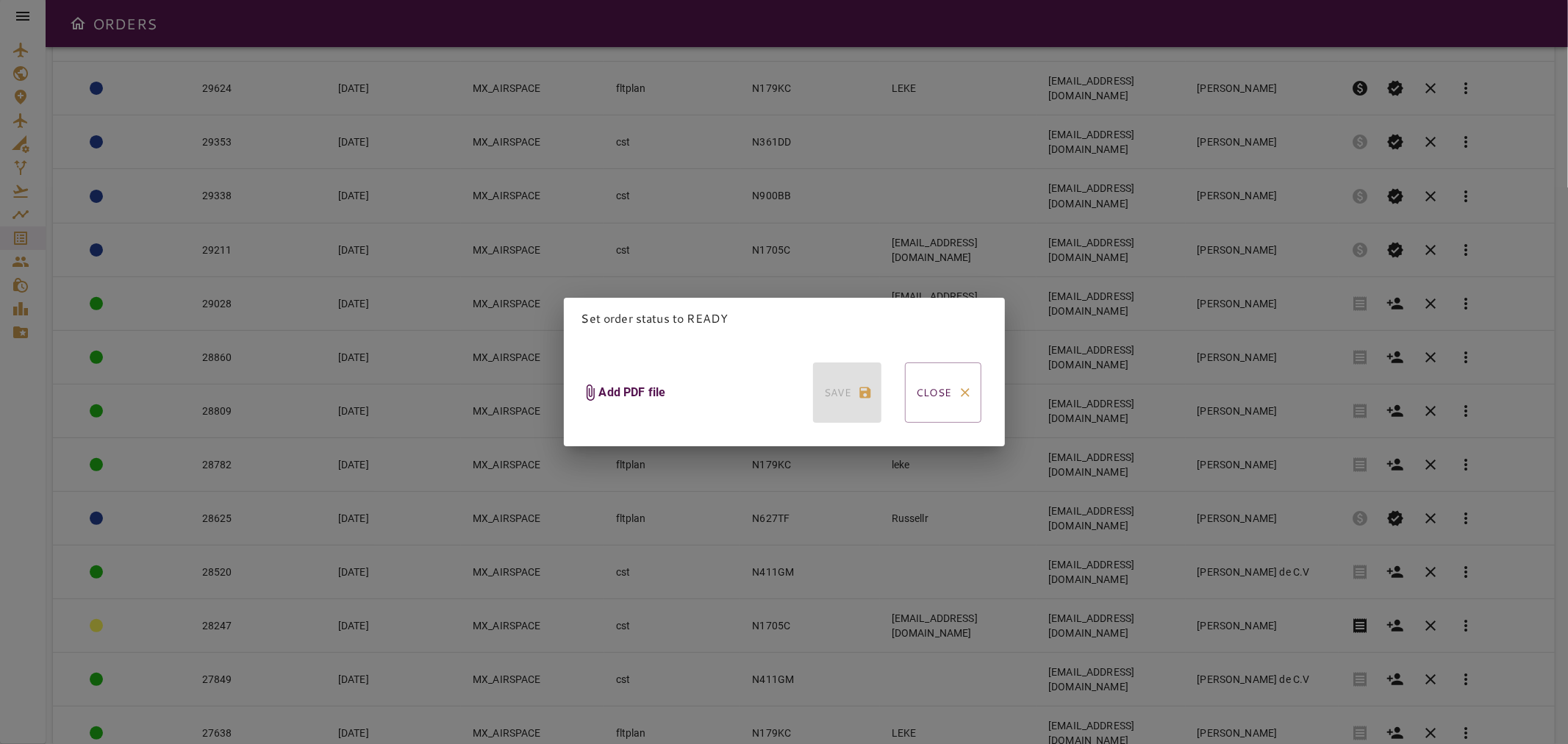
click at [652, 385] on h6 "Add PDF file" at bounding box center [632, 393] width 67 height 16
click at [0, 0] on input "Add PDF file" at bounding box center [0, 0] width 0 height 0
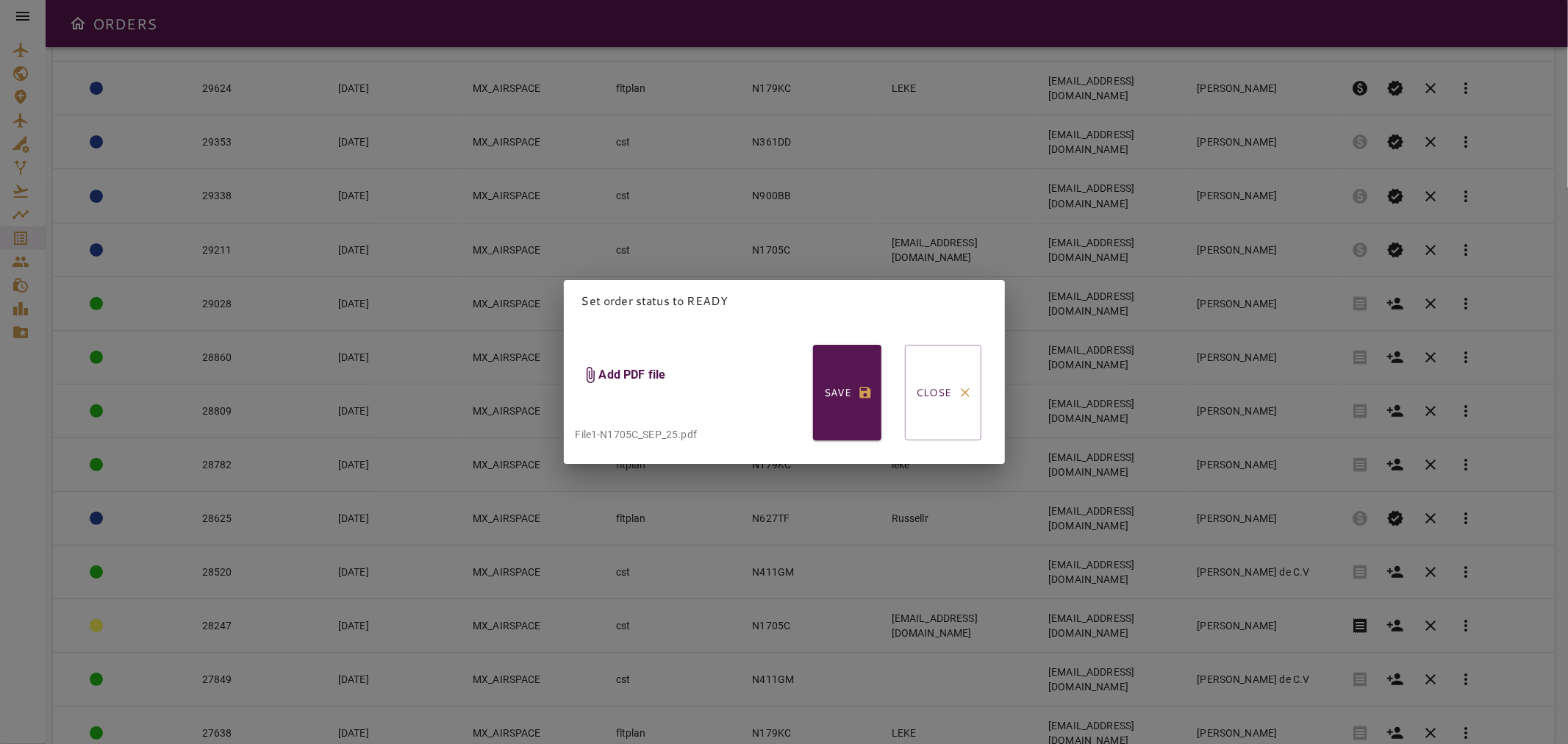
click at [821, 377] on button "Save" at bounding box center [847, 392] width 69 height 96
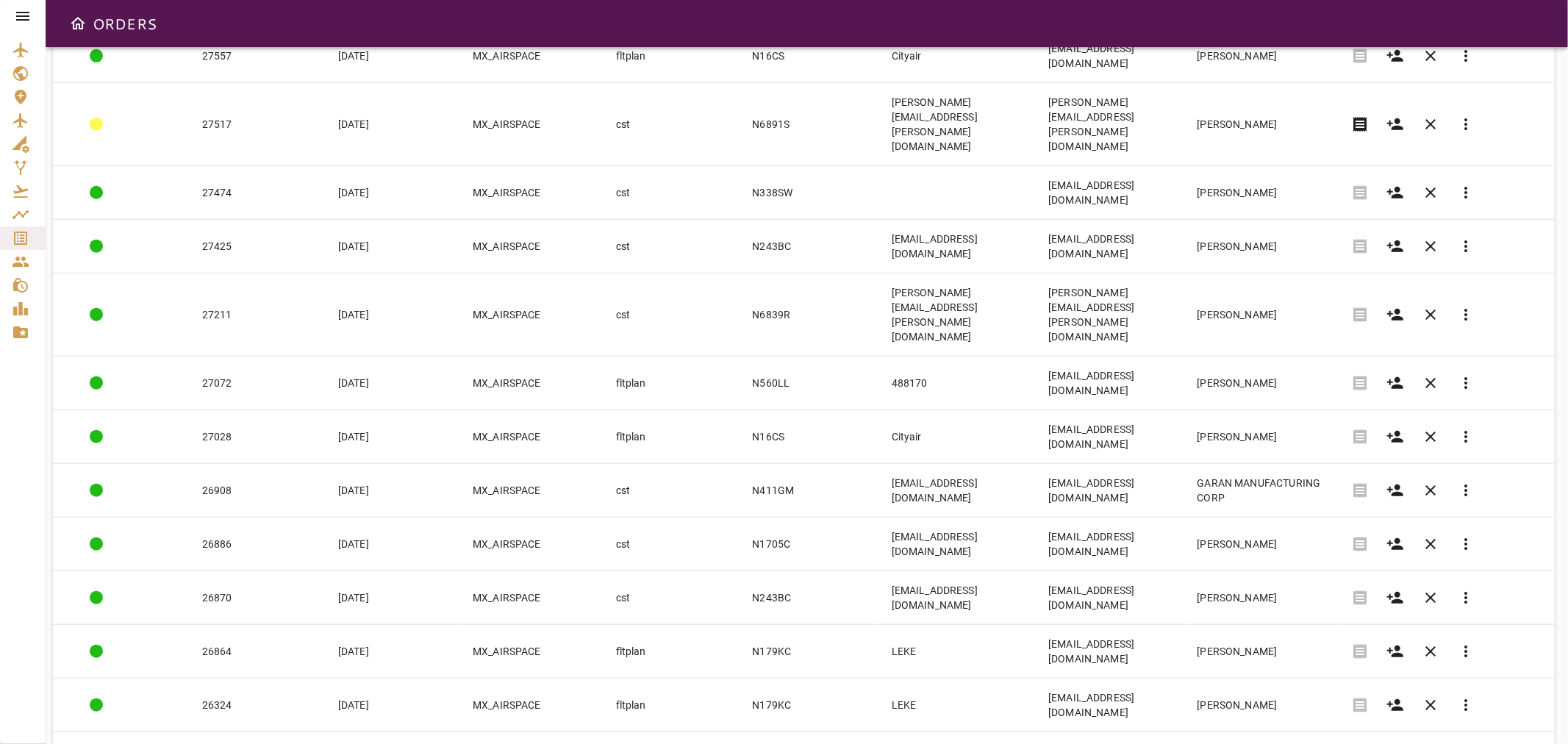
scroll to position [1085, 0]
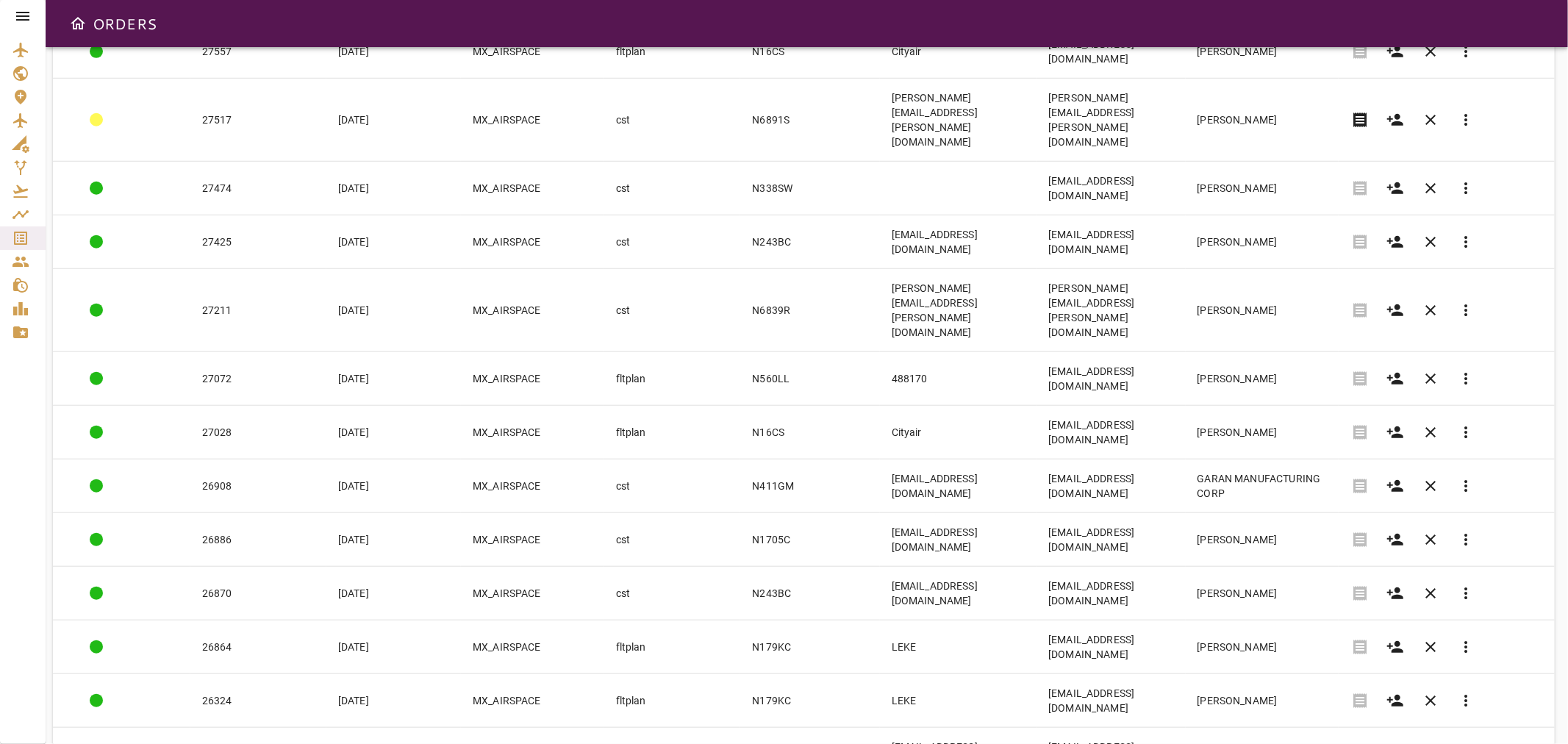
click at [1309, 703] on body "ORDERS Filter Work Orders save_alt Status arrow_downward Order ID arrow_downwar…" at bounding box center [784, 372] width 1568 height 744
drag, startPoint x: 1319, startPoint y: 662, endPoint x: 1320, endPoint y: 671, distance: 9.1
click at [1319, 664] on li "15" at bounding box center [1331, 654] width 68 height 27
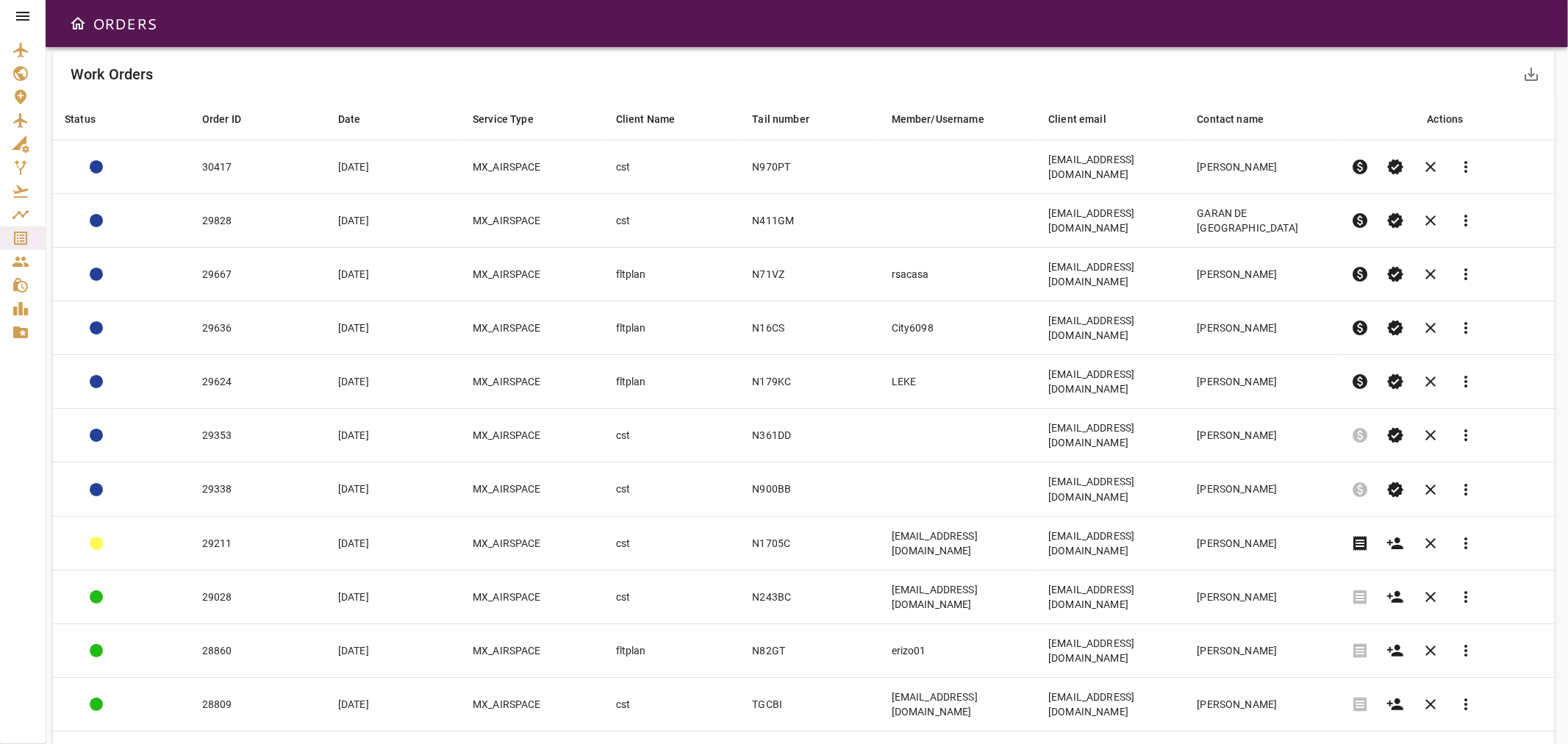
scroll to position [111, 0]
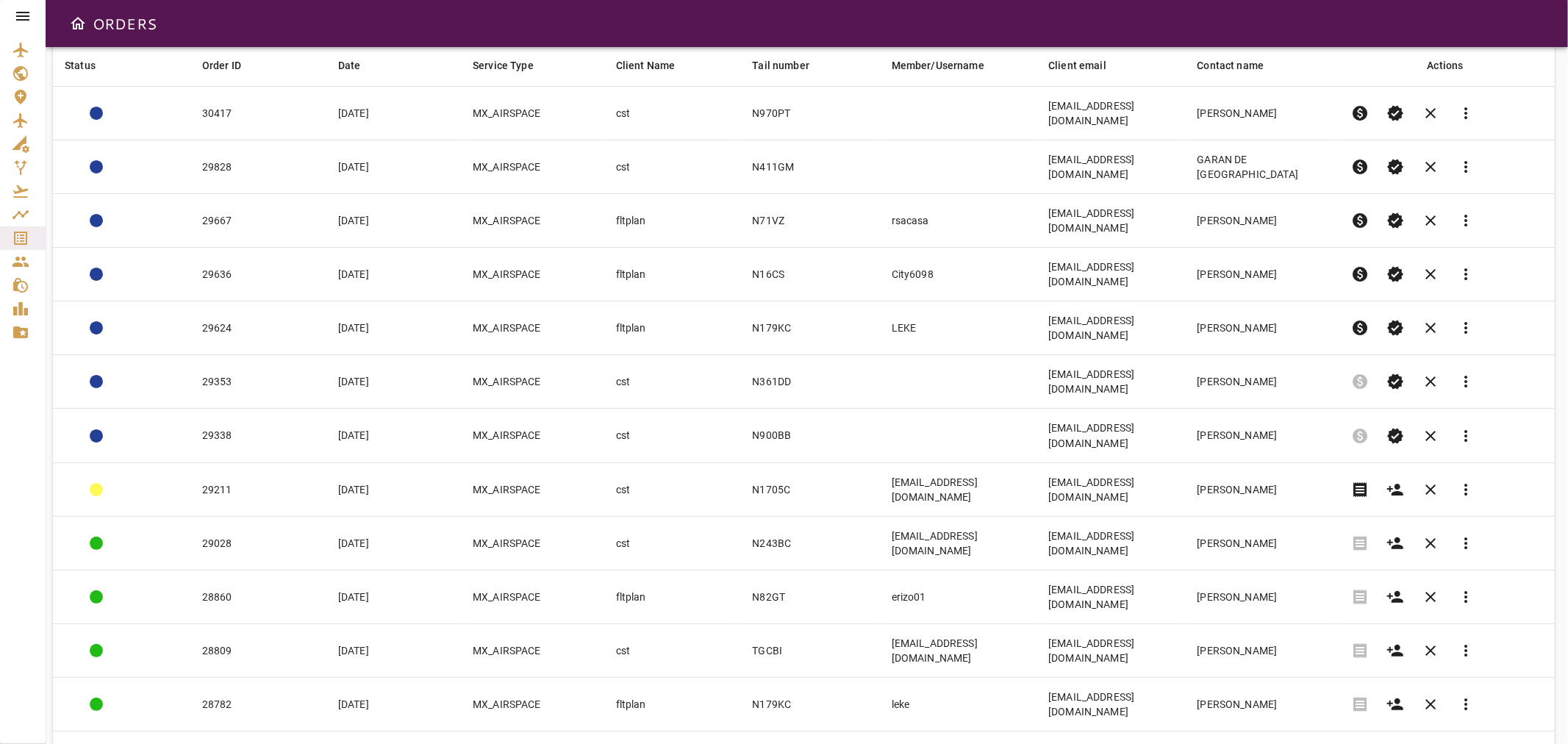
click at [1306, 697] on body "ORDERS Filter Work Orders save_alt Status arrow_downward Order ID arrow_downwar…" at bounding box center [784, 372] width 1568 height 744
click at [1306, 685] on li "25" at bounding box center [1331, 686] width 68 height 27
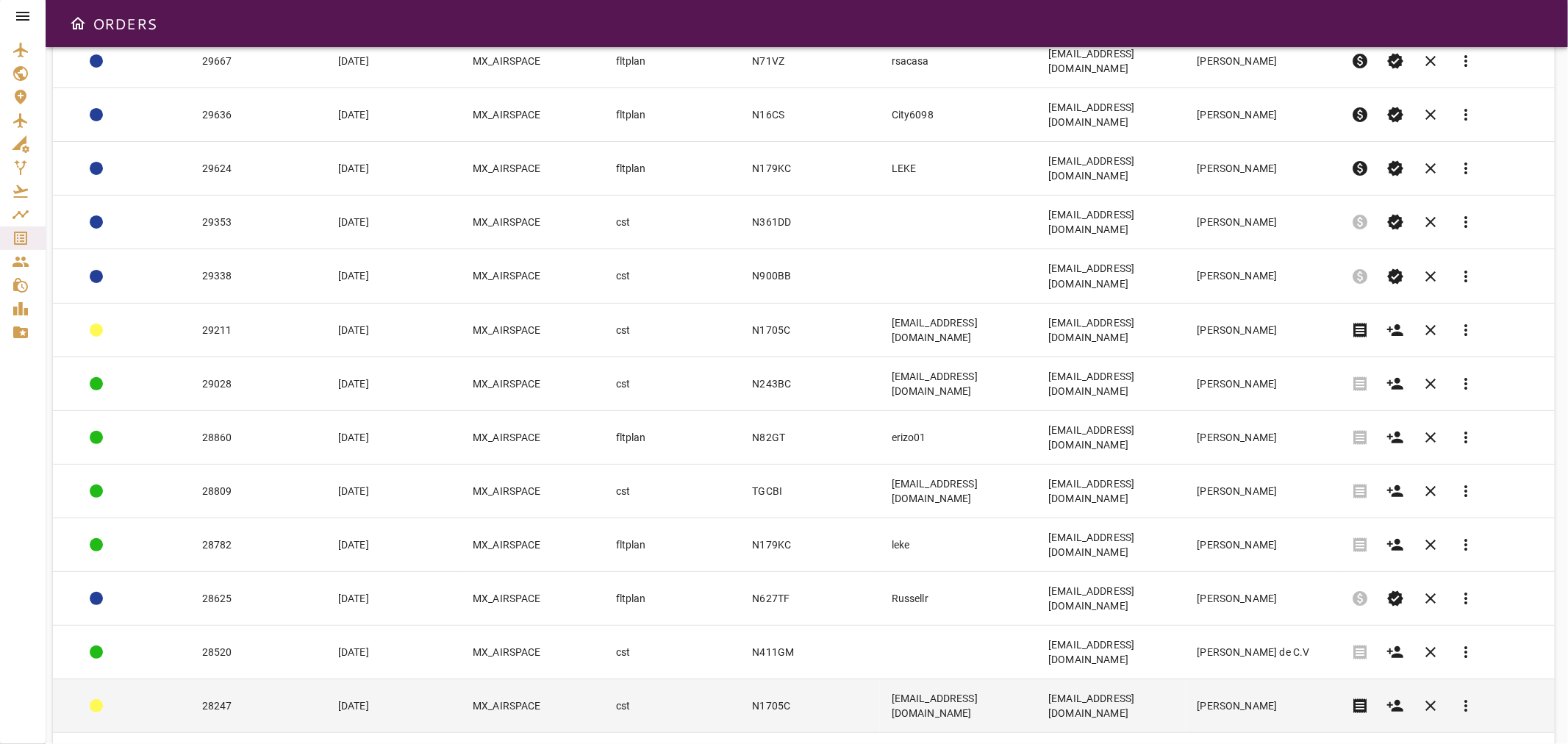
scroll to position [245, 0]
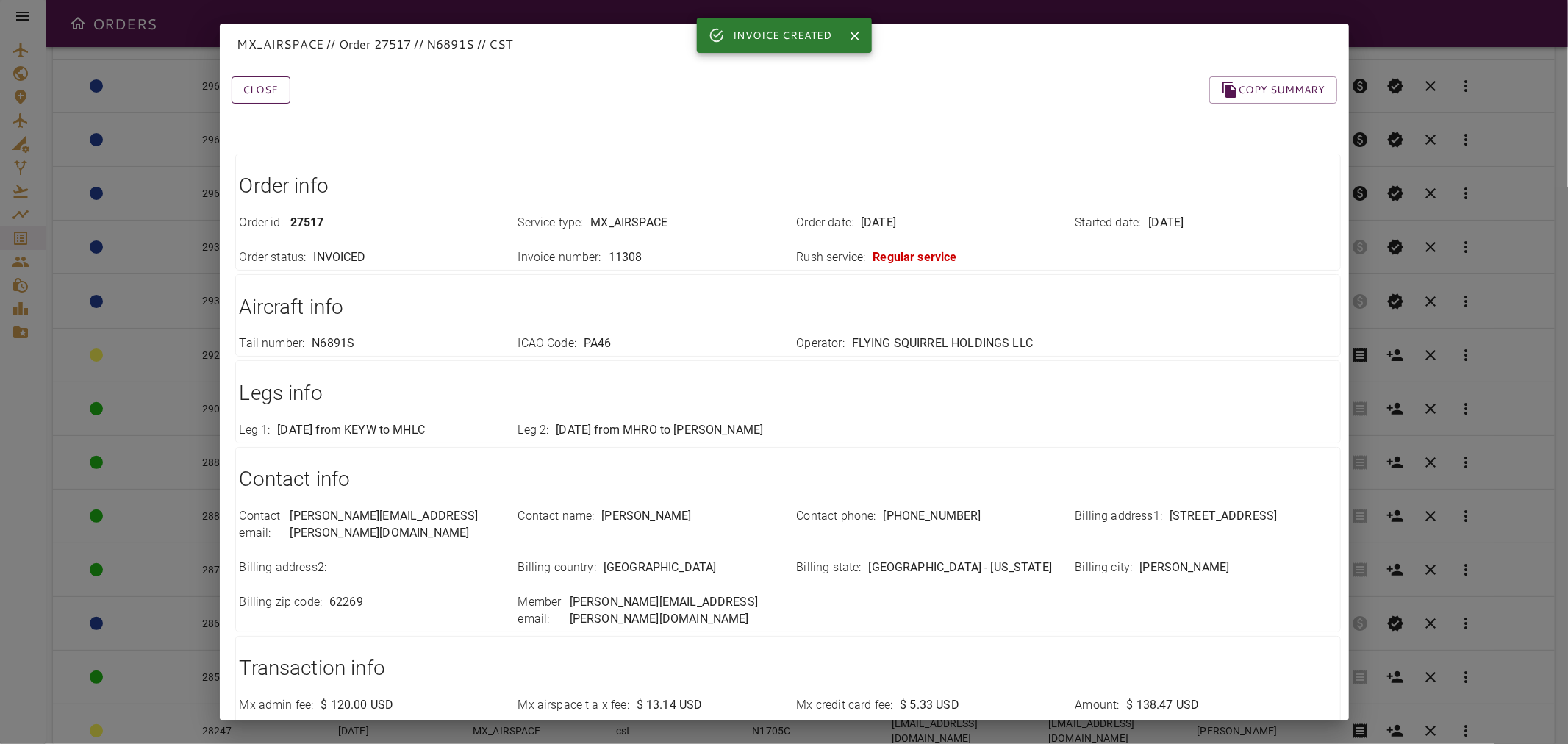
click at [272, 94] on button "Close" at bounding box center [260, 90] width 58 height 27
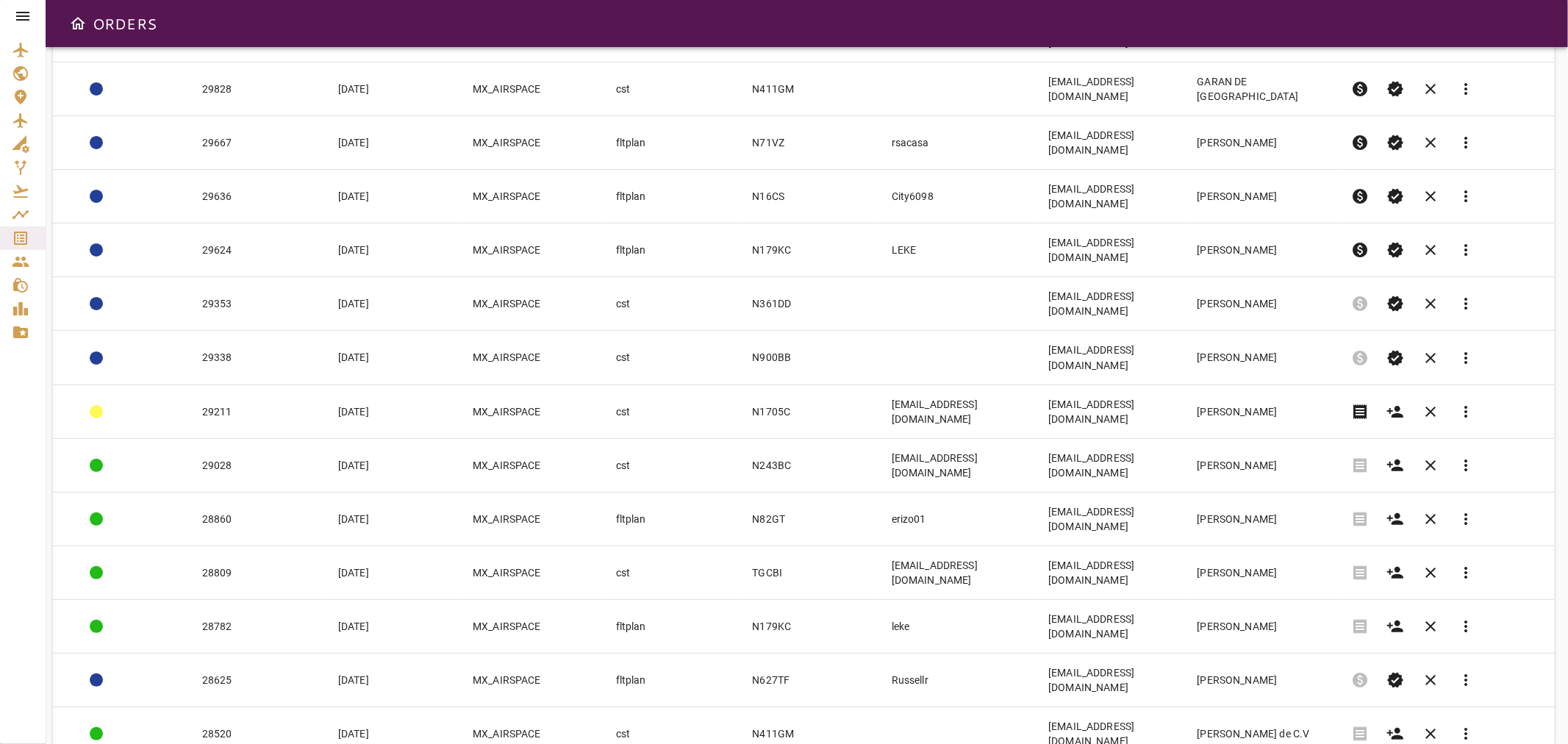
scroll to position [173, 0]
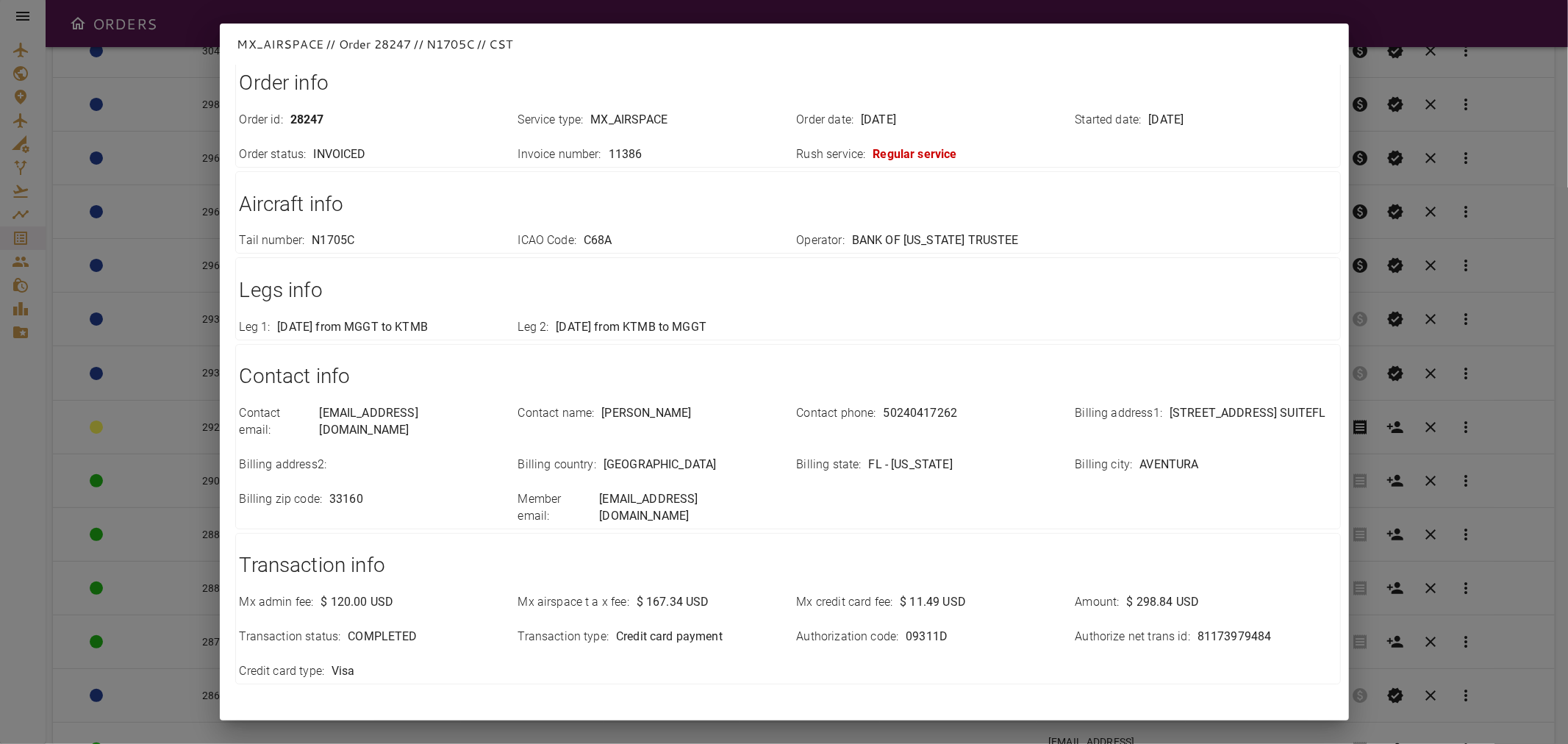
scroll to position [0, 0]
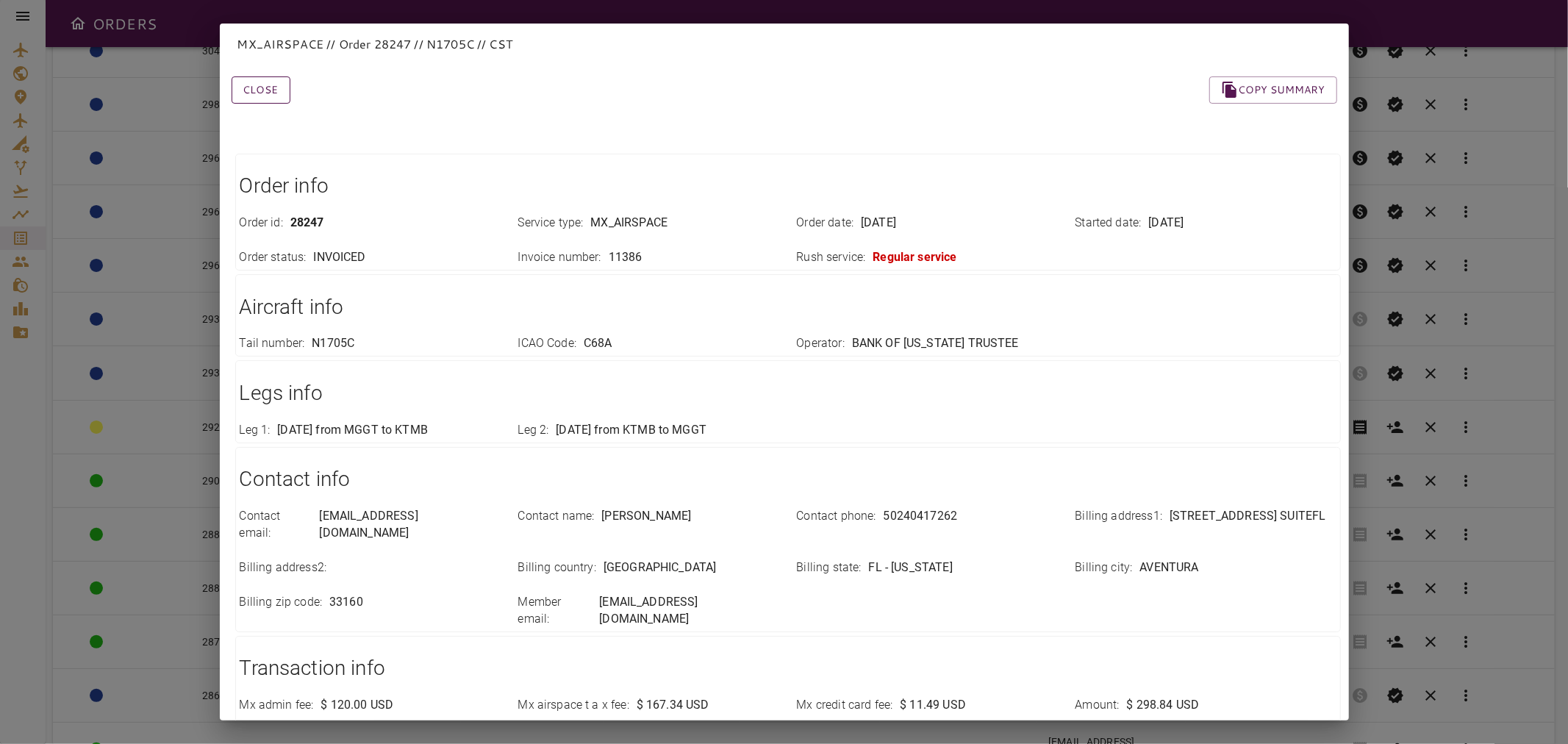
click at [263, 86] on button "Close" at bounding box center [260, 90] width 58 height 27
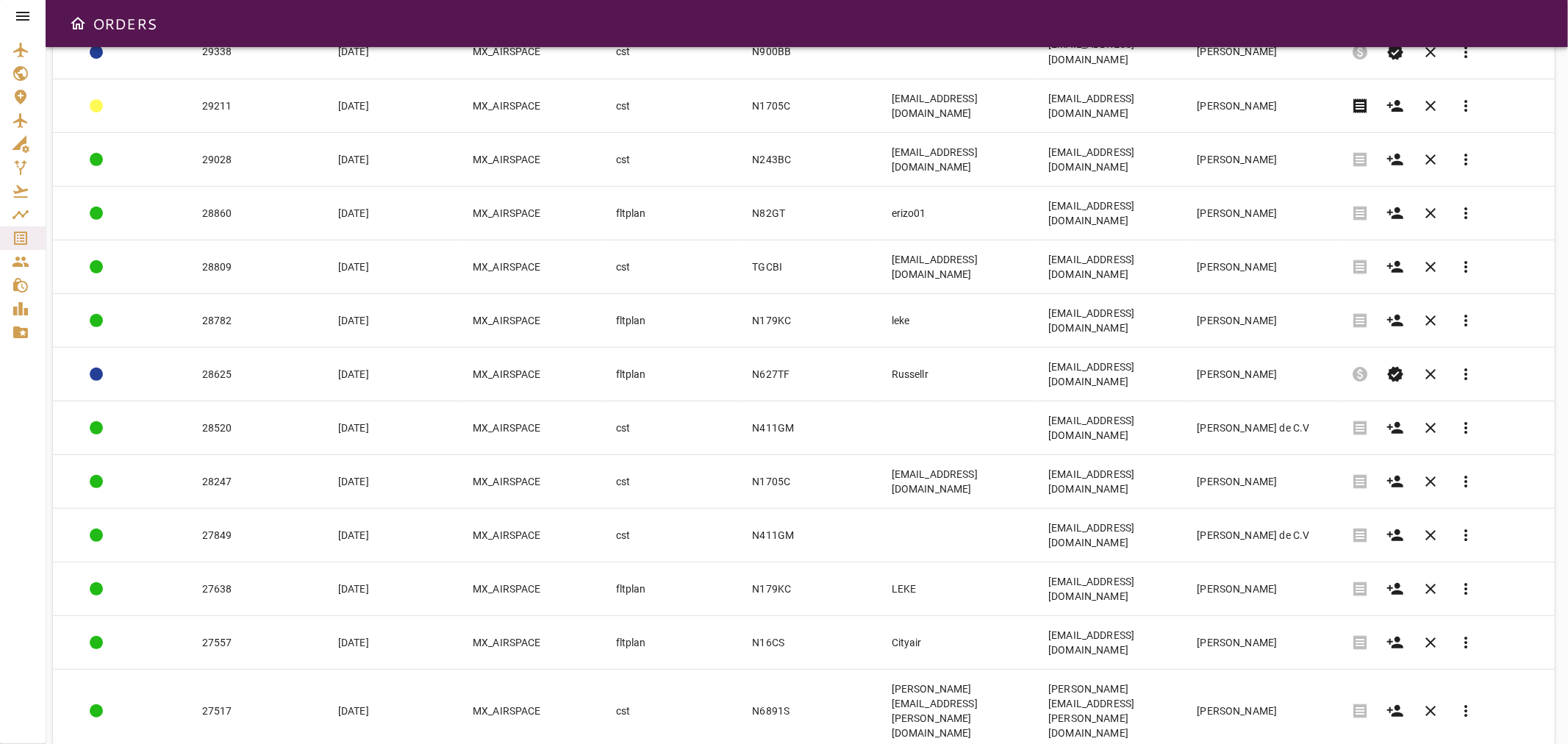
scroll to position [500, 0]
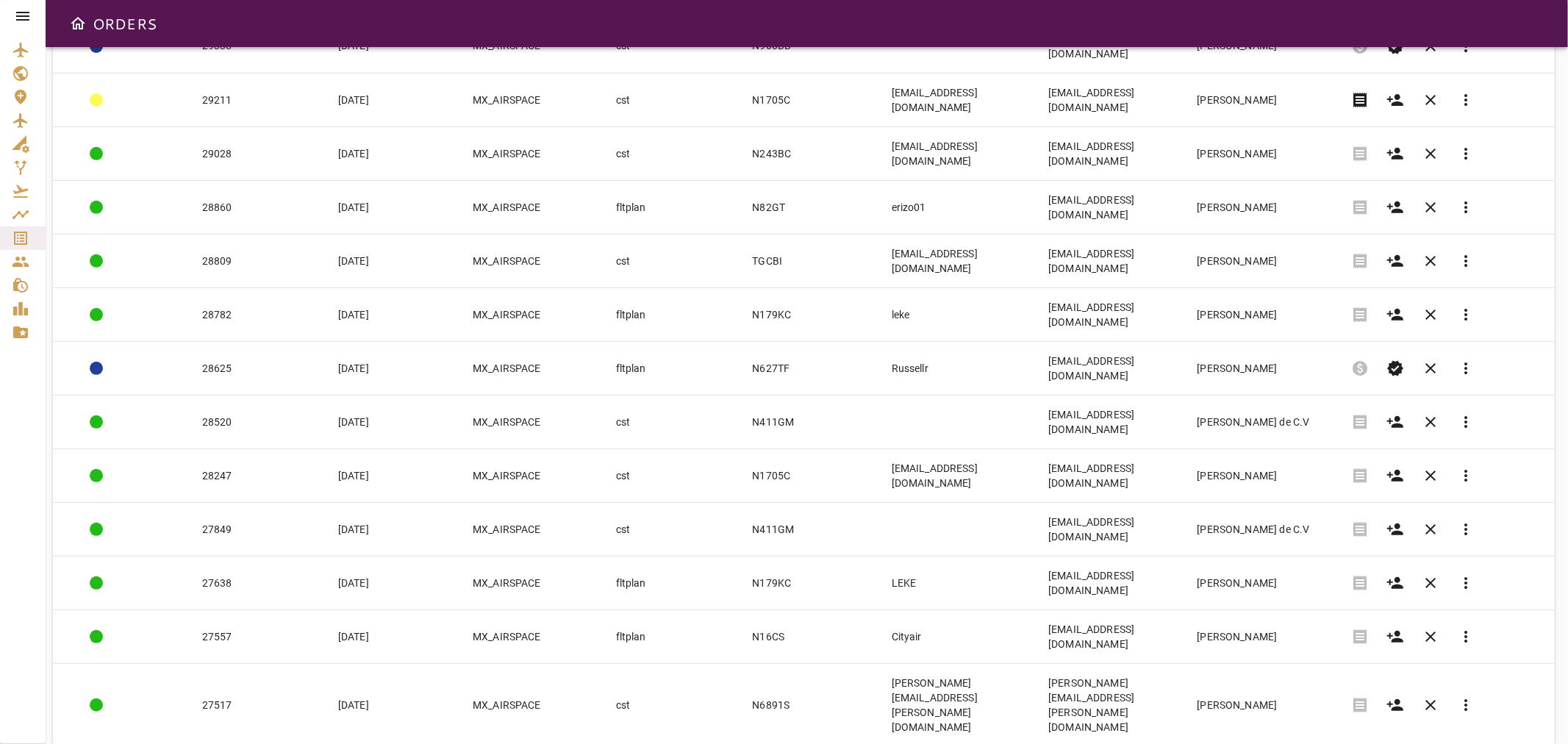
click at [1310, 707] on body "ORDERS Filter Work Orders save_alt Status arrow_downward Order ID arrow_downwar…" at bounding box center [784, 372] width 1568 height 744
click at [1319, 637] on li "10" at bounding box center [1331, 633] width 68 height 27
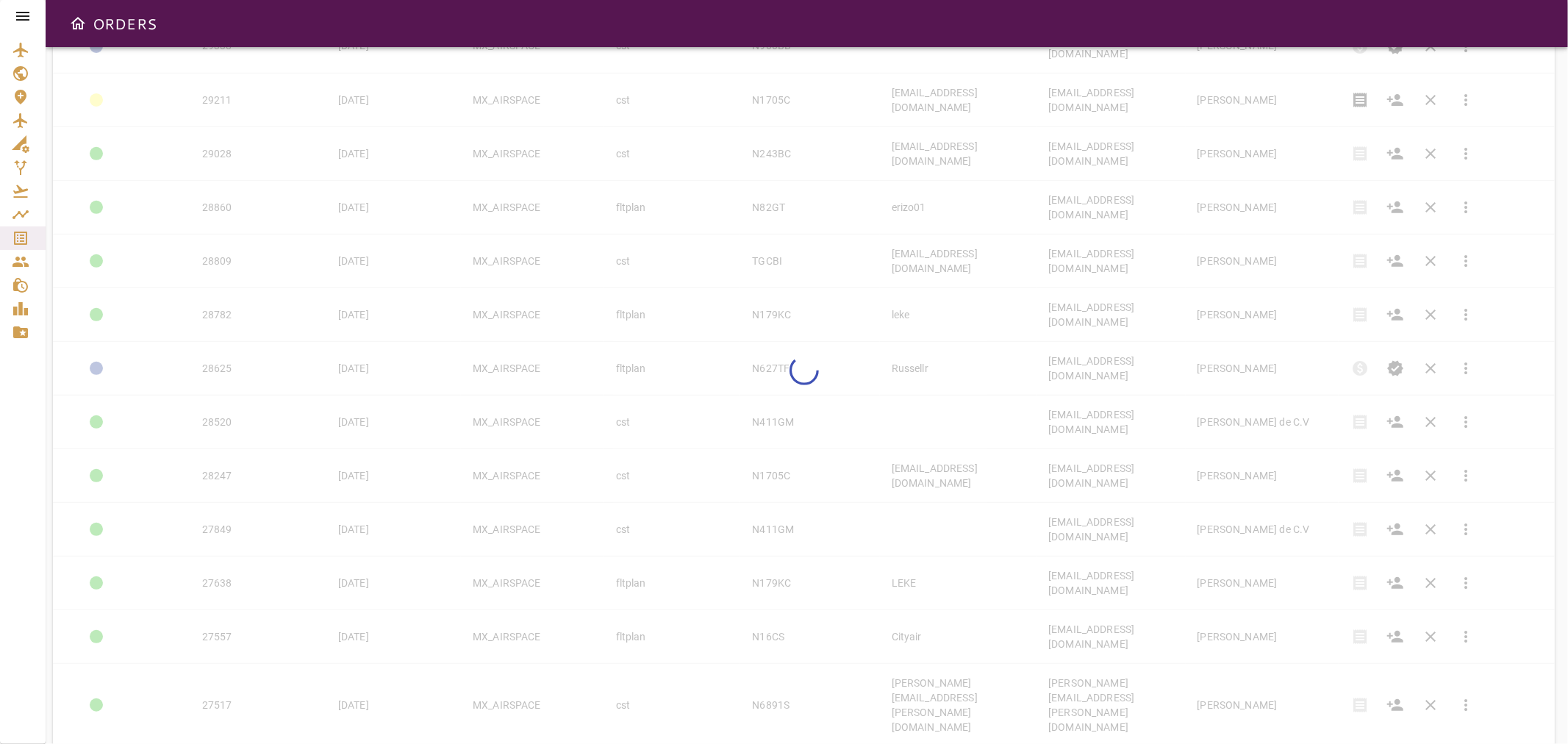
type input "**"
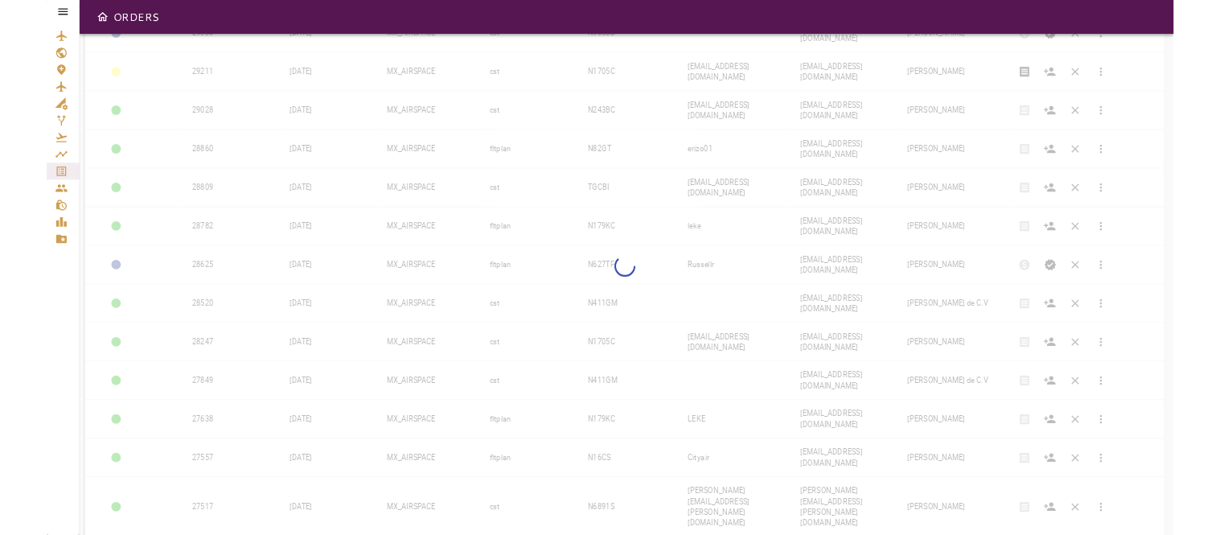
scroll to position [0, 0]
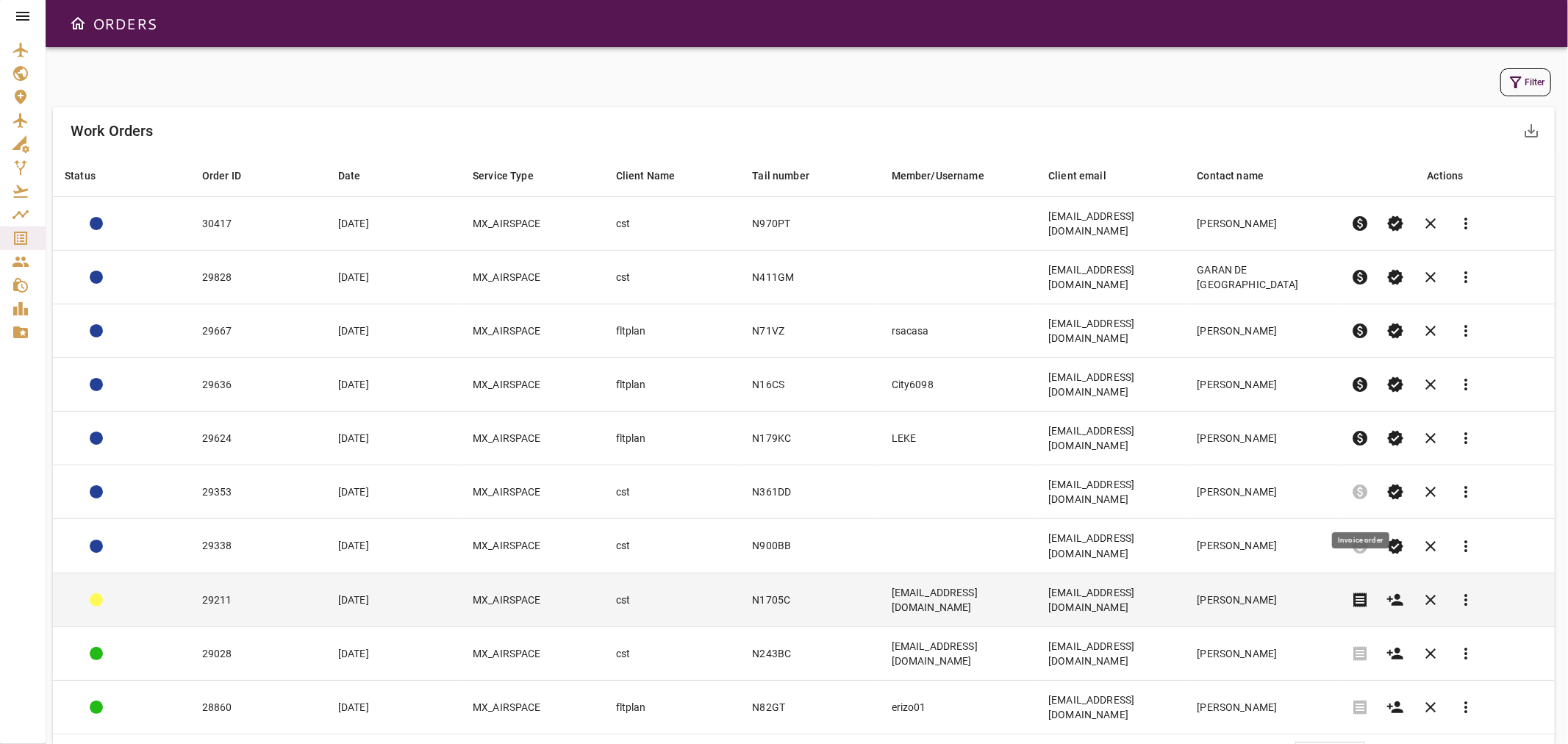
click at [1356, 591] on span "receipt" at bounding box center [1359, 600] width 17 height 17
click at [715, 573] on td "cst" at bounding box center [673, 600] width 137 height 54
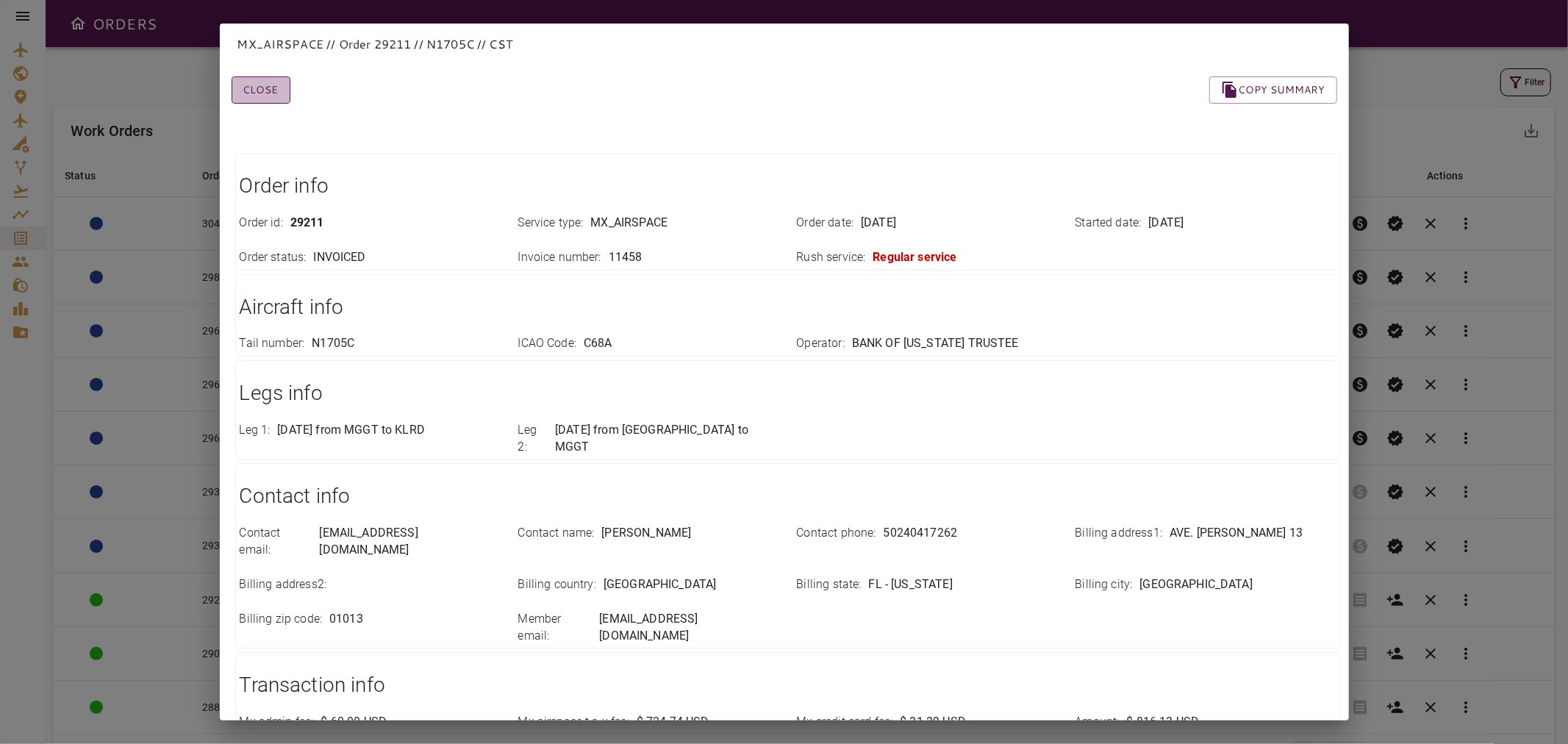
click at [261, 85] on button "Close" at bounding box center [260, 90] width 58 height 27
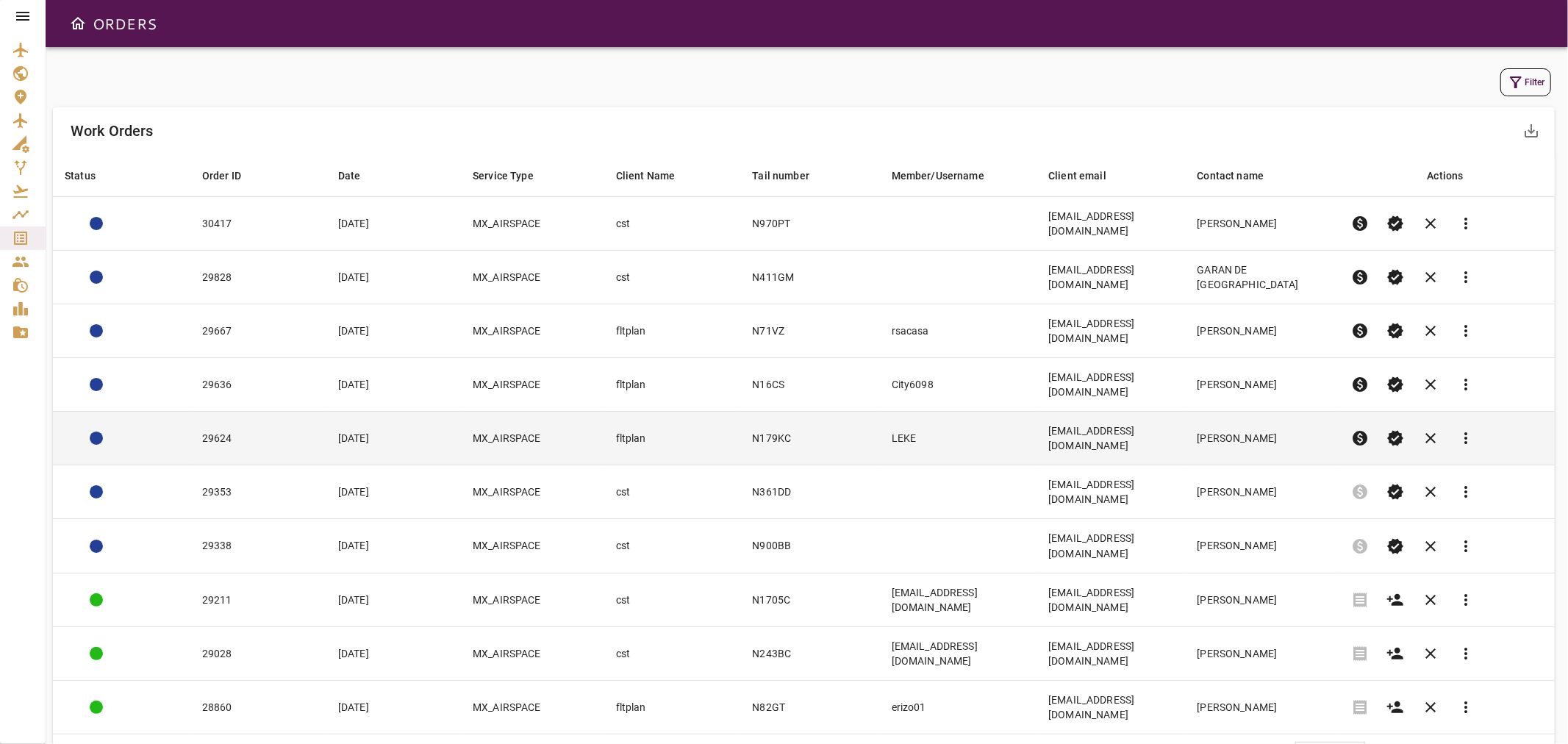
click at [714, 411] on td "fltplan" at bounding box center [673, 438] width 137 height 54
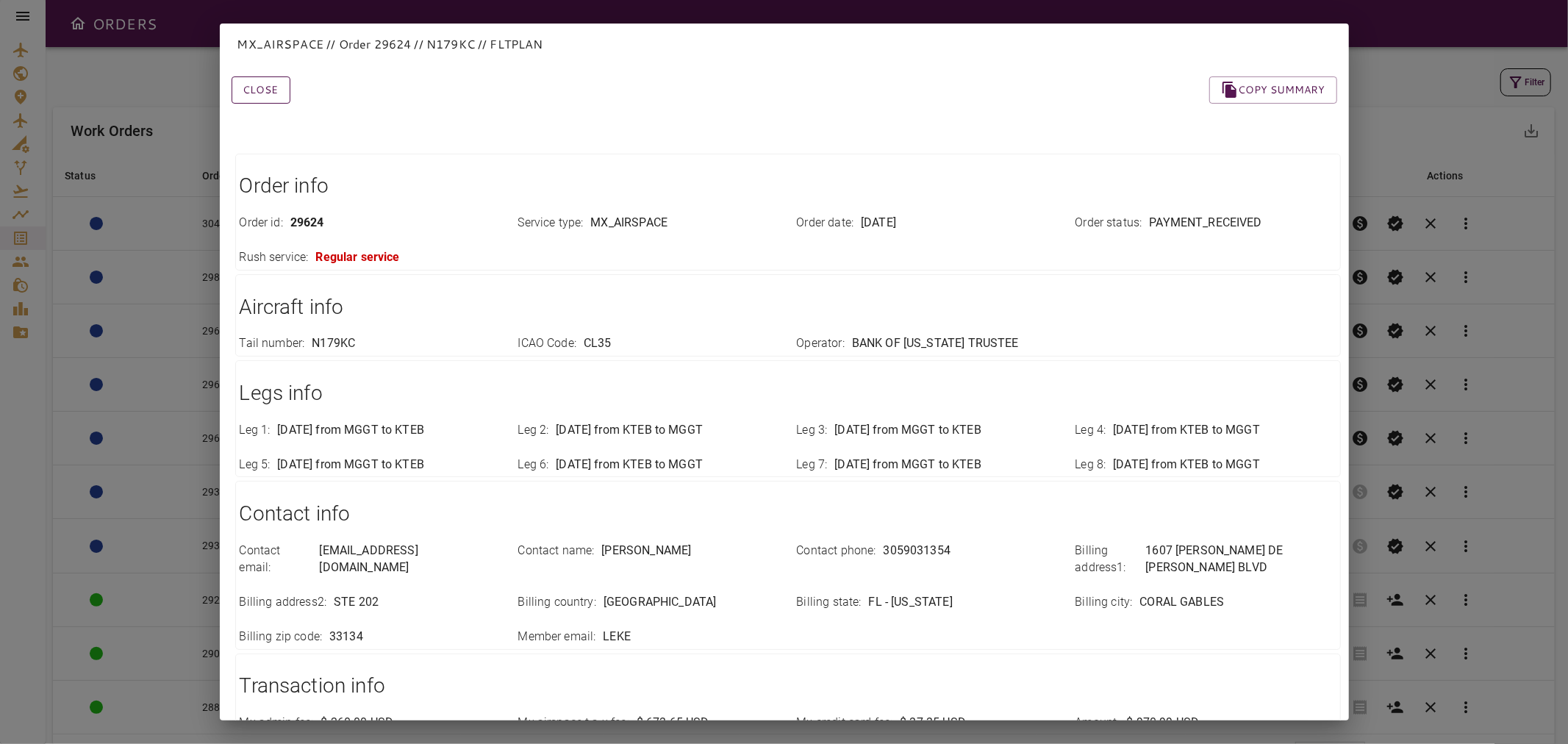
click at [272, 92] on button "Close" at bounding box center [260, 90] width 58 height 27
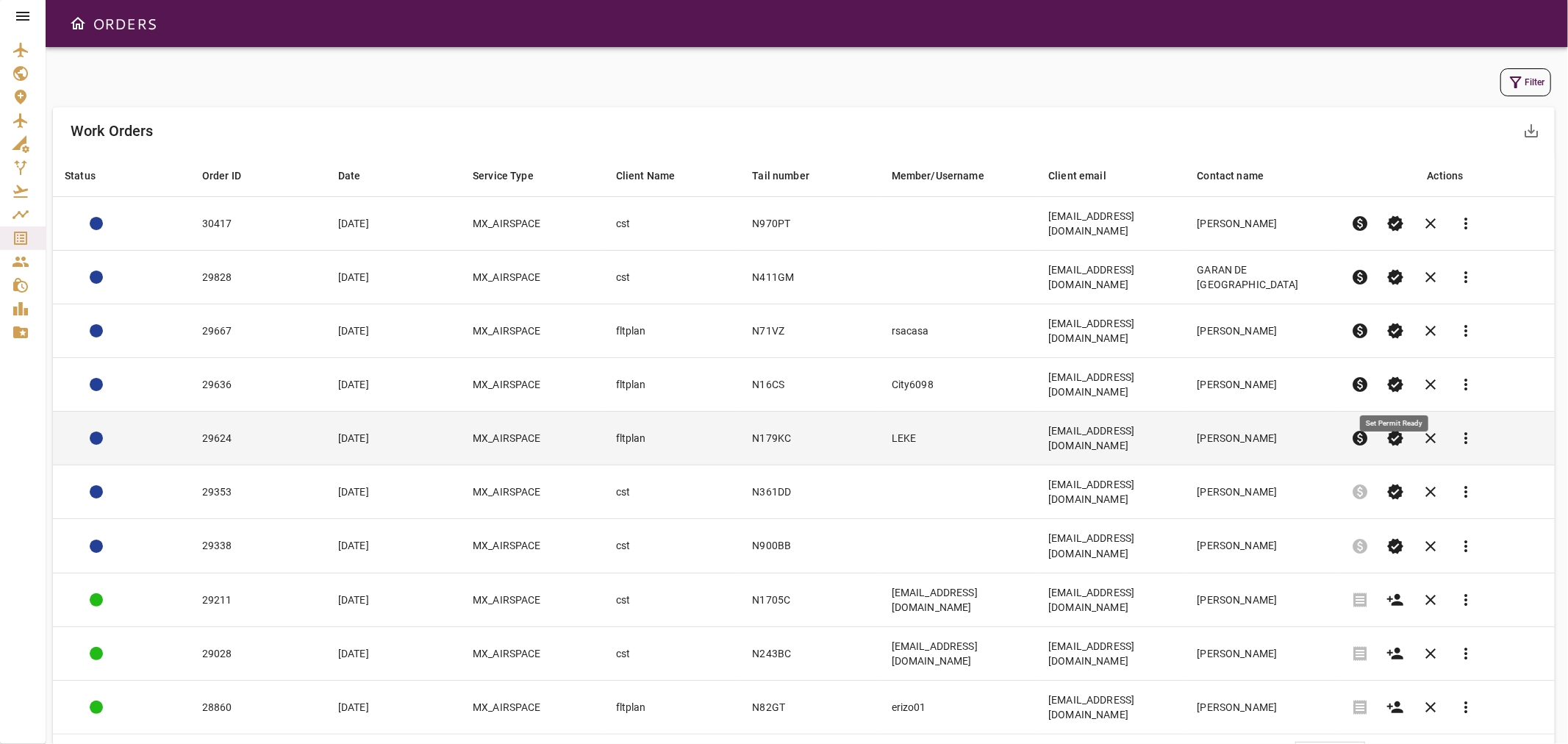
click at [1388, 430] on span "verified" at bounding box center [1394, 438] width 17 height 17
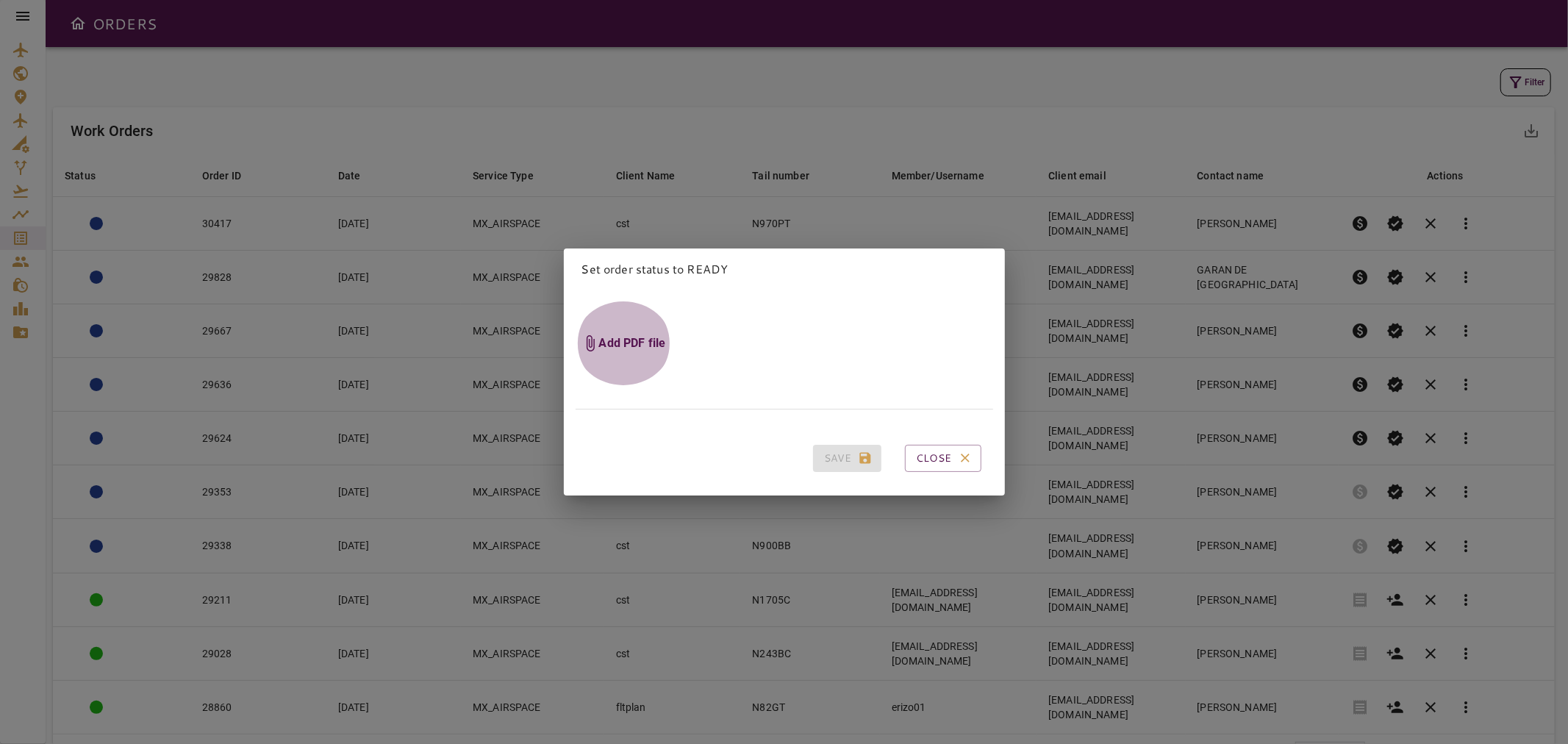
click at [649, 335] on h6 "Add PDF file" at bounding box center [632, 344] width 67 height 16
click at [0, 0] on input "Add PDF file" at bounding box center [0, 0] width 0 height 0
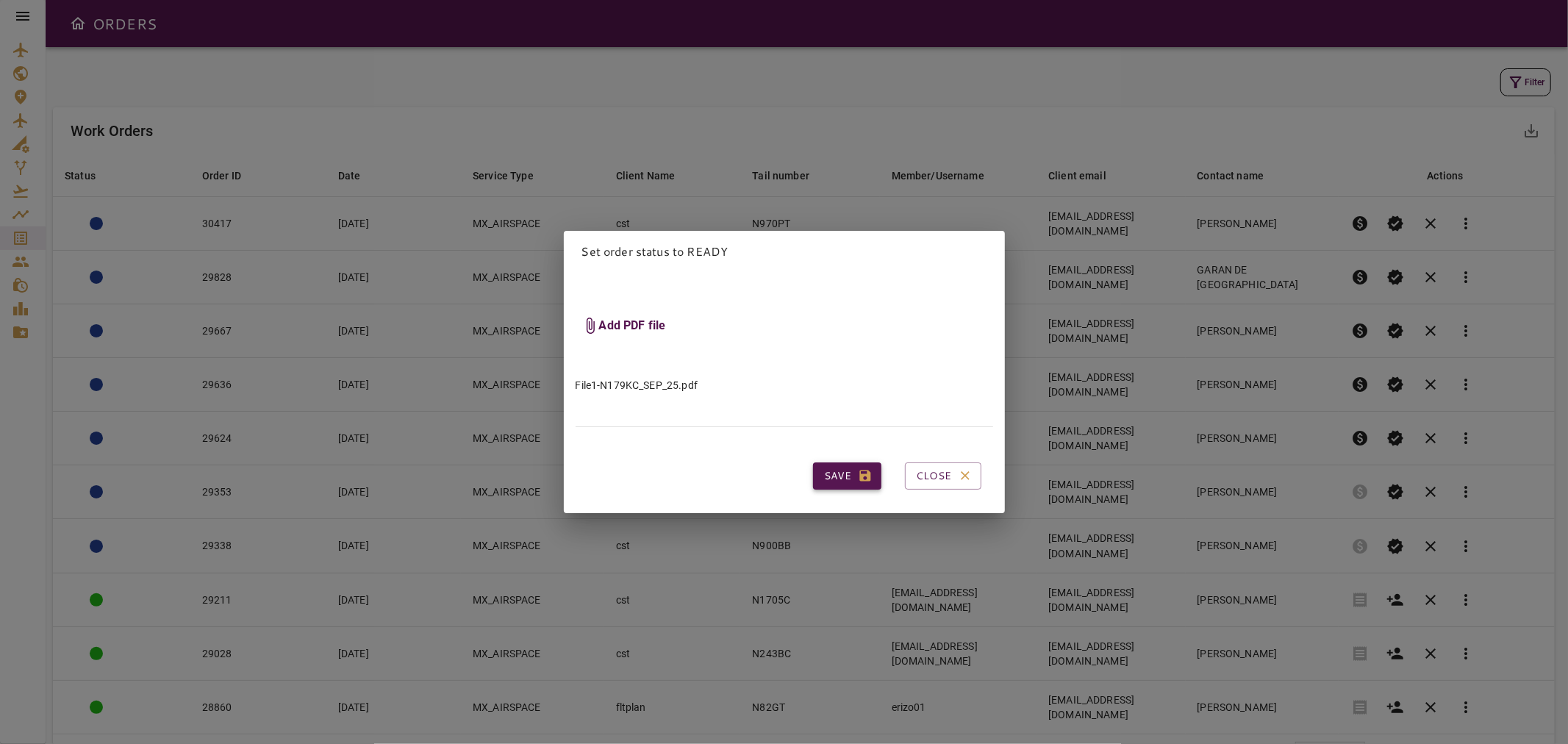
click at [827, 469] on button "Save" at bounding box center [847, 476] width 69 height 27
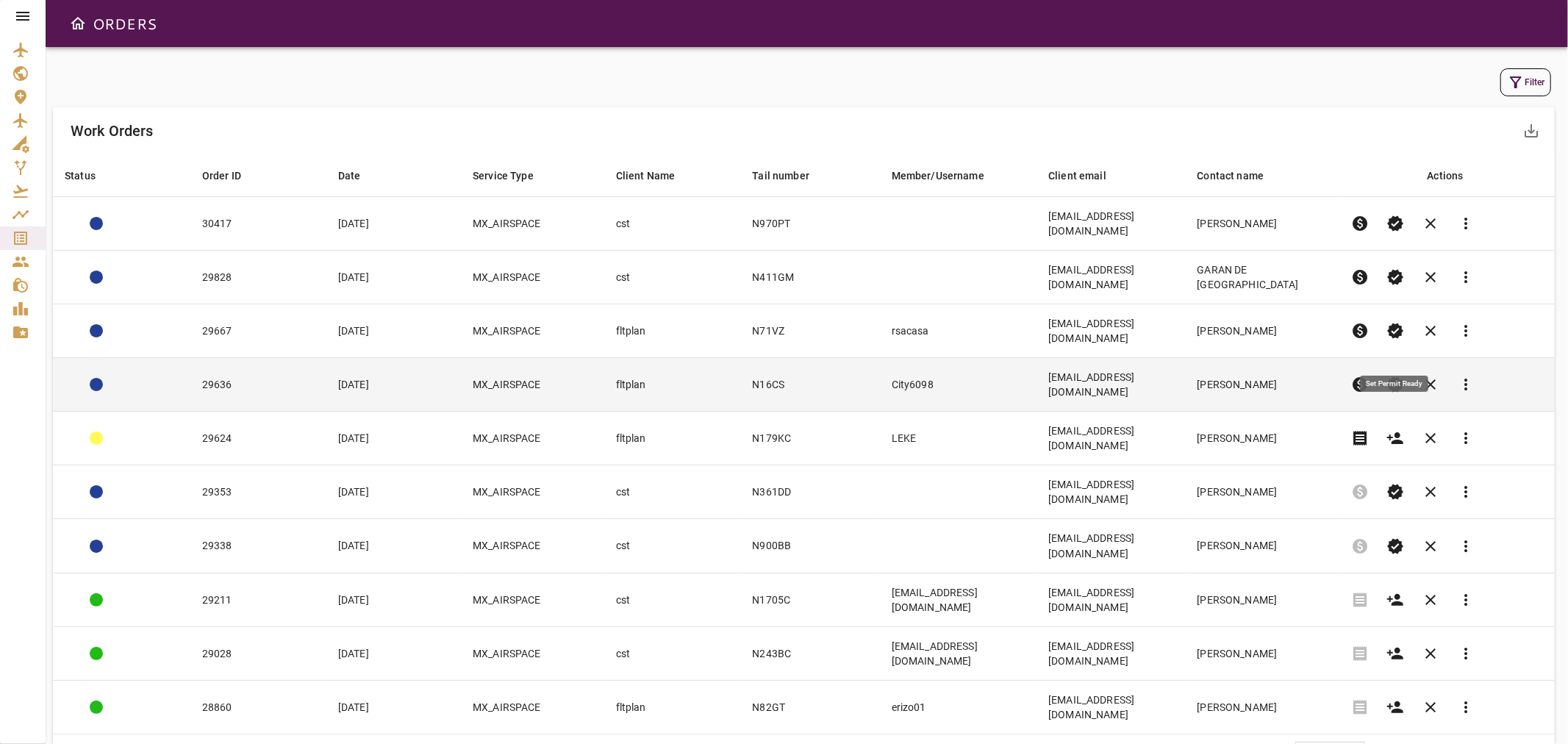
click at [1393, 376] on span "verified" at bounding box center [1394, 384] width 17 height 17
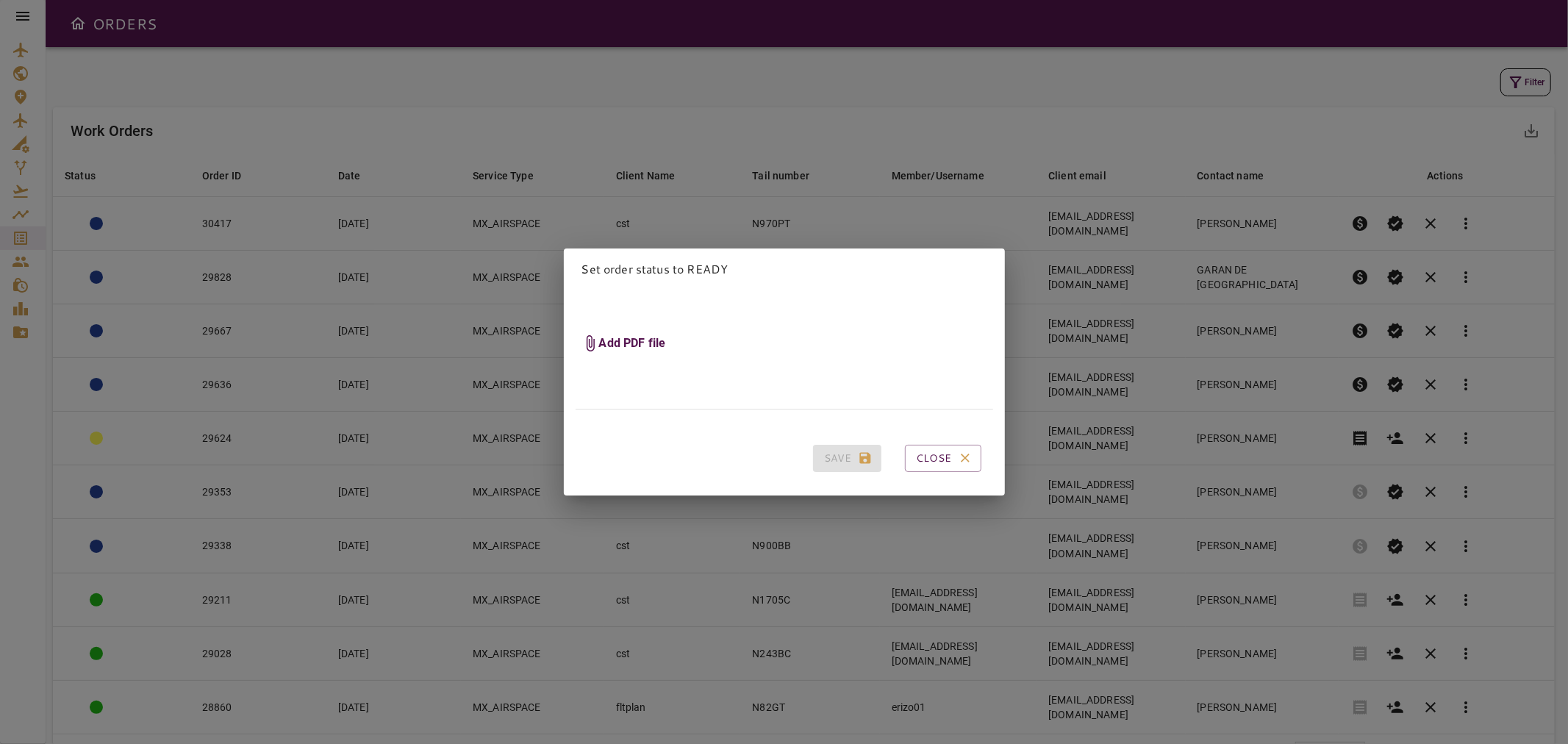
click at [638, 344] on h6 "Add PDF file" at bounding box center [632, 344] width 67 height 16
click at [0, 0] on input "Add PDF file" at bounding box center [0, 0] width 0 height 0
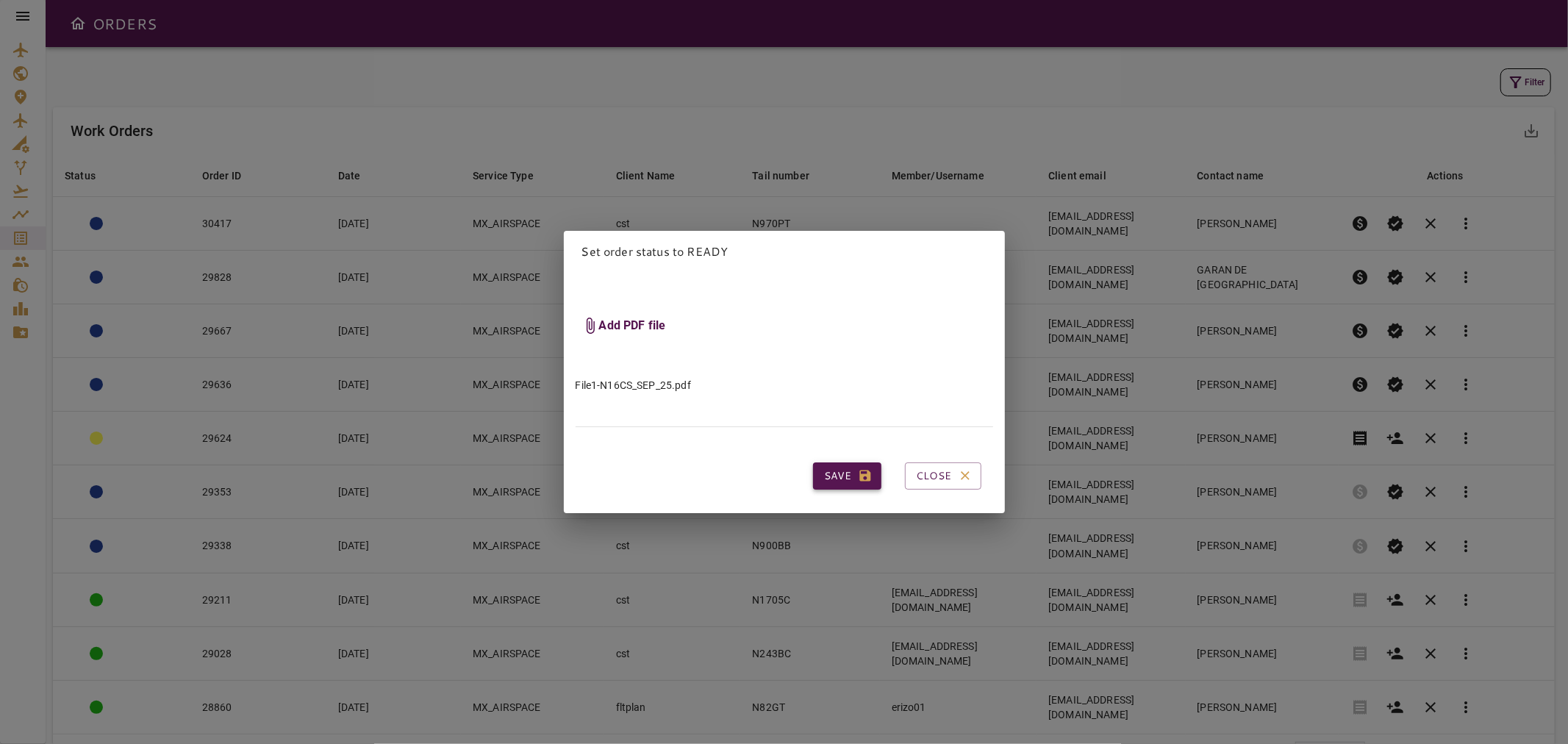
click at [836, 469] on button "Save" at bounding box center [847, 476] width 69 height 27
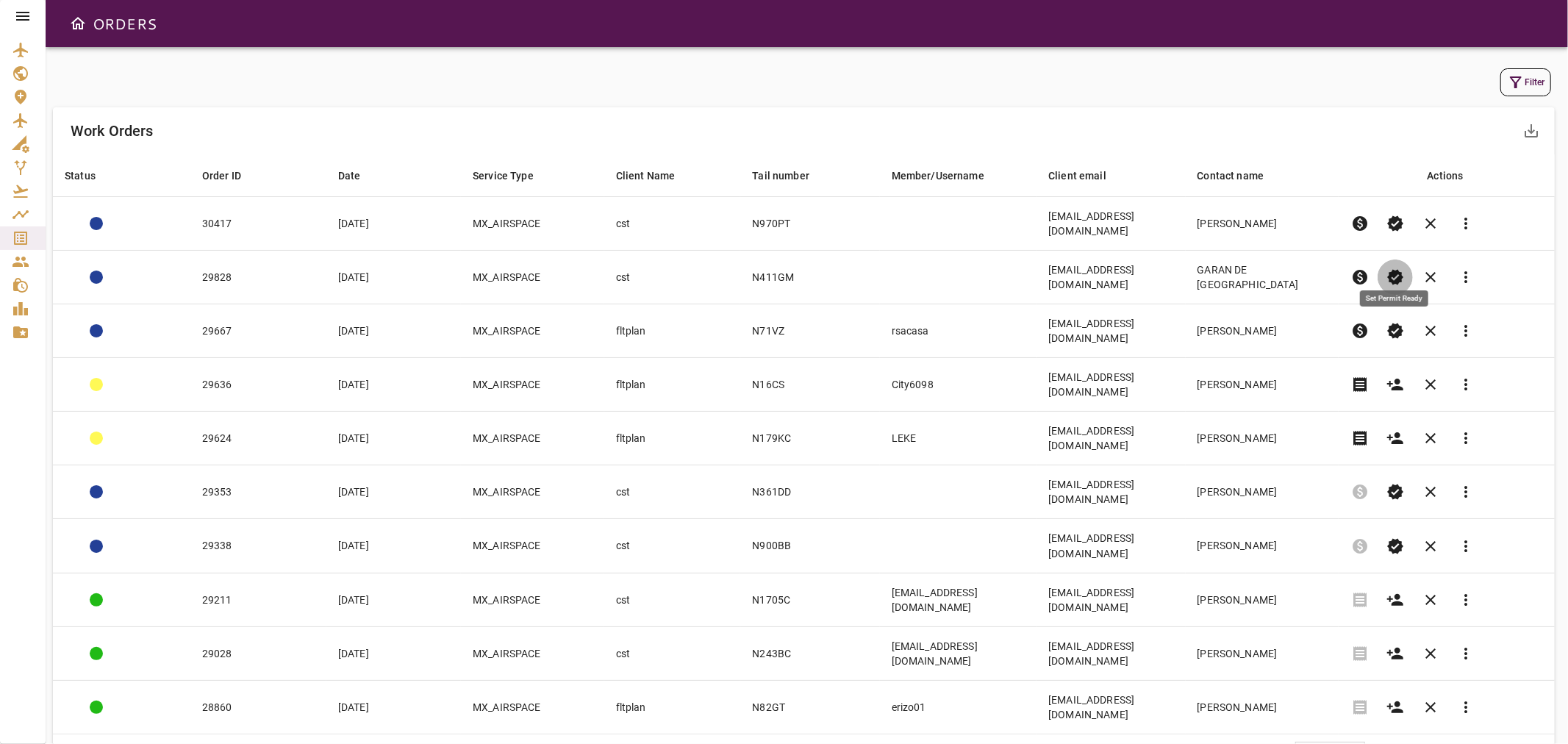
click at [1392, 269] on span "verified" at bounding box center [1394, 277] width 17 height 17
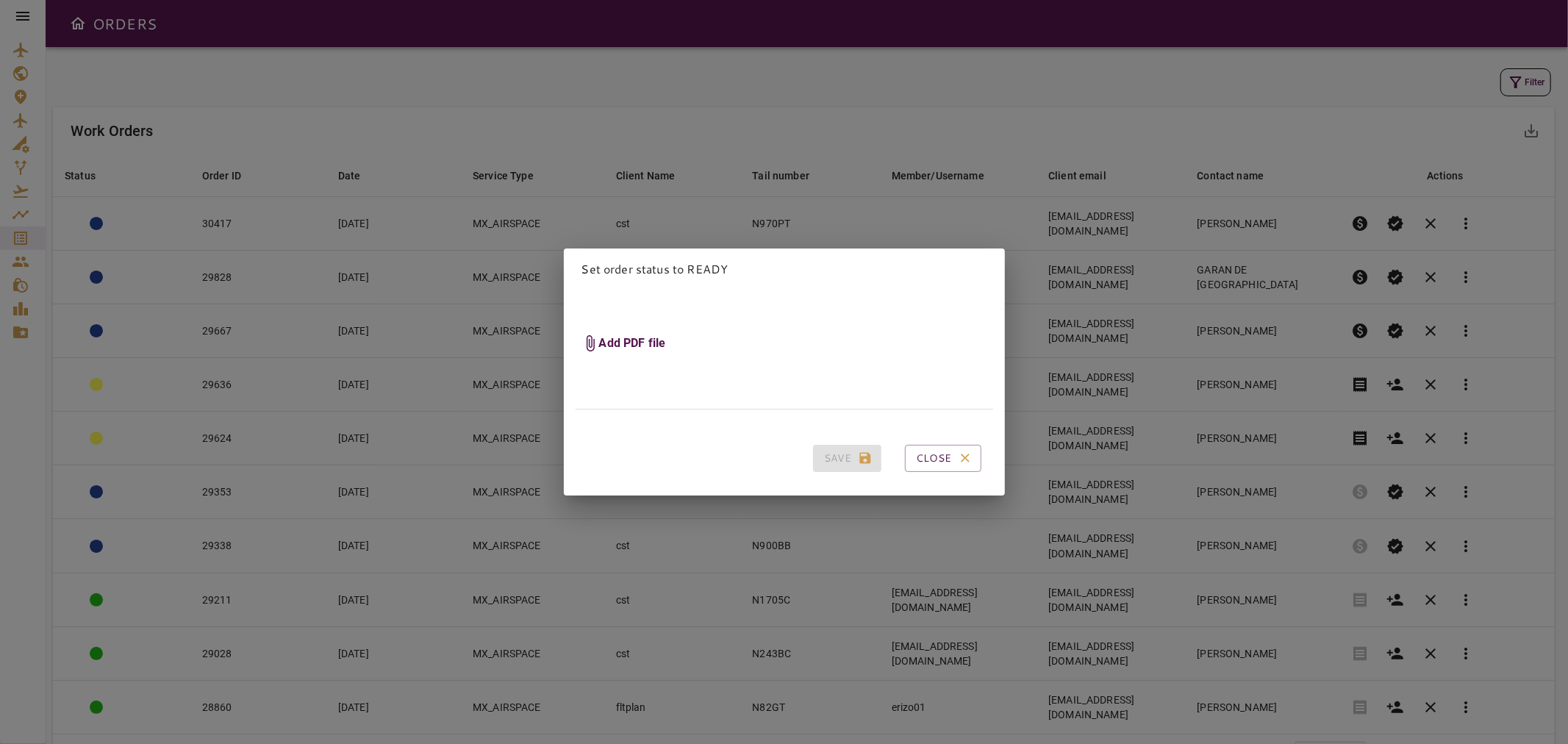
click at [644, 338] on h6 "Add PDF file" at bounding box center [632, 344] width 67 height 16
click at [0, 0] on input "Add PDF file" at bounding box center [0, 0] width 0 height 0
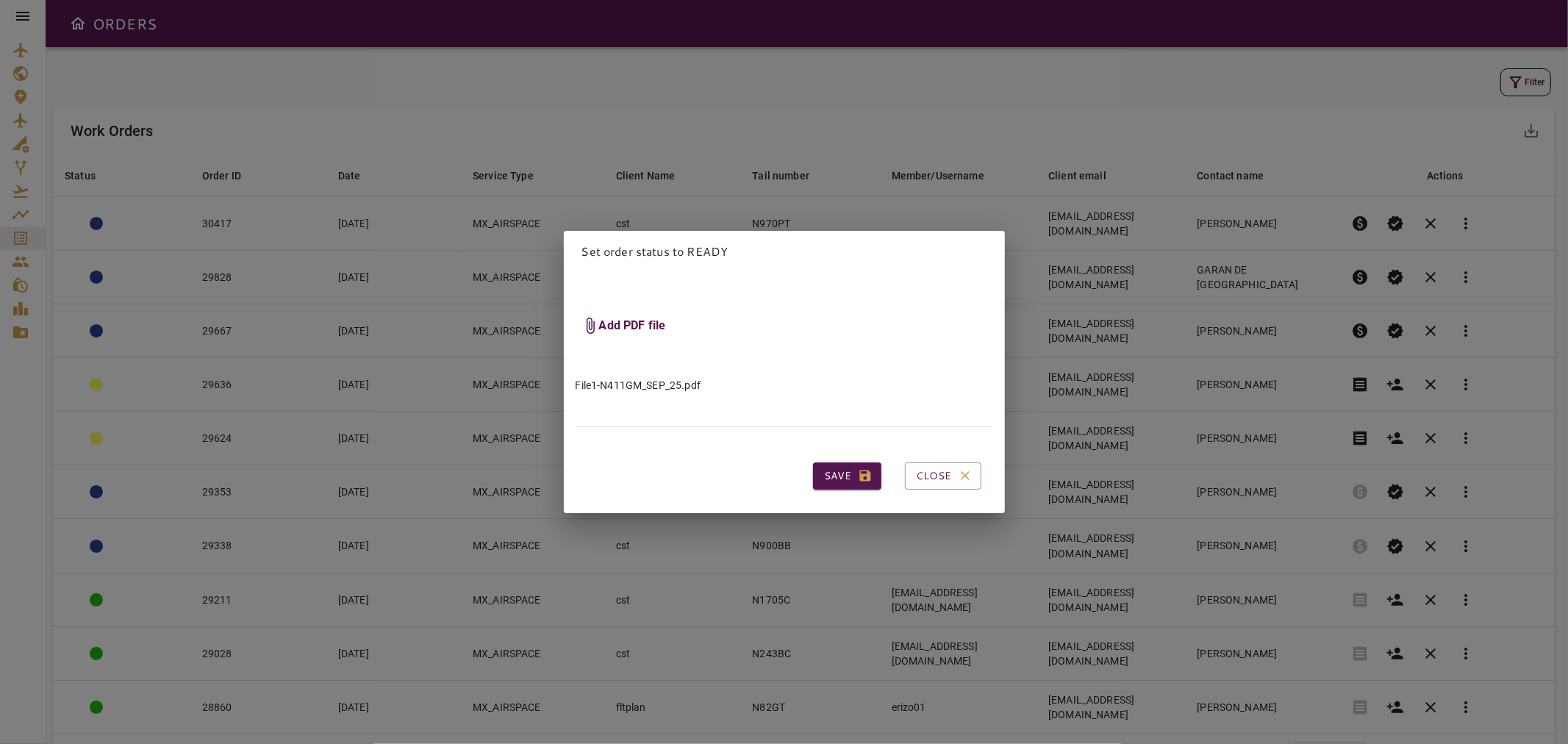
click at [858, 473] on icon "button" at bounding box center [865, 475] width 15 height 15
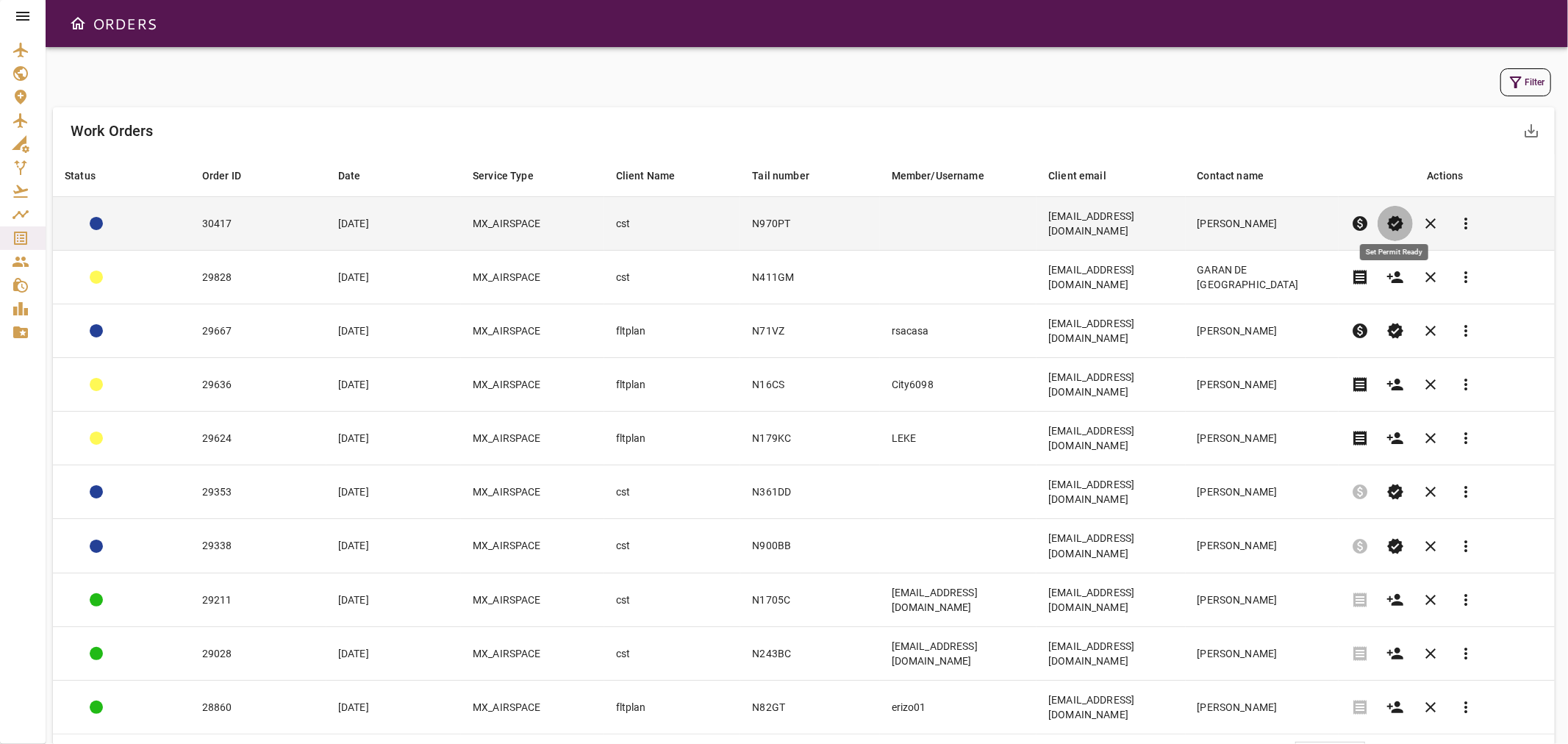
click at [1393, 215] on span "verified" at bounding box center [1394, 223] width 17 height 17
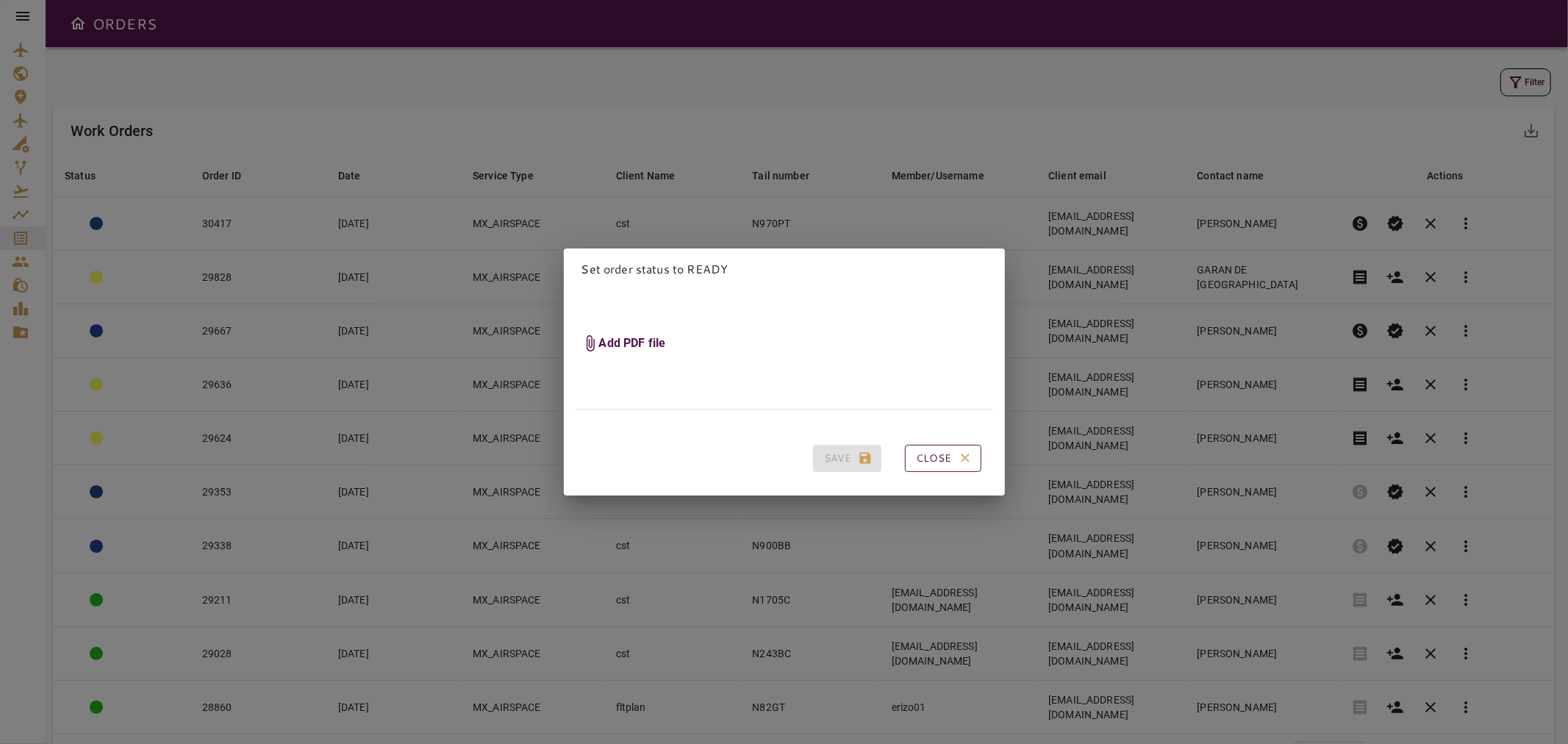
click at [922, 450] on button "Close" at bounding box center [943, 459] width 77 height 27
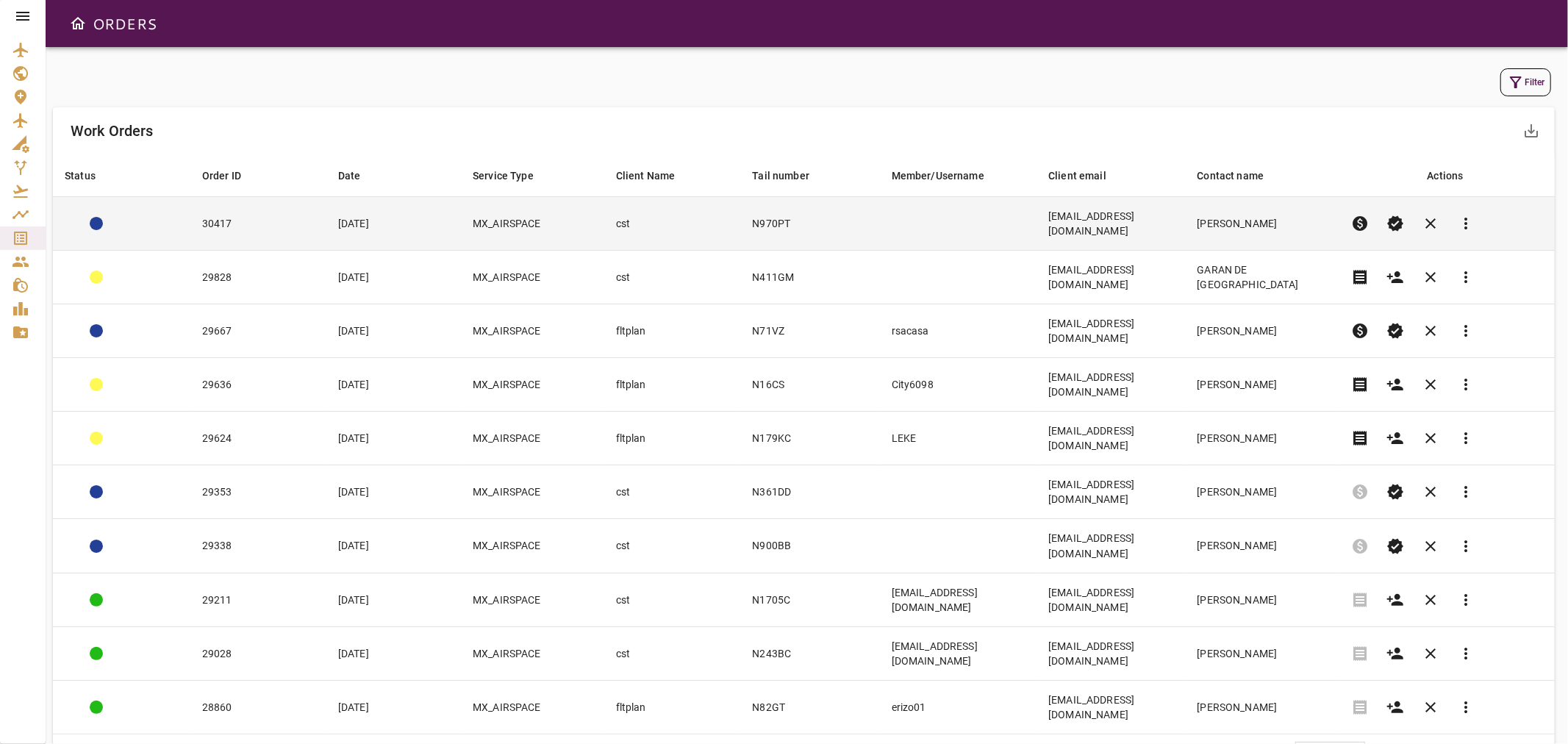
click at [593, 212] on td "MX_AIRSPACE" at bounding box center [532, 224] width 143 height 54
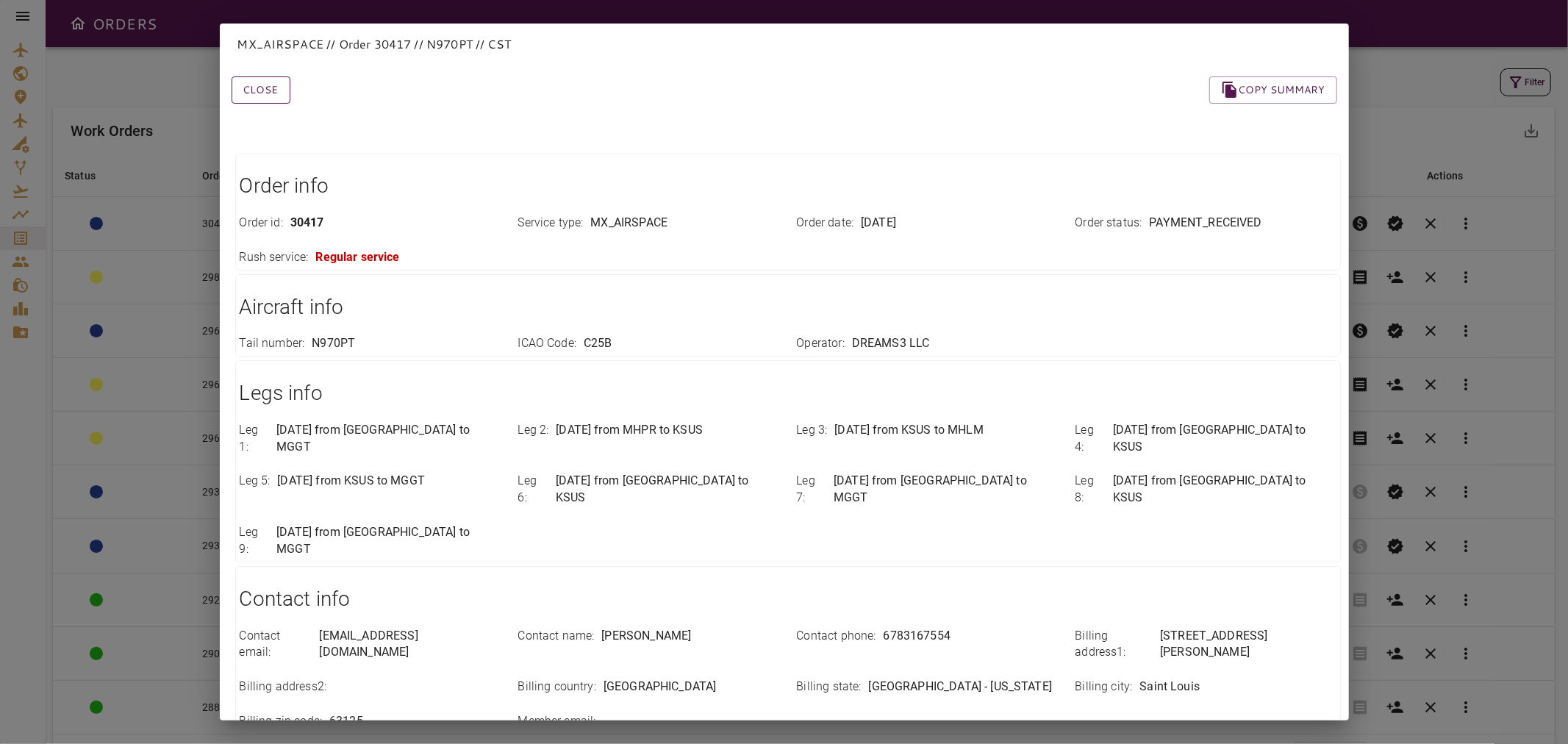
click at [273, 100] on button "Close" at bounding box center [260, 90] width 58 height 27
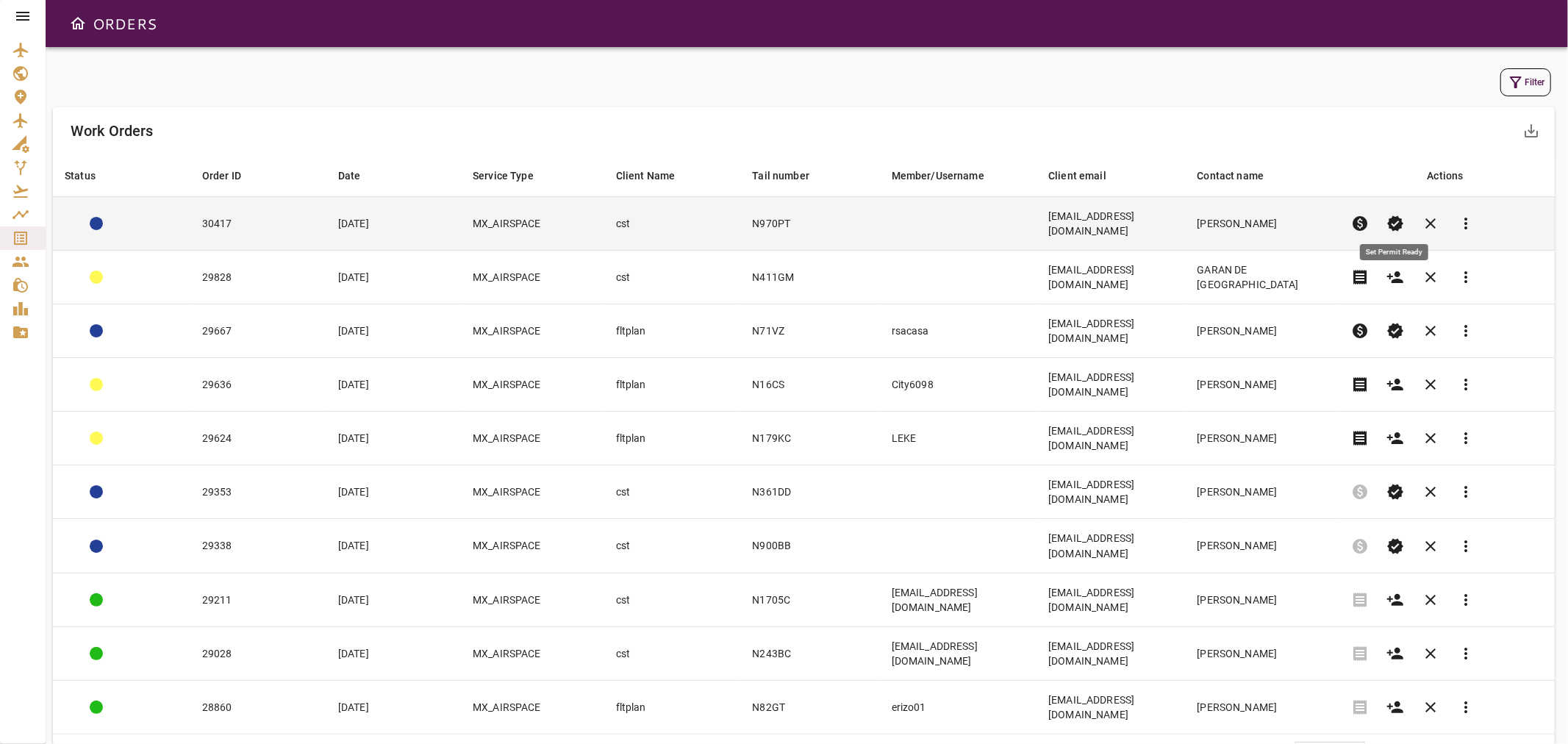
click at [1391, 216] on span "verified" at bounding box center [1394, 223] width 17 height 17
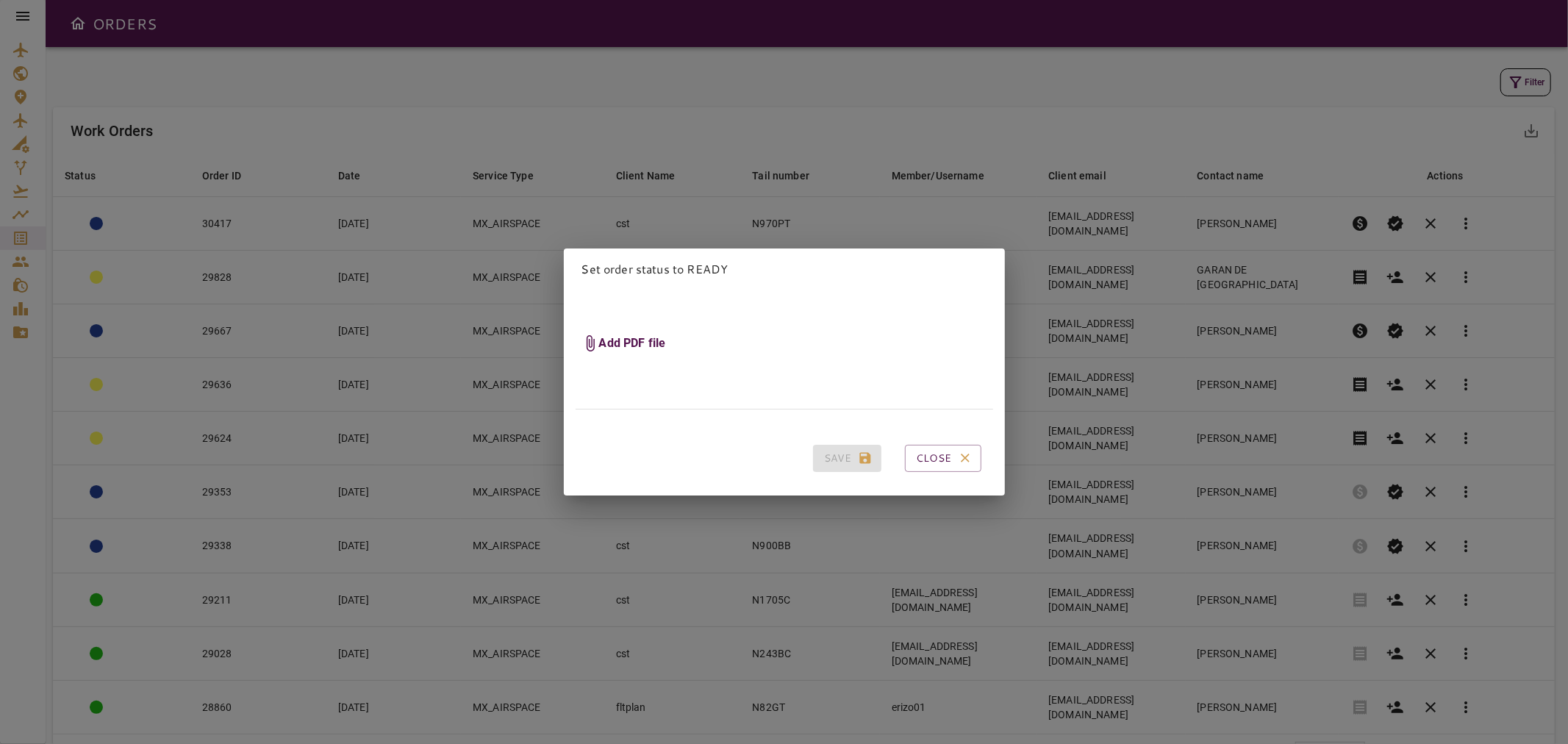
click at [655, 339] on h6 "Add PDF file" at bounding box center [632, 344] width 67 height 16
click at [0, 0] on input "Add PDF file" at bounding box center [0, 0] width 0 height 0
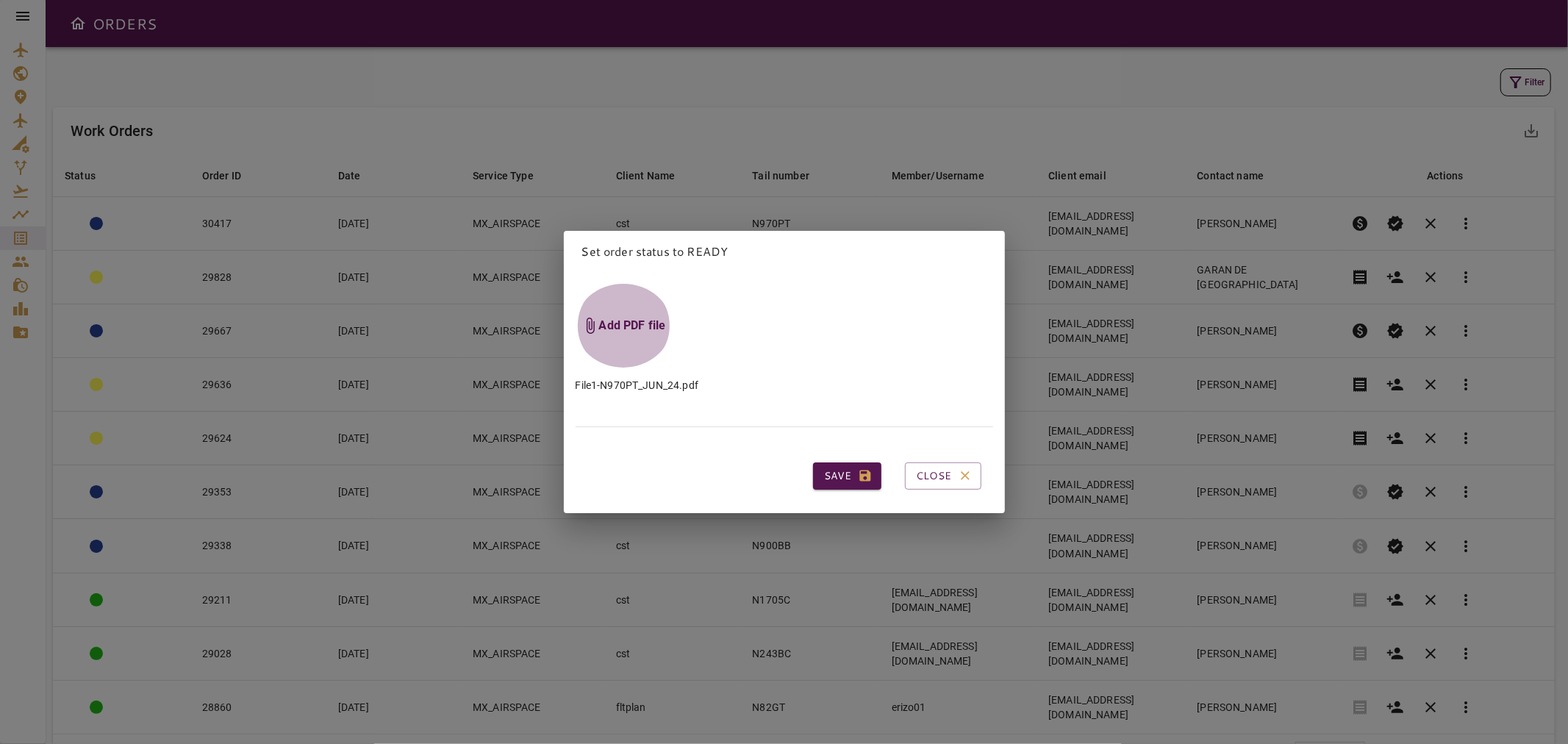
click at [628, 320] on h6 "Add PDF file" at bounding box center [632, 325] width 67 height 16
click at [0, 0] on input "Add PDF file" at bounding box center [0, 0] width 0 height 0
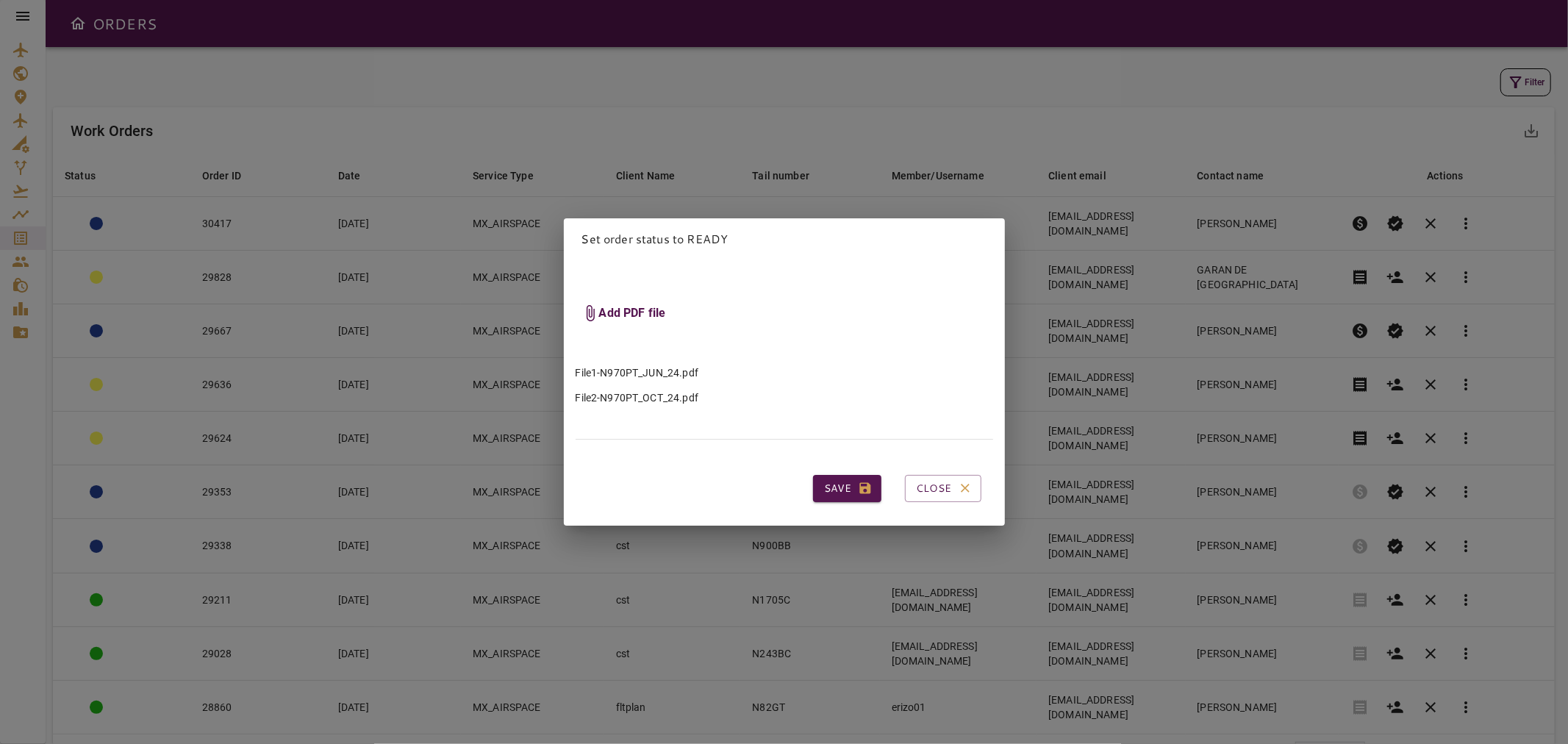
click at [629, 305] on h6 "Add PDF file" at bounding box center [632, 314] width 67 height 16
click at [0, 0] on input "Add PDF file" at bounding box center [0, 0] width 0 height 0
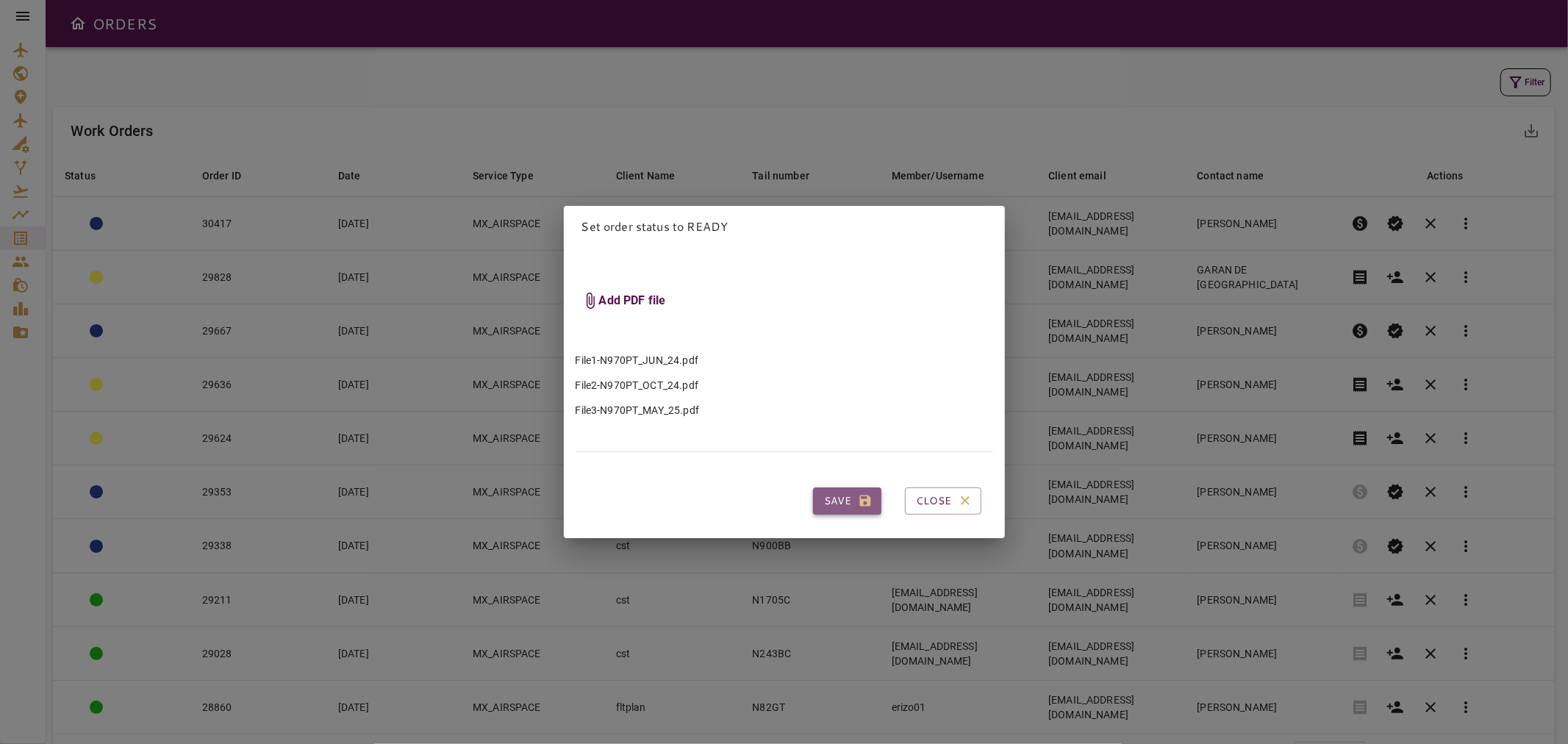
click at [834, 490] on button "Save" at bounding box center [847, 501] width 69 height 27
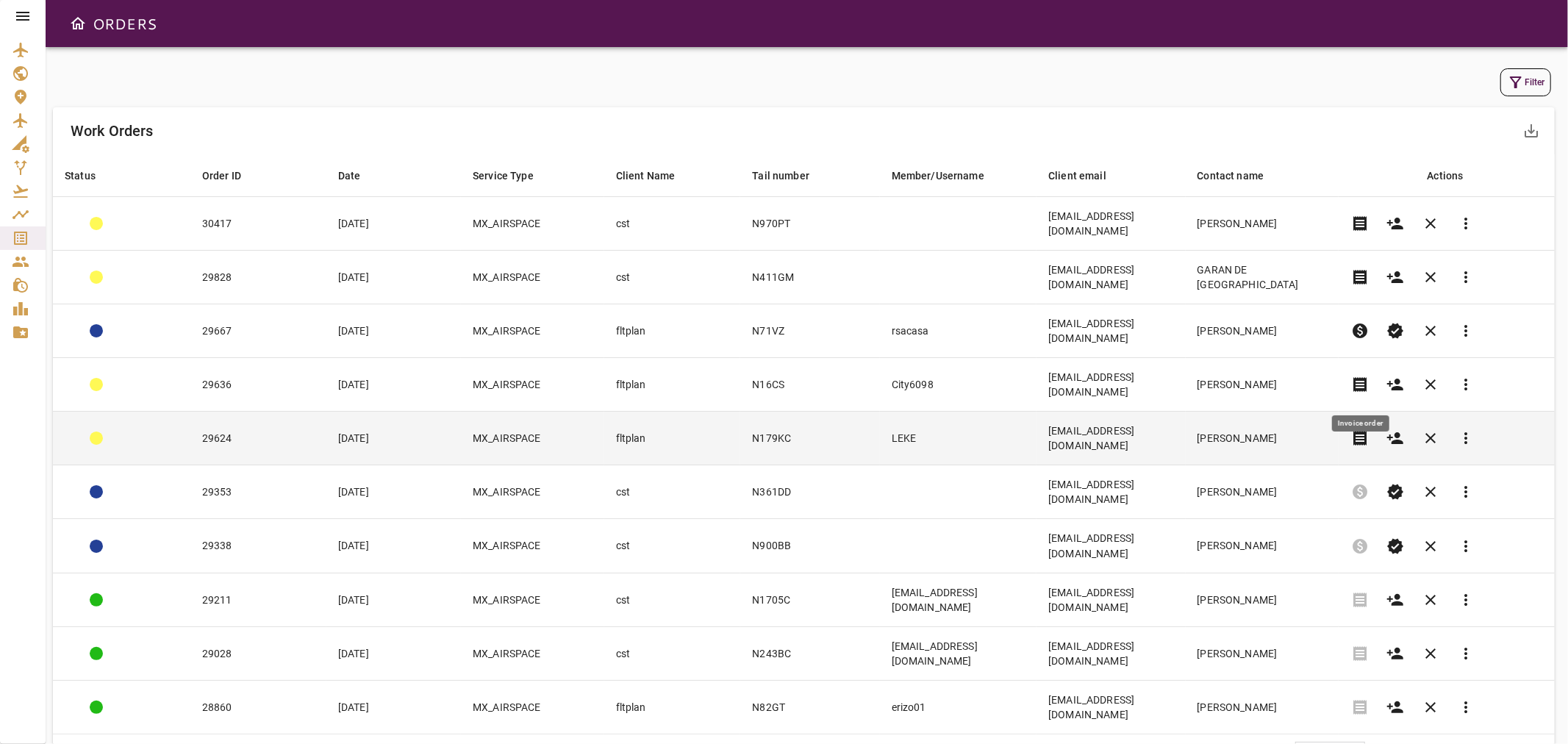
click at [1358, 430] on span "receipt" at bounding box center [1359, 438] width 17 height 17
click at [633, 411] on td "fltplan" at bounding box center [673, 438] width 137 height 54
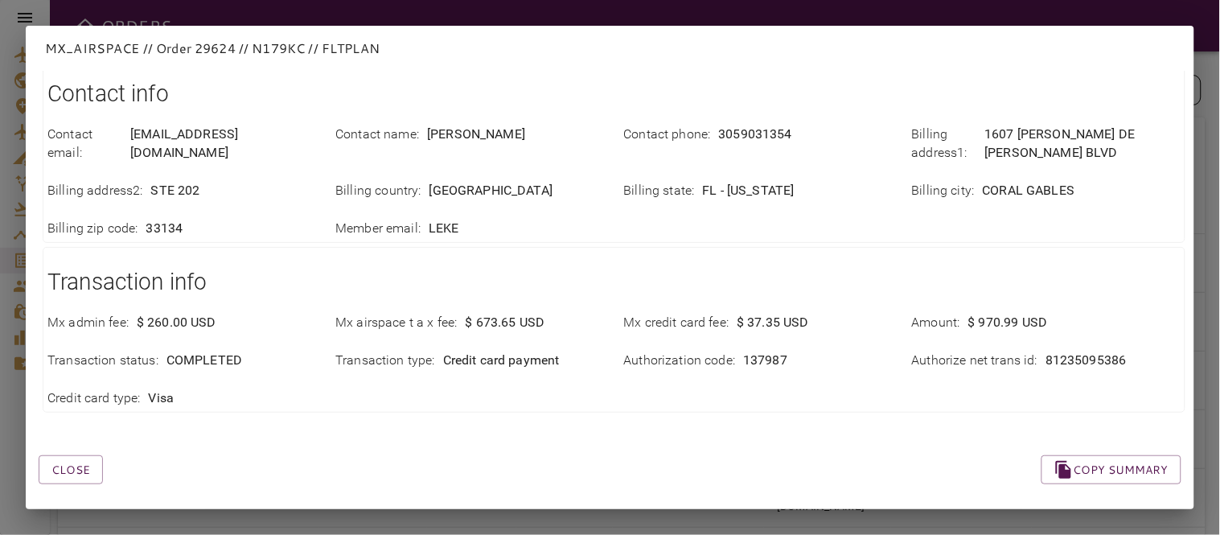
scroll to position [483, 0]
drag, startPoint x: 1038, startPoint y: 354, endPoint x: 1116, endPoint y: 354, distance: 78.8
click at [1116, 354] on div "Authorize net trans id : 81235095386" at bounding box center [1046, 360] width 269 height 18
copy p "81235095386"
click at [164, 452] on div "Close Copy summary" at bounding box center [591, 451] width 1182 height 68
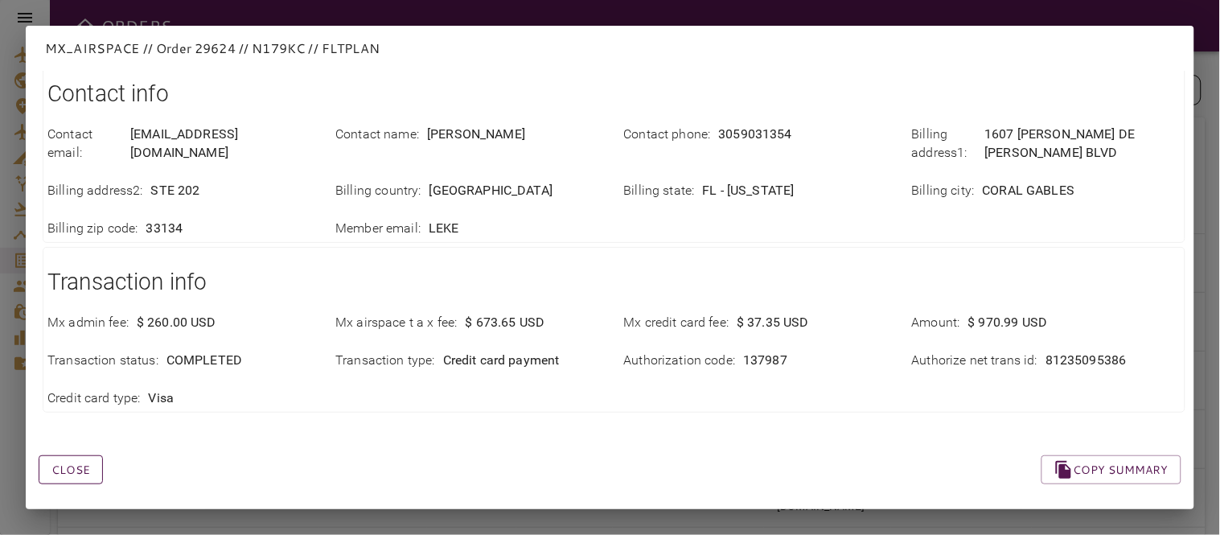
click at [94, 459] on button "Close" at bounding box center [71, 470] width 64 height 30
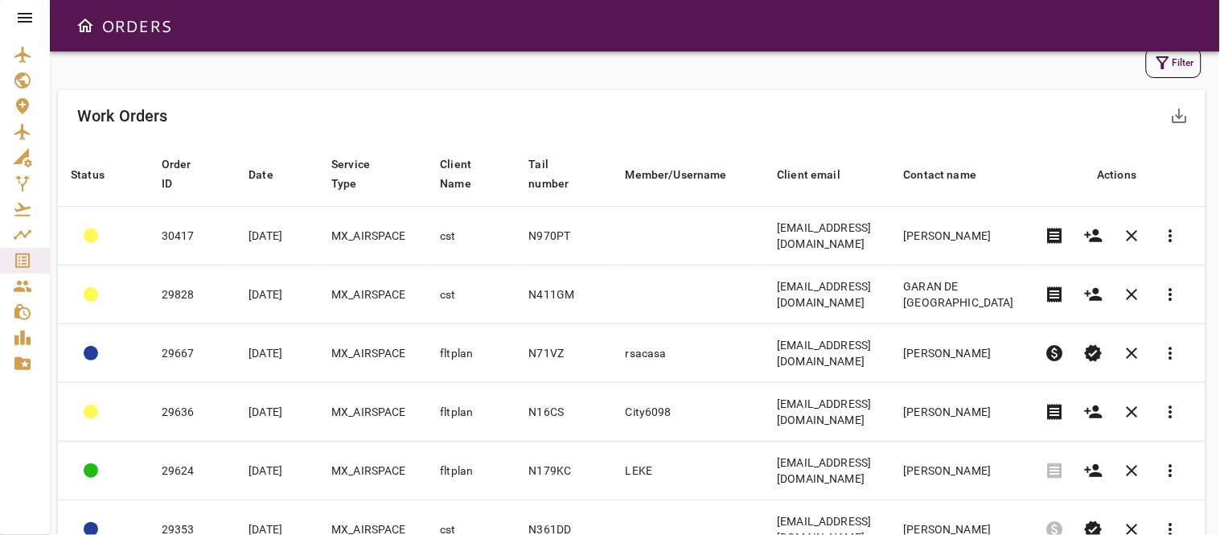
scroll to position [0, 0]
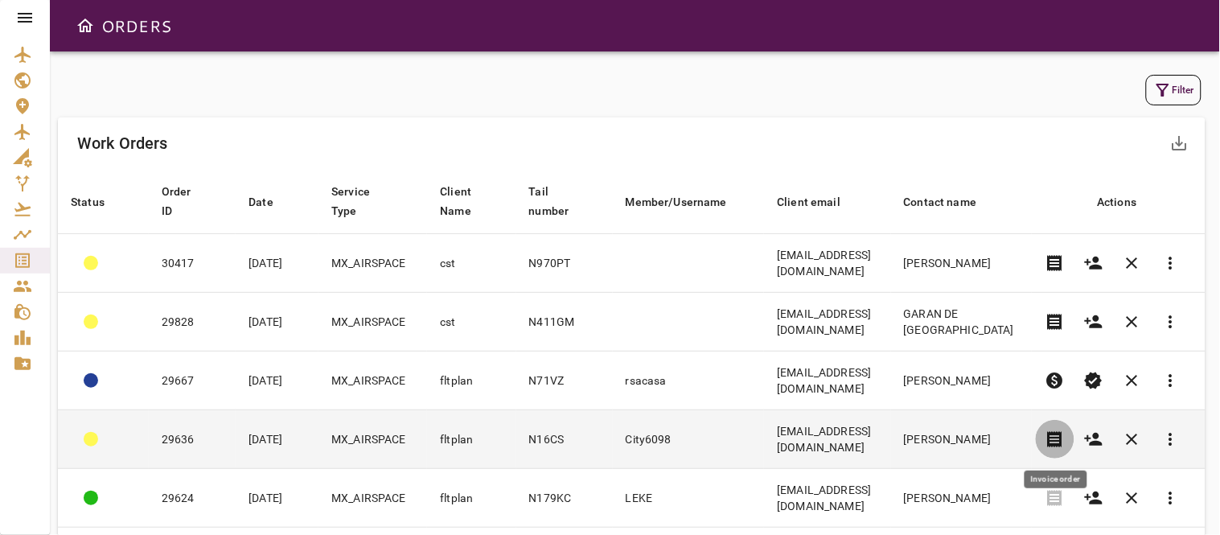
click at [1051, 431] on span "receipt" at bounding box center [1055, 439] width 19 height 19
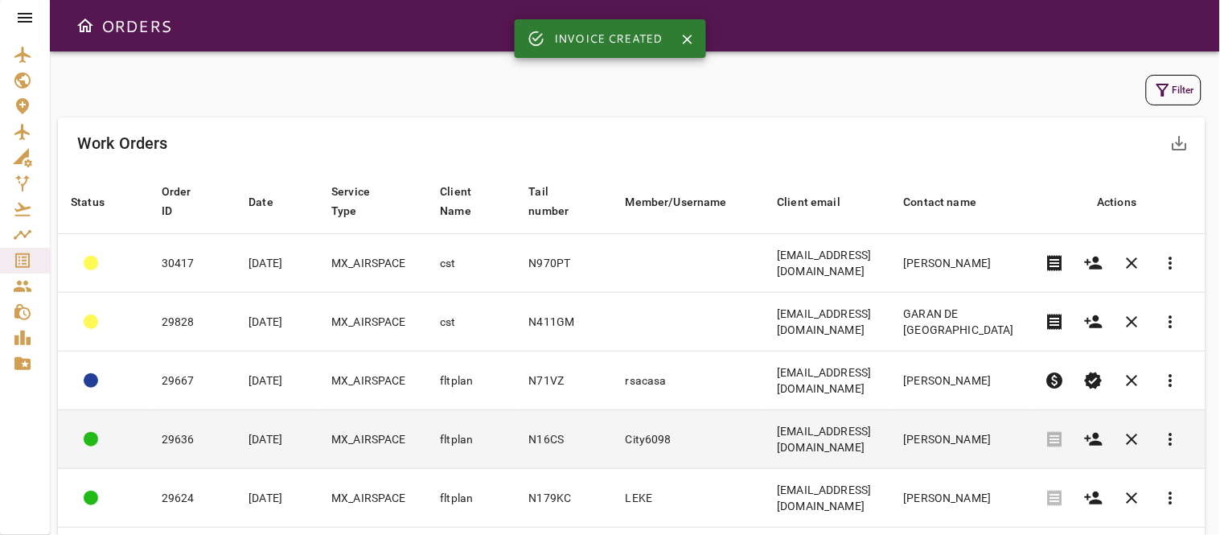
click at [729, 443] on td "City6098" at bounding box center [689, 439] width 152 height 59
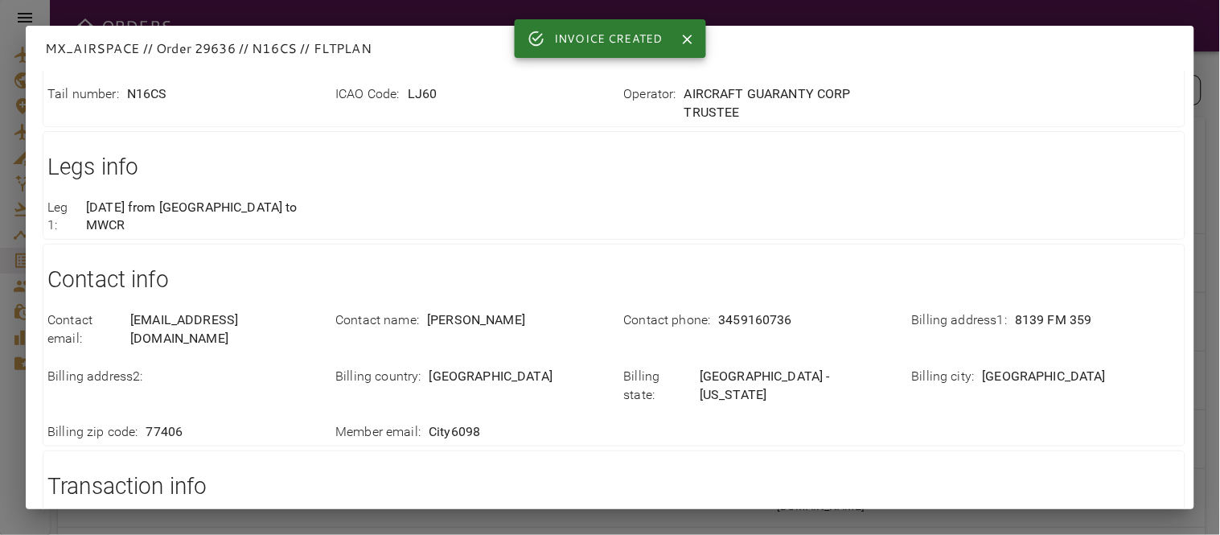
scroll to position [445, 0]
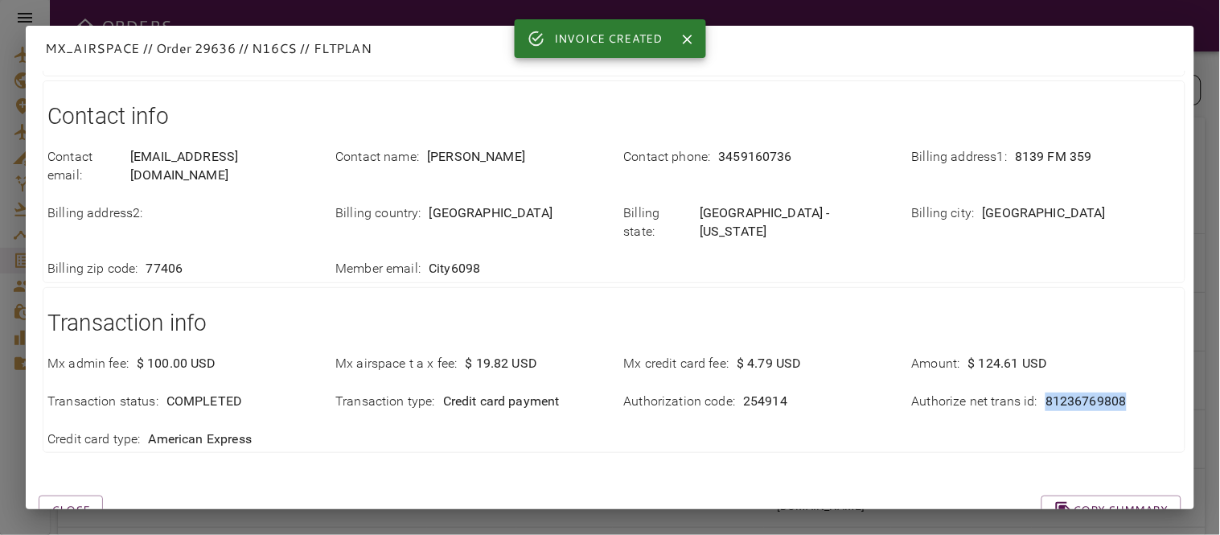
drag, startPoint x: 1030, startPoint y: 343, endPoint x: 1145, endPoint y: 348, distance: 115.1
click at [1145, 393] on div "Authorize net trans id : 81236769808" at bounding box center [1046, 402] width 269 height 18
copy div "81236769808"
click at [476, 462] on div "Close Copy summary" at bounding box center [591, 491] width 1182 height 68
click at [68, 495] on button "Close" at bounding box center [71, 510] width 64 height 30
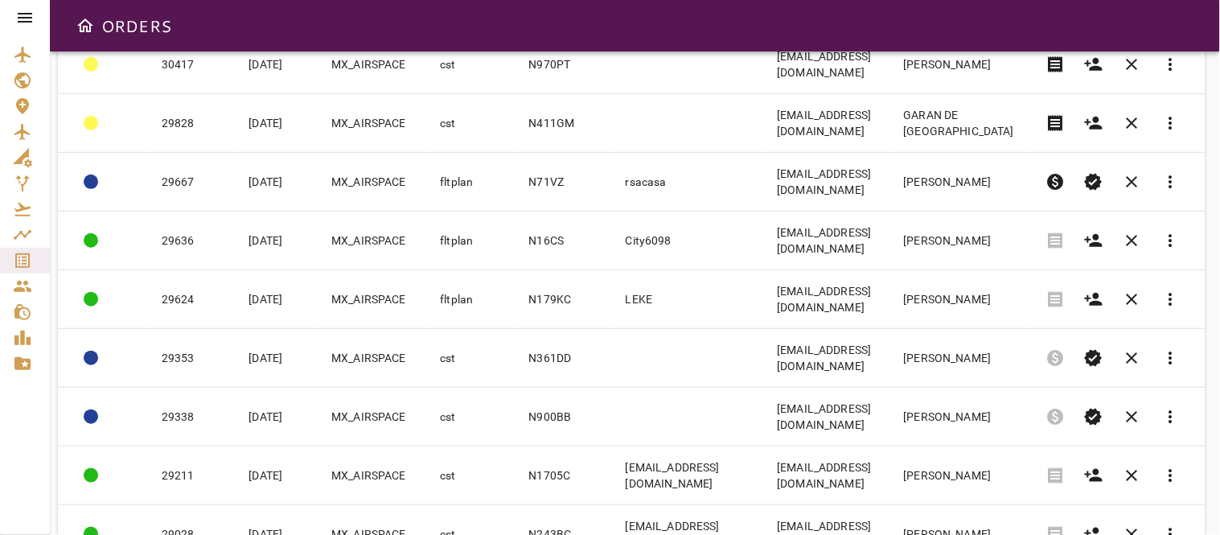
scroll to position [0, 0]
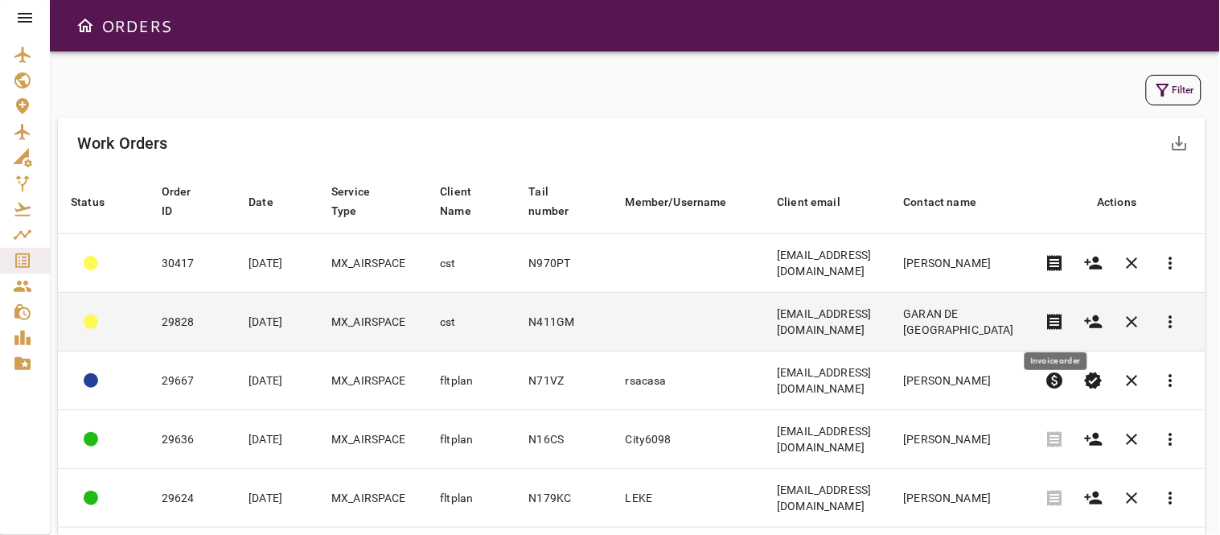
click at [1060, 317] on span "receipt" at bounding box center [1055, 321] width 19 height 19
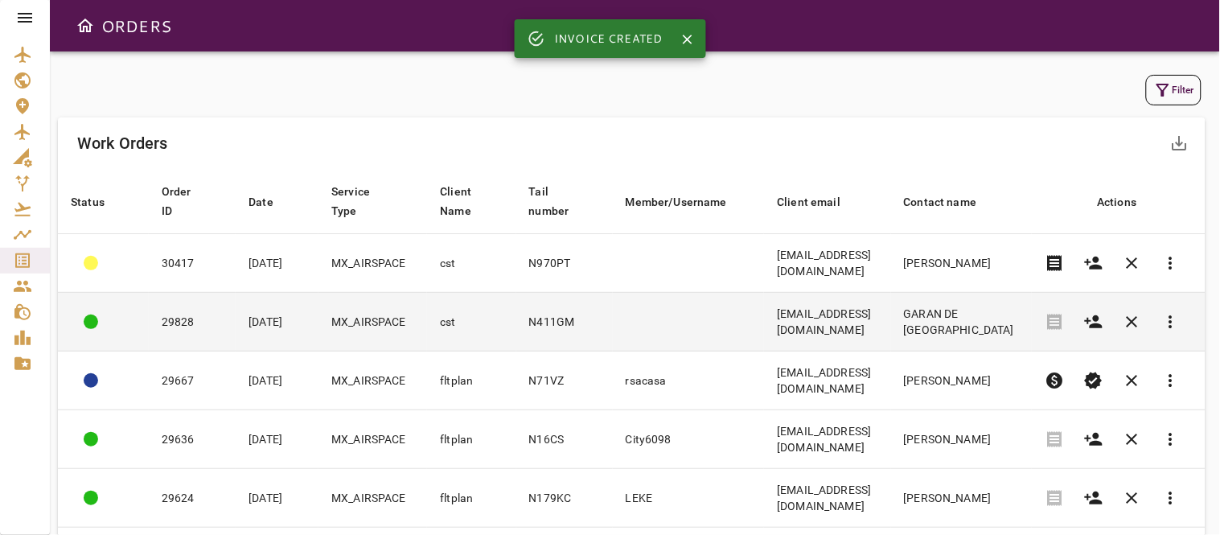
click at [678, 322] on td at bounding box center [689, 322] width 152 height 59
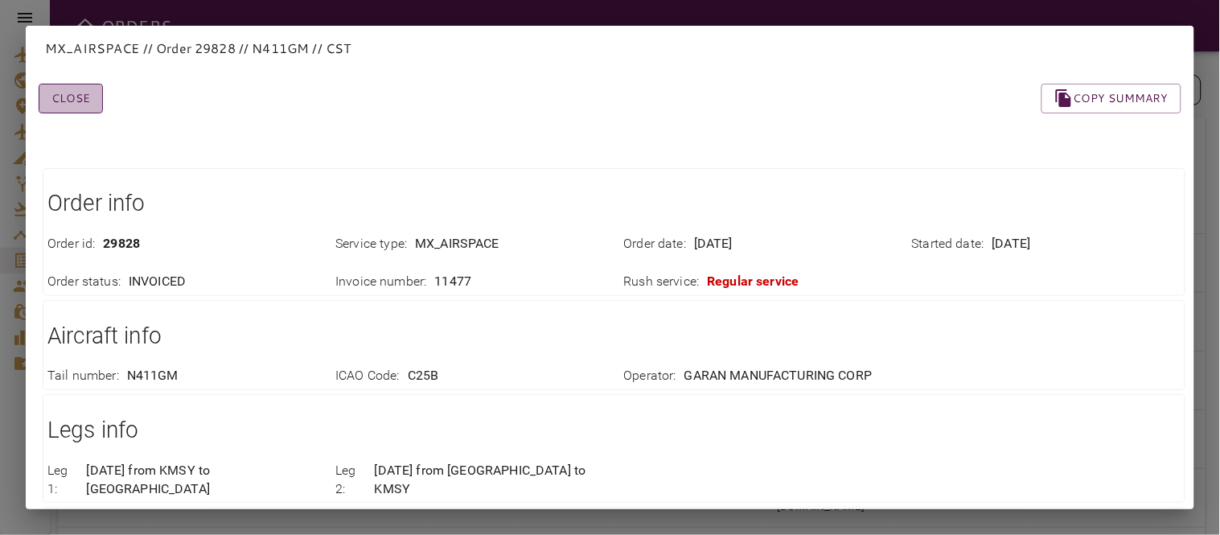
click at [88, 105] on button "Close" at bounding box center [71, 99] width 64 height 30
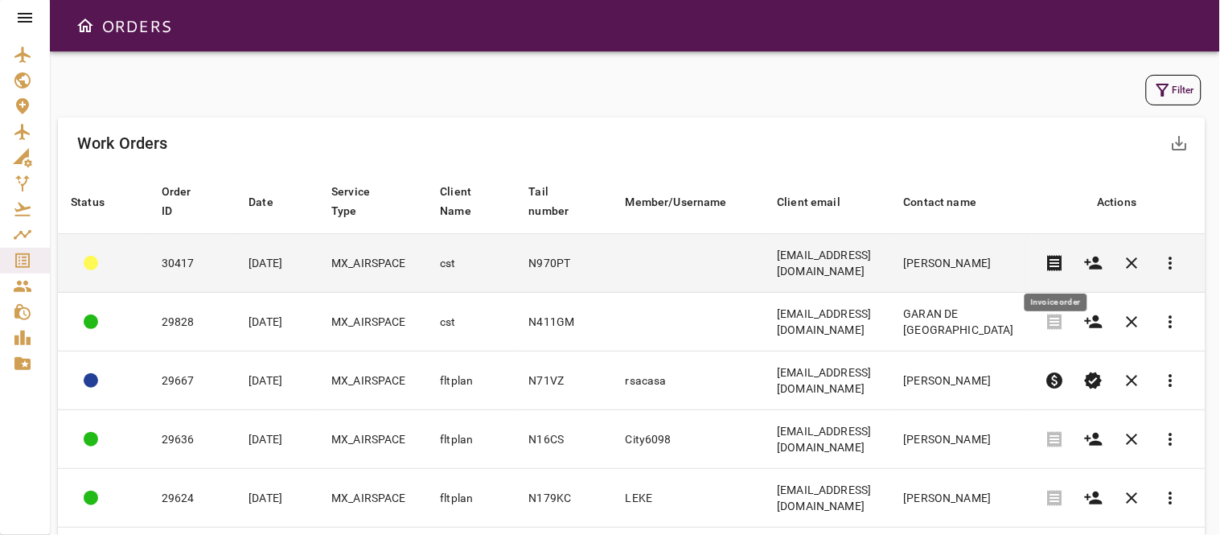
click at [1062, 261] on span "receipt" at bounding box center [1055, 262] width 19 height 19
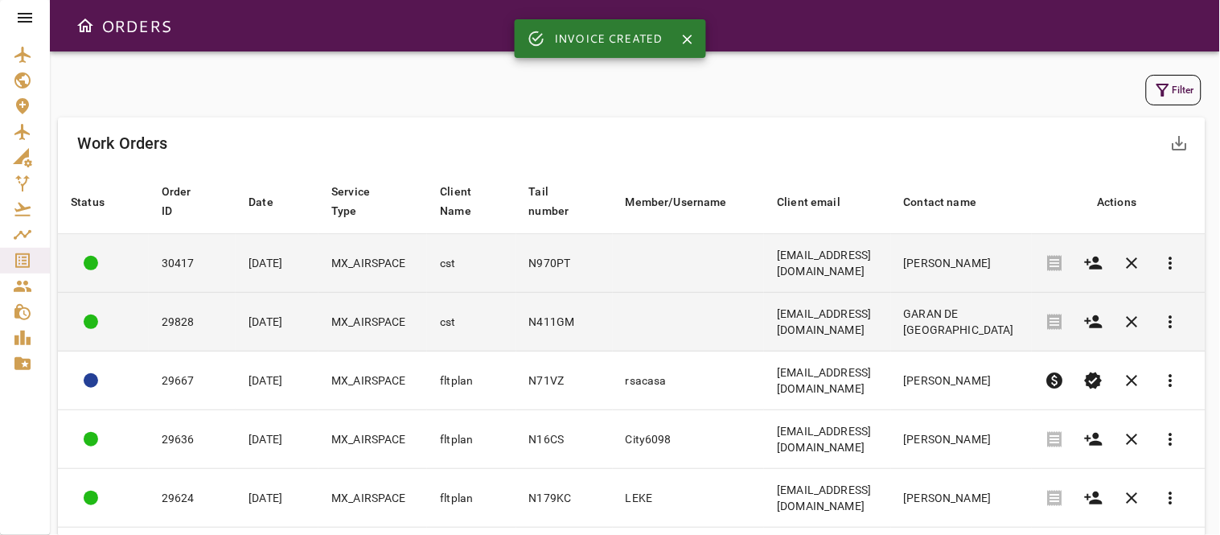
click at [440, 327] on td "cst" at bounding box center [471, 322] width 88 height 59
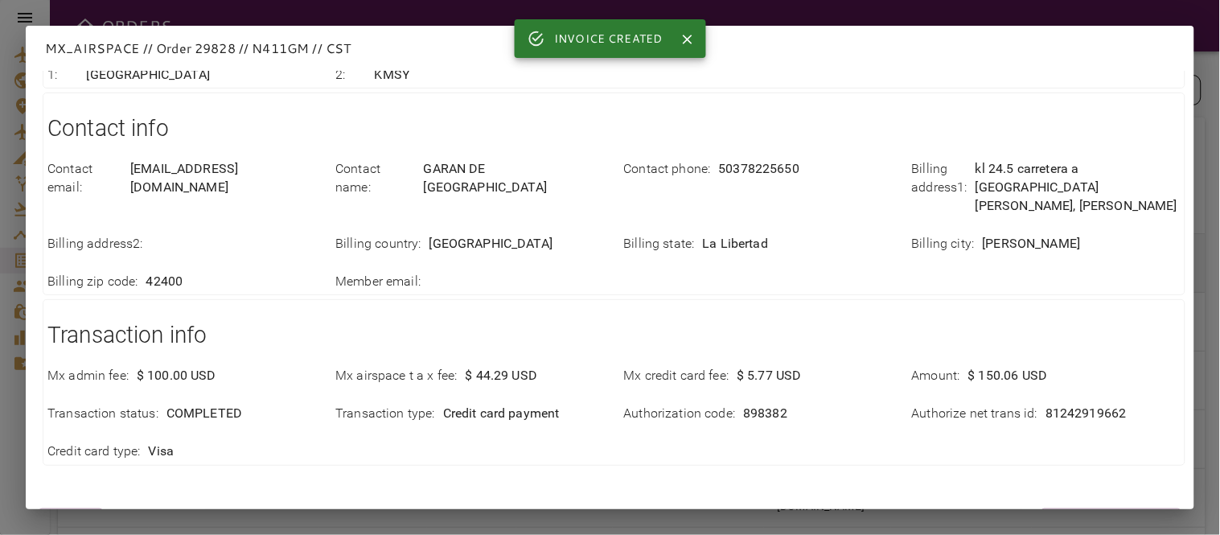
scroll to position [445, 0]
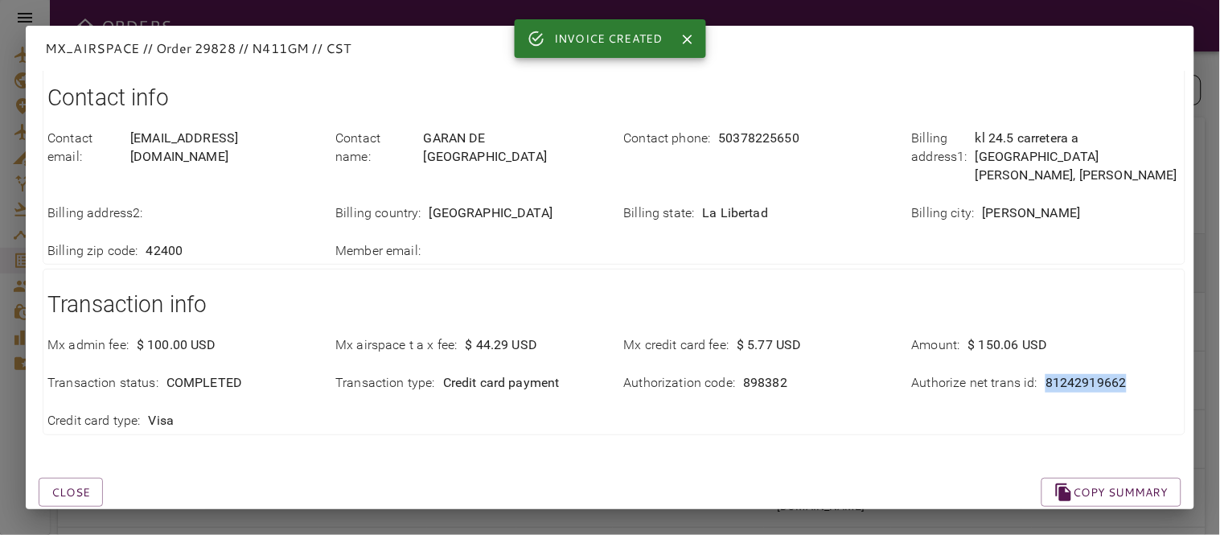
drag, startPoint x: 1032, startPoint y: 347, endPoint x: 1142, endPoint y: 347, distance: 110.2
click at [1142, 374] on div "Authorize net trans id : 81242919662" at bounding box center [1046, 383] width 269 height 18
copy p "81242919662"
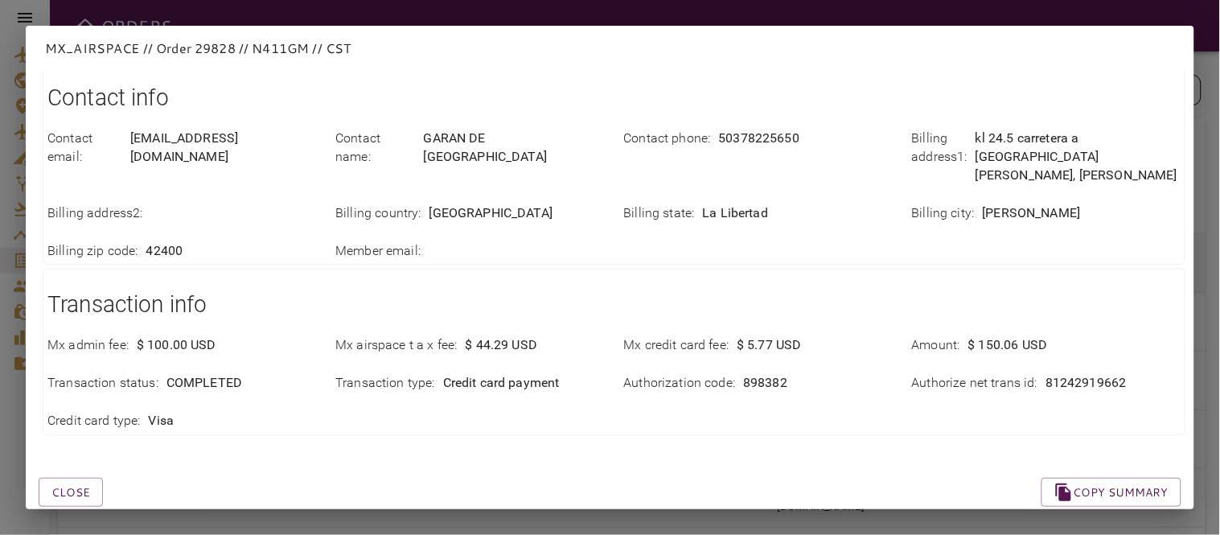
click at [330, 441] on div "Close Copy summary" at bounding box center [591, 473] width 1182 height 68
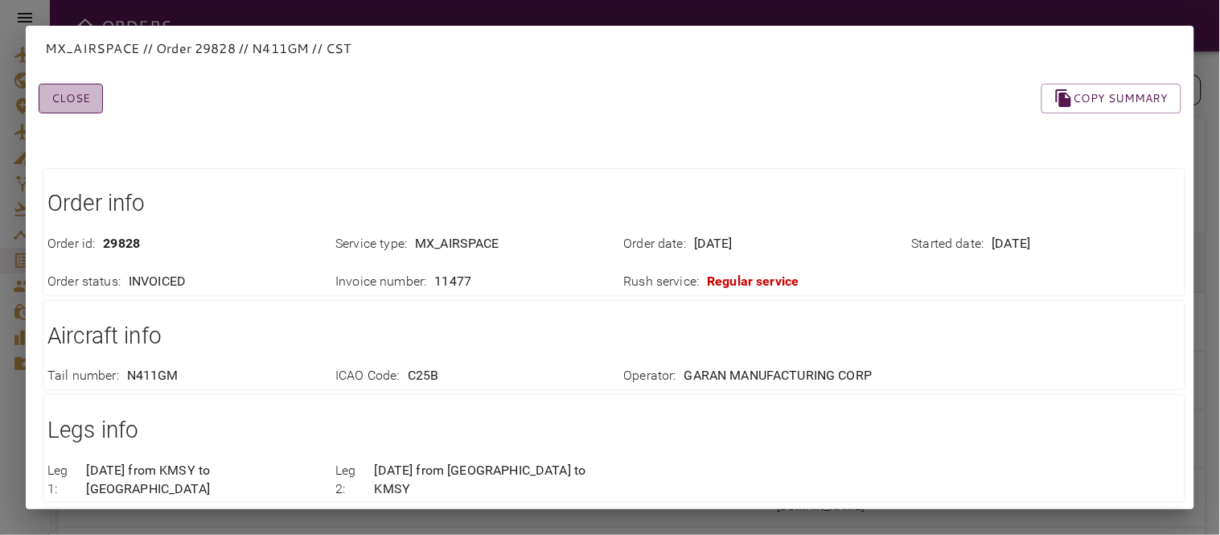
click at [63, 94] on button "Close" at bounding box center [71, 99] width 64 height 30
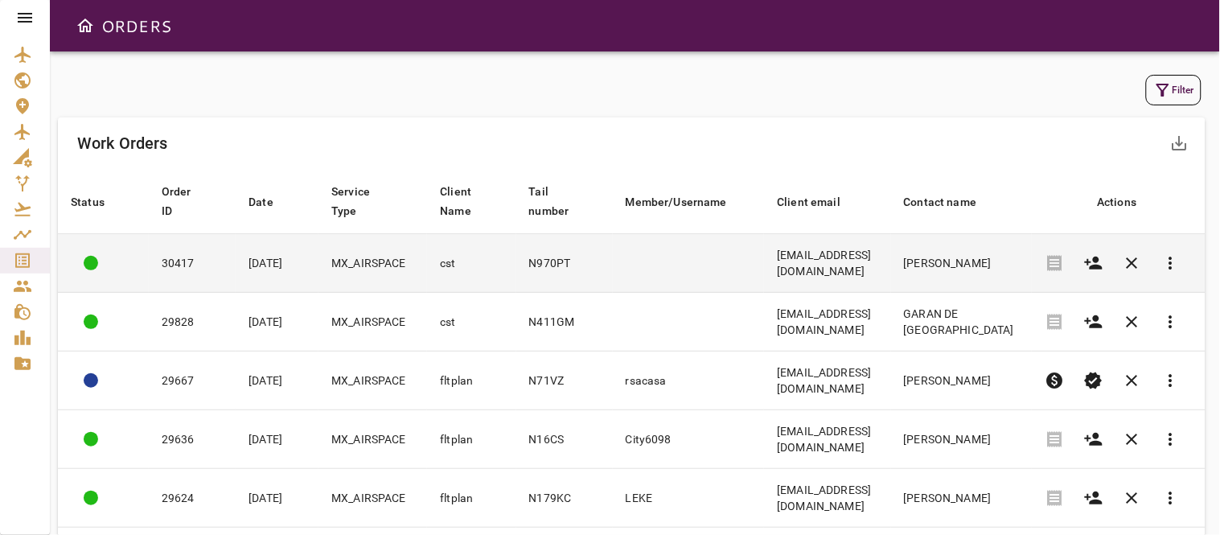
click at [779, 268] on td "[EMAIL_ADDRESS][DOMAIN_NAME]" at bounding box center [827, 263] width 126 height 59
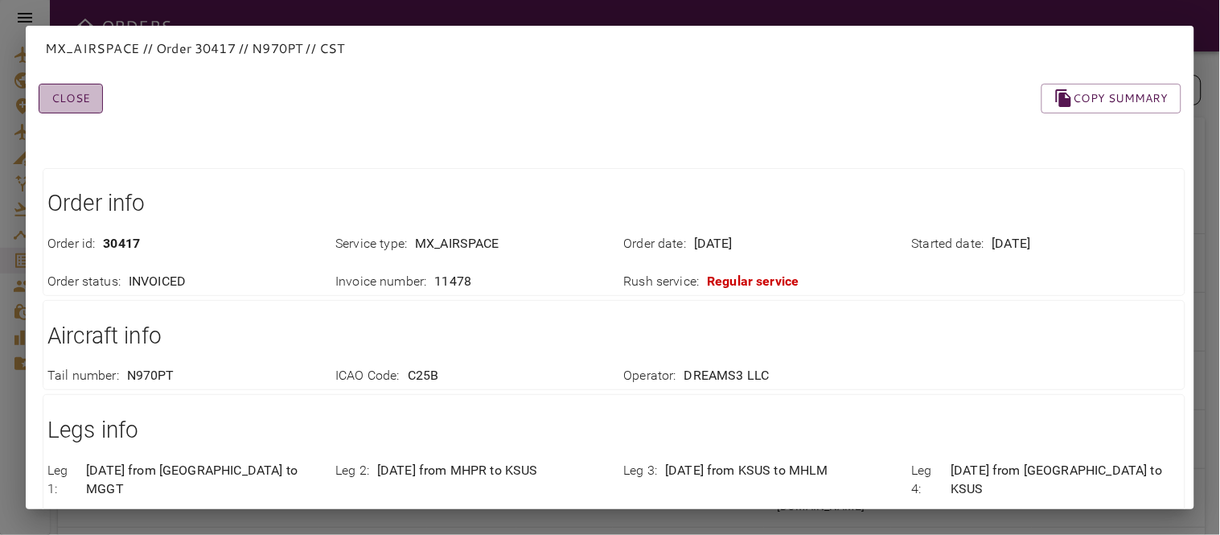
click at [53, 105] on button "Close" at bounding box center [71, 99] width 64 height 30
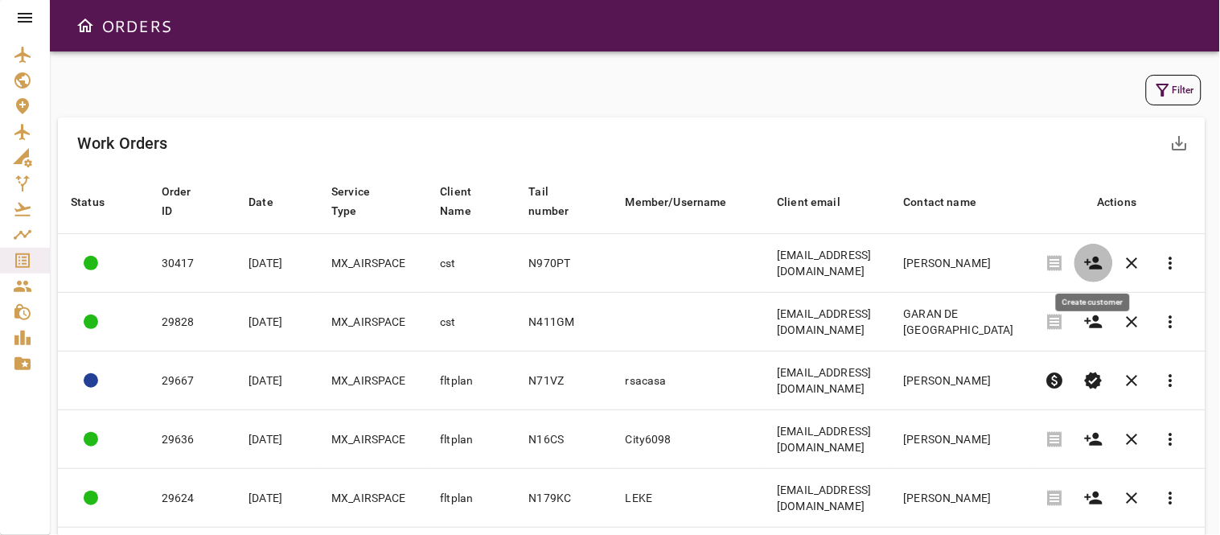
click at [1088, 259] on icon "button" at bounding box center [1093, 262] width 19 height 19
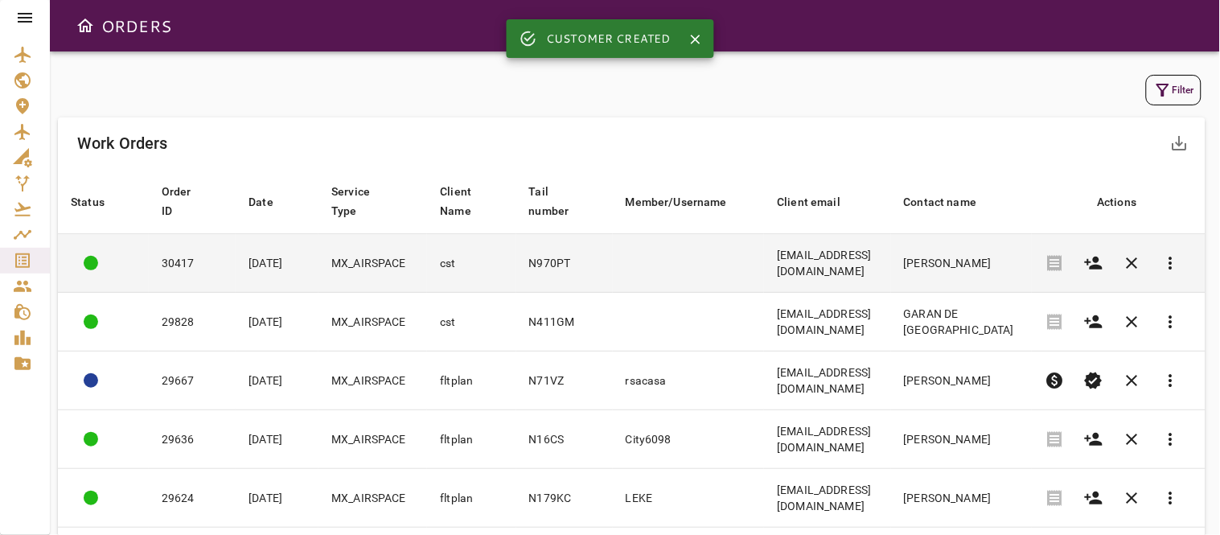
click at [652, 268] on td at bounding box center [689, 263] width 152 height 59
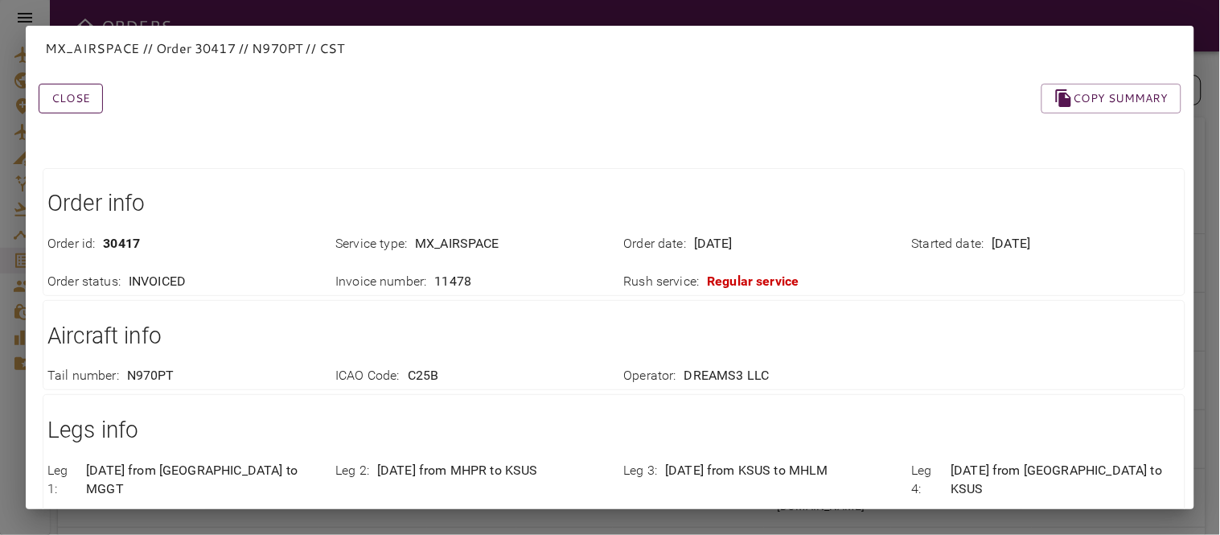
click at [61, 105] on button "Close" at bounding box center [71, 99] width 64 height 30
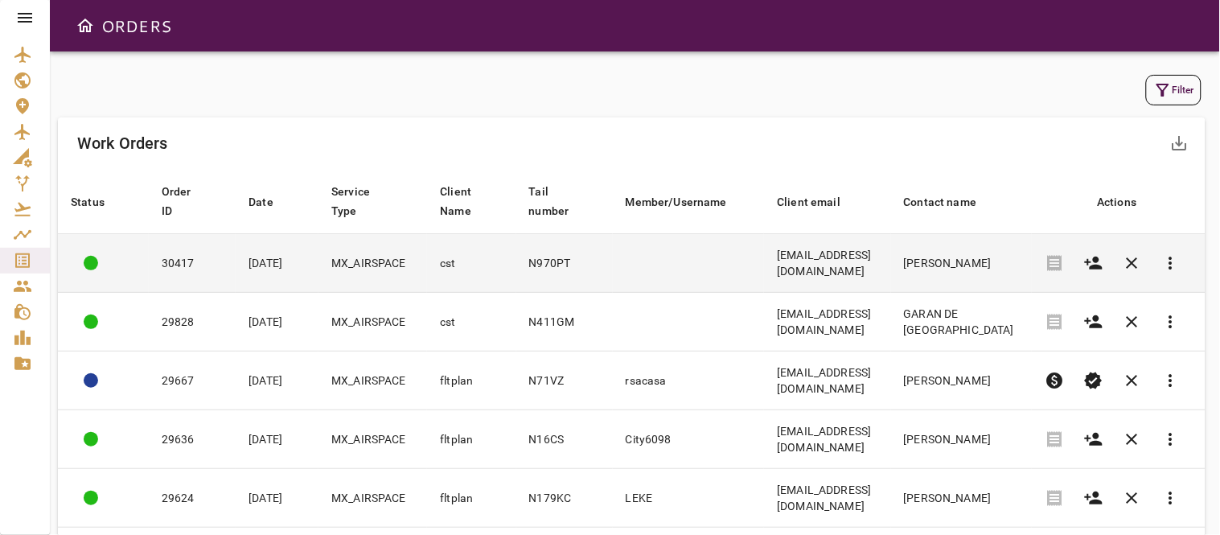
click at [549, 259] on td "N970PT" at bounding box center [564, 263] width 97 height 59
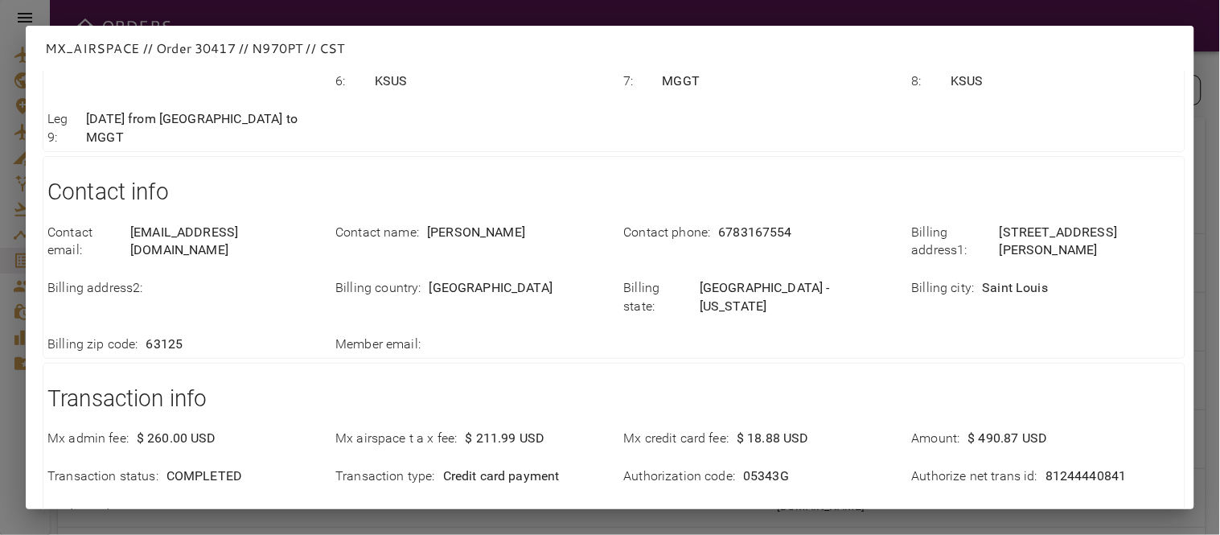
scroll to position [501, 0]
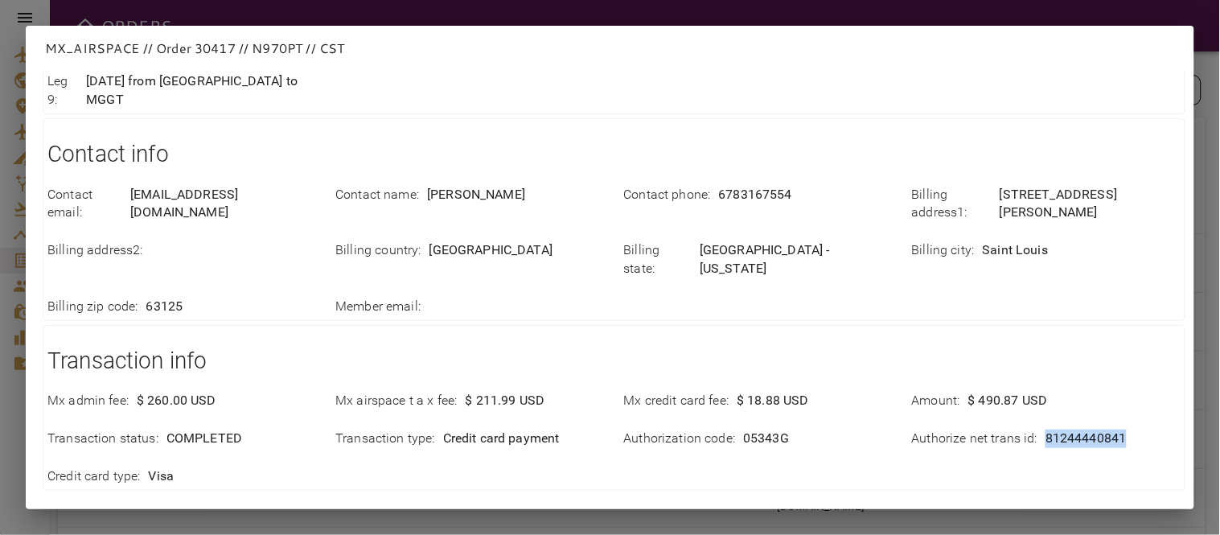
drag, startPoint x: 1033, startPoint y: 347, endPoint x: 1116, endPoint y: 351, distance: 83.7
click at [1116, 430] on div "Authorize net trans id : 81244440841" at bounding box center [1046, 439] width 269 height 18
copy p "81244440841"
drag, startPoint x: 237, startPoint y: 432, endPoint x: 125, endPoint y: 468, distance: 118.3
click at [237, 495] on div "Close Copy summary" at bounding box center [591, 529] width 1182 height 68
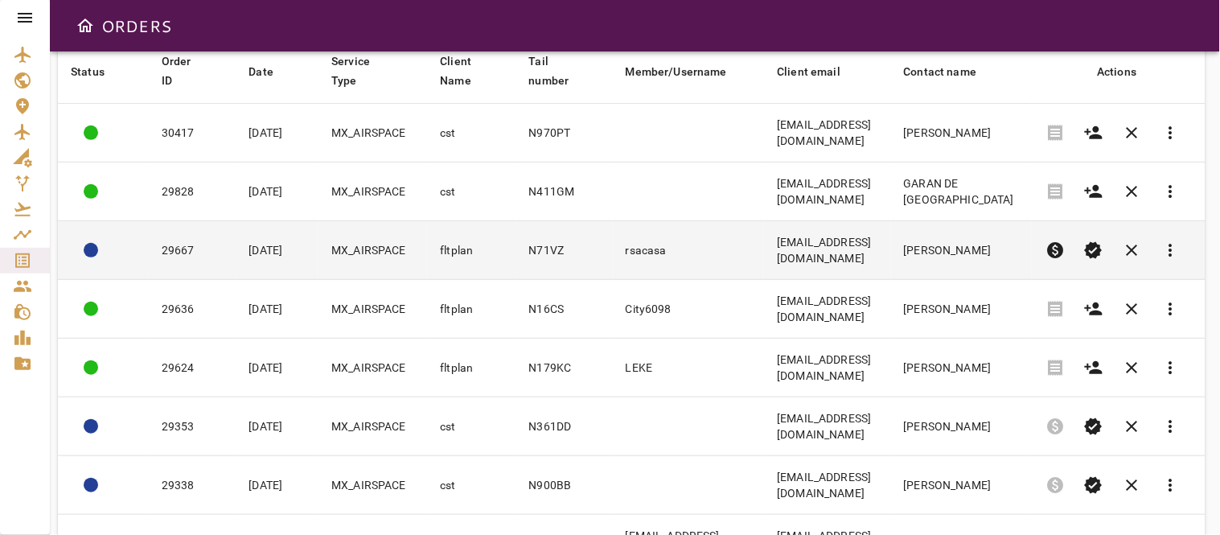
scroll to position [0, 0]
